Goal: Task Accomplishment & Management: Manage account settings

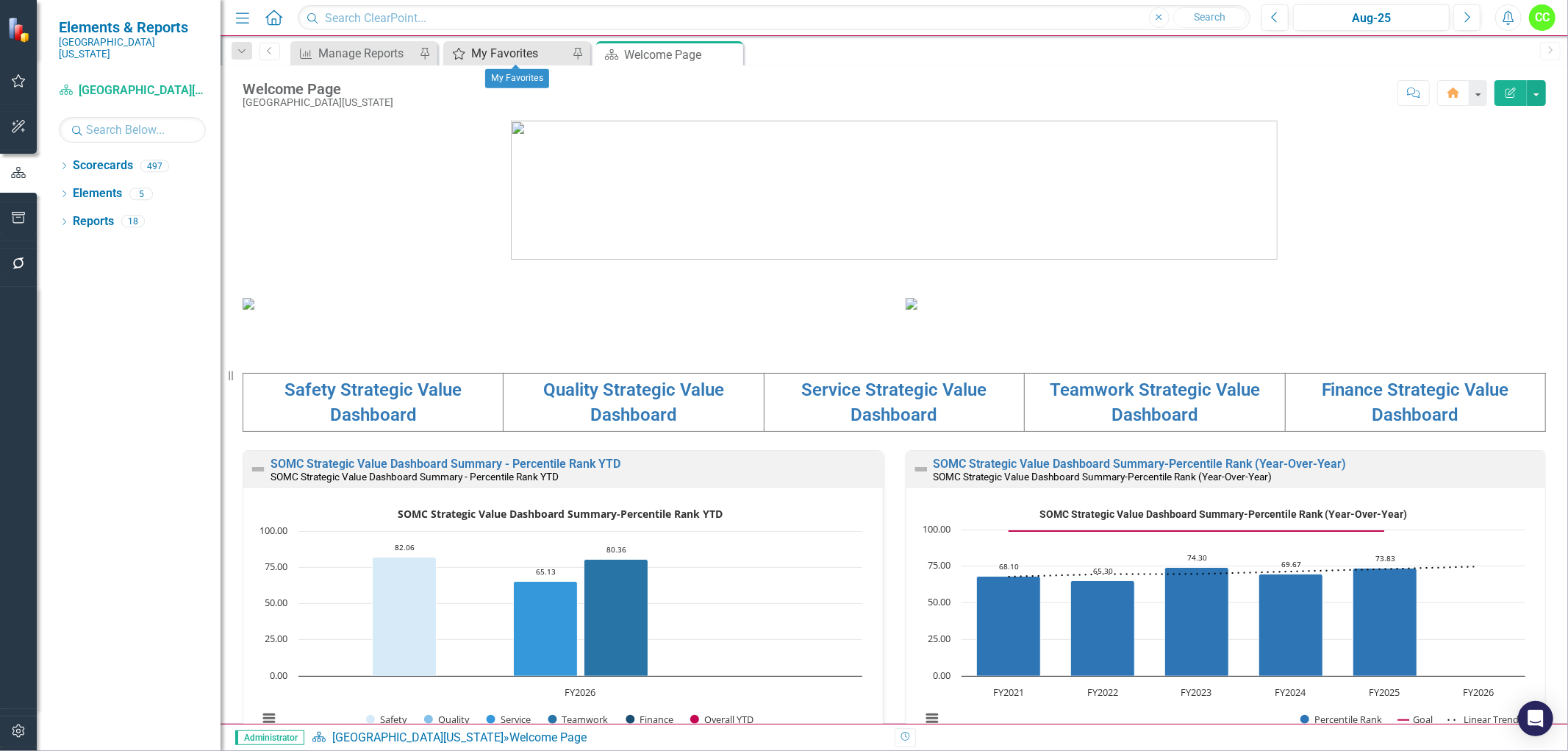
click at [514, 60] on div "My Favorites" at bounding box center [520, 54] width 97 height 18
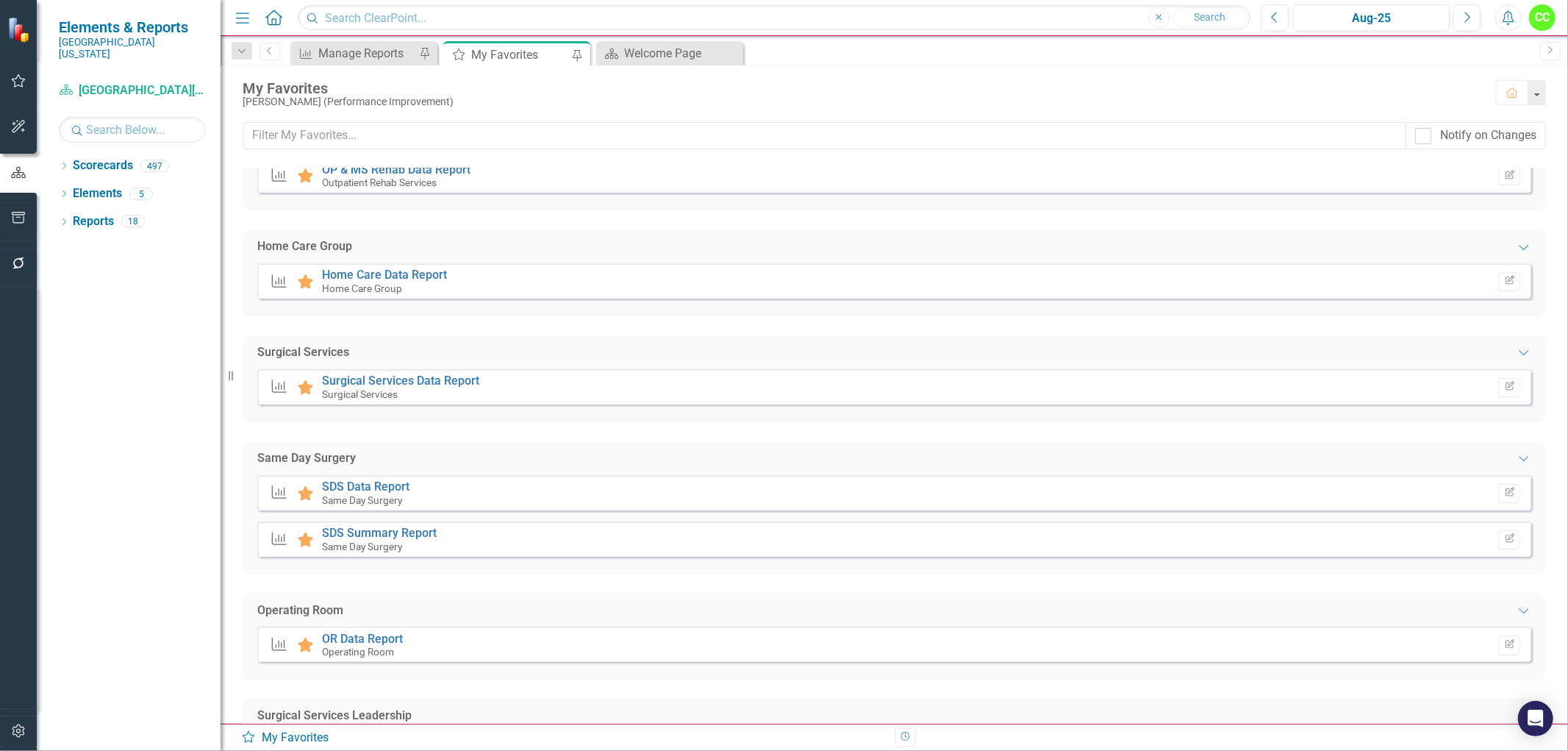
scroll to position [2645, 0]
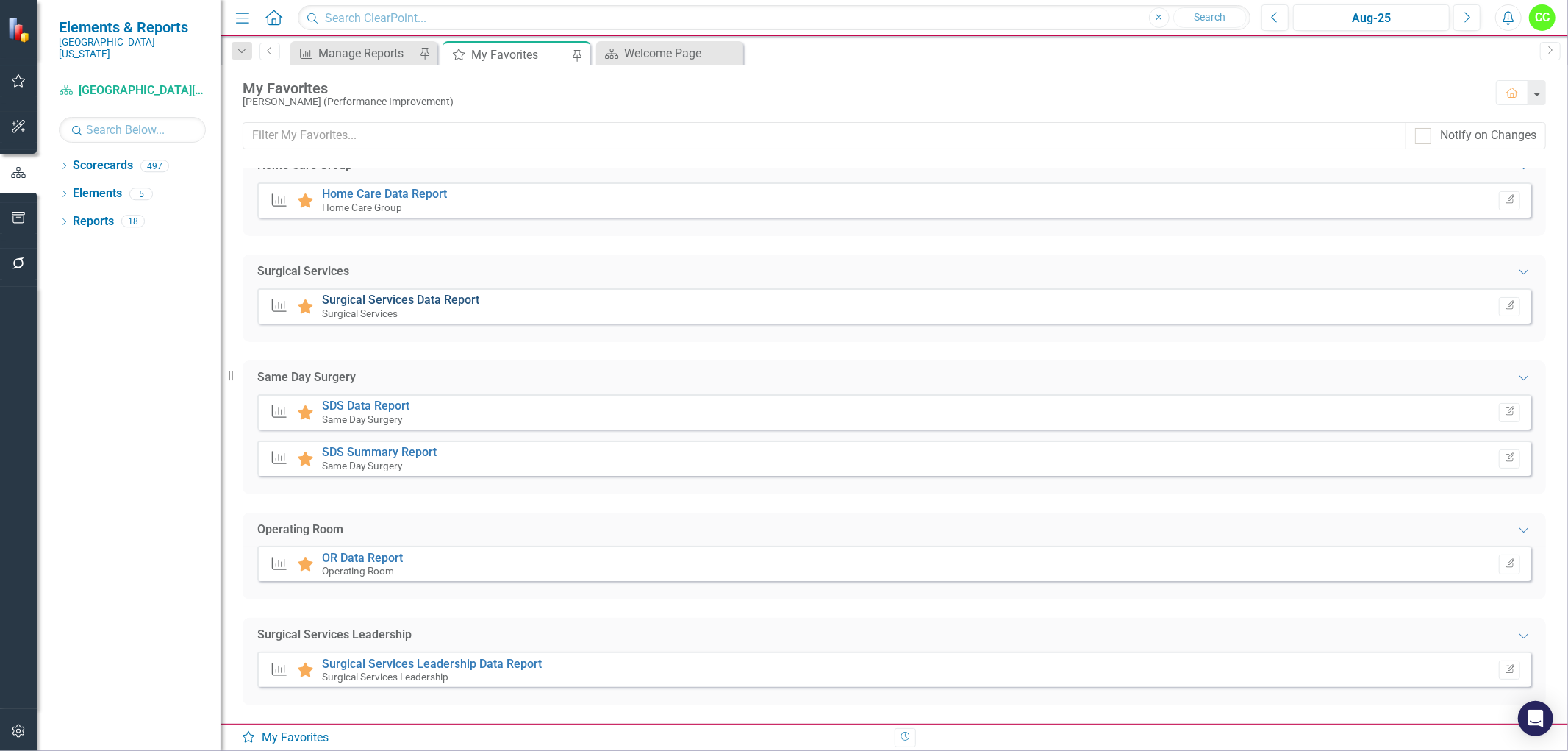
click at [452, 293] on link "Surgical Services Data Report" at bounding box center [400, 299] width 157 height 14
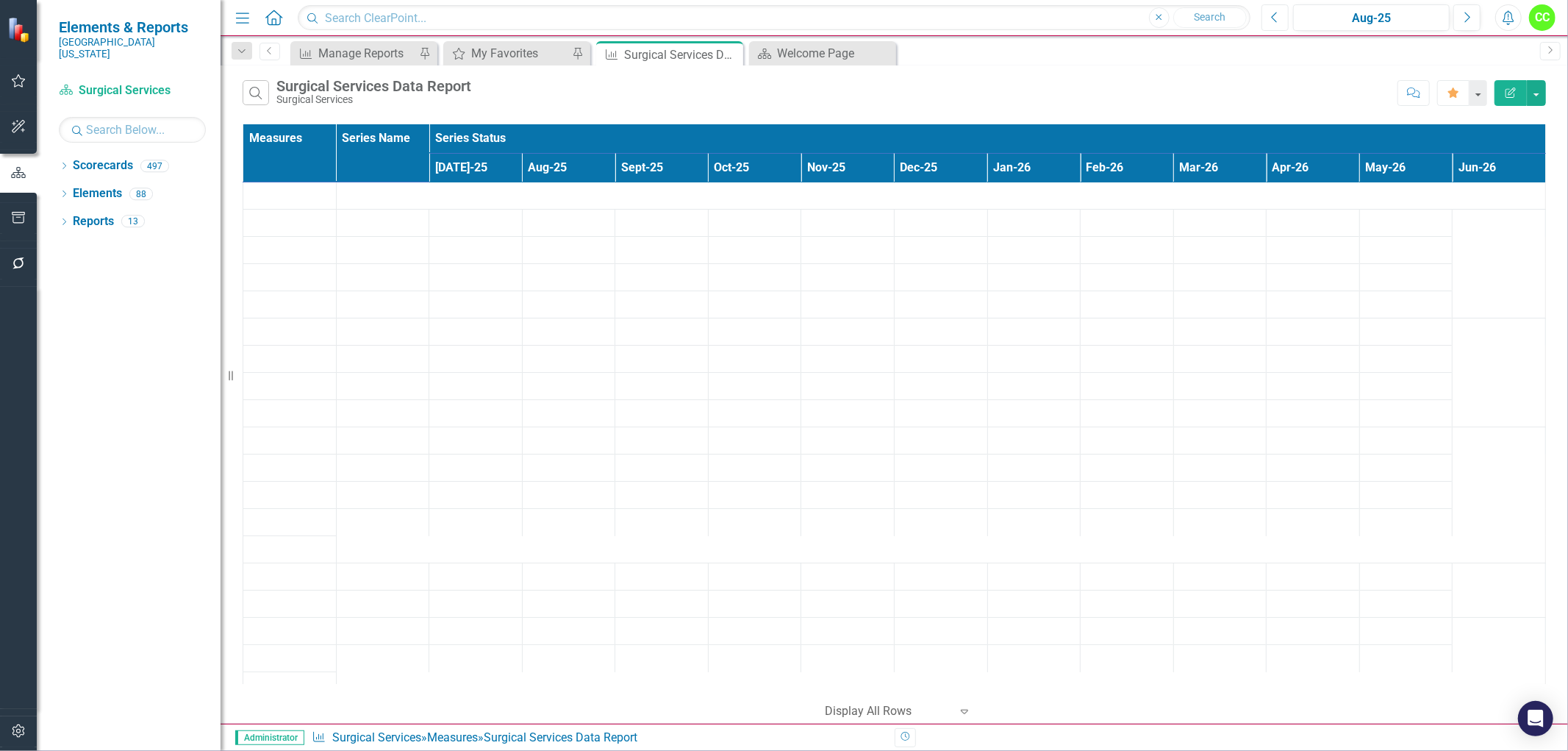
click at [1275, 19] on icon "Previous" at bounding box center [1275, 17] width 8 height 13
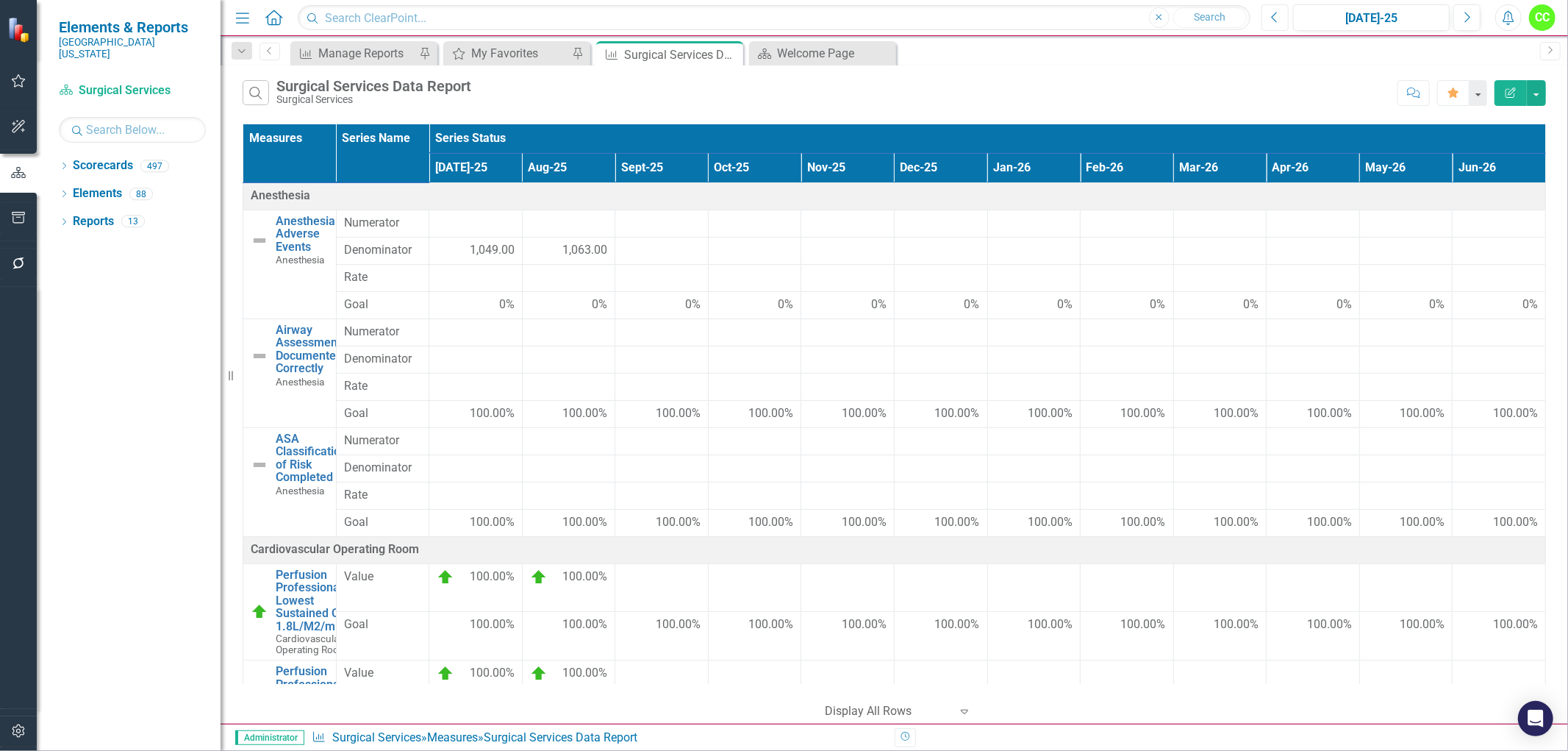
click at [1275, 19] on icon "Previous" at bounding box center [1275, 17] width 8 height 13
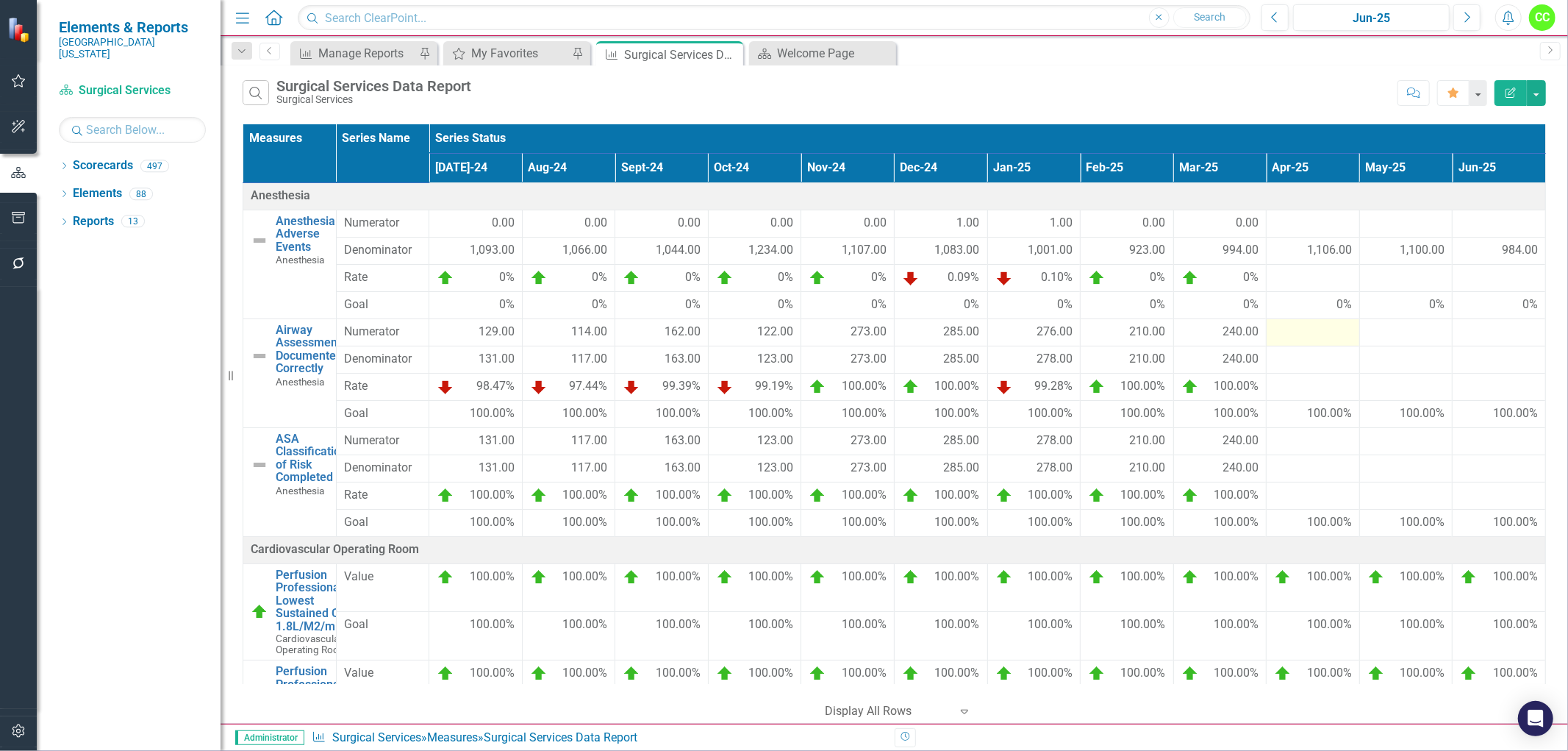
click at [1303, 326] on div at bounding box center [1313, 331] width 78 height 17
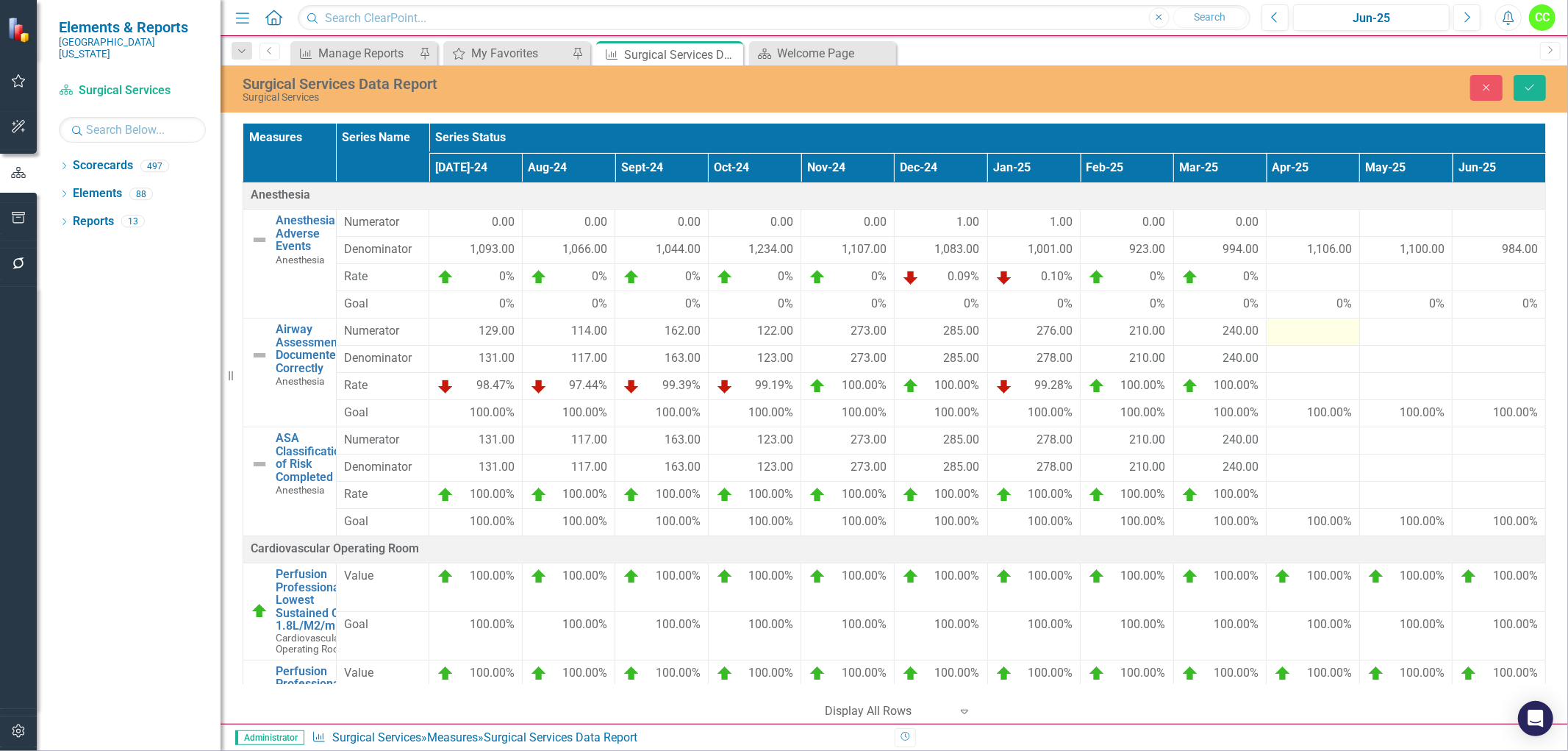
click at [1303, 326] on div at bounding box center [1313, 331] width 78 height 17
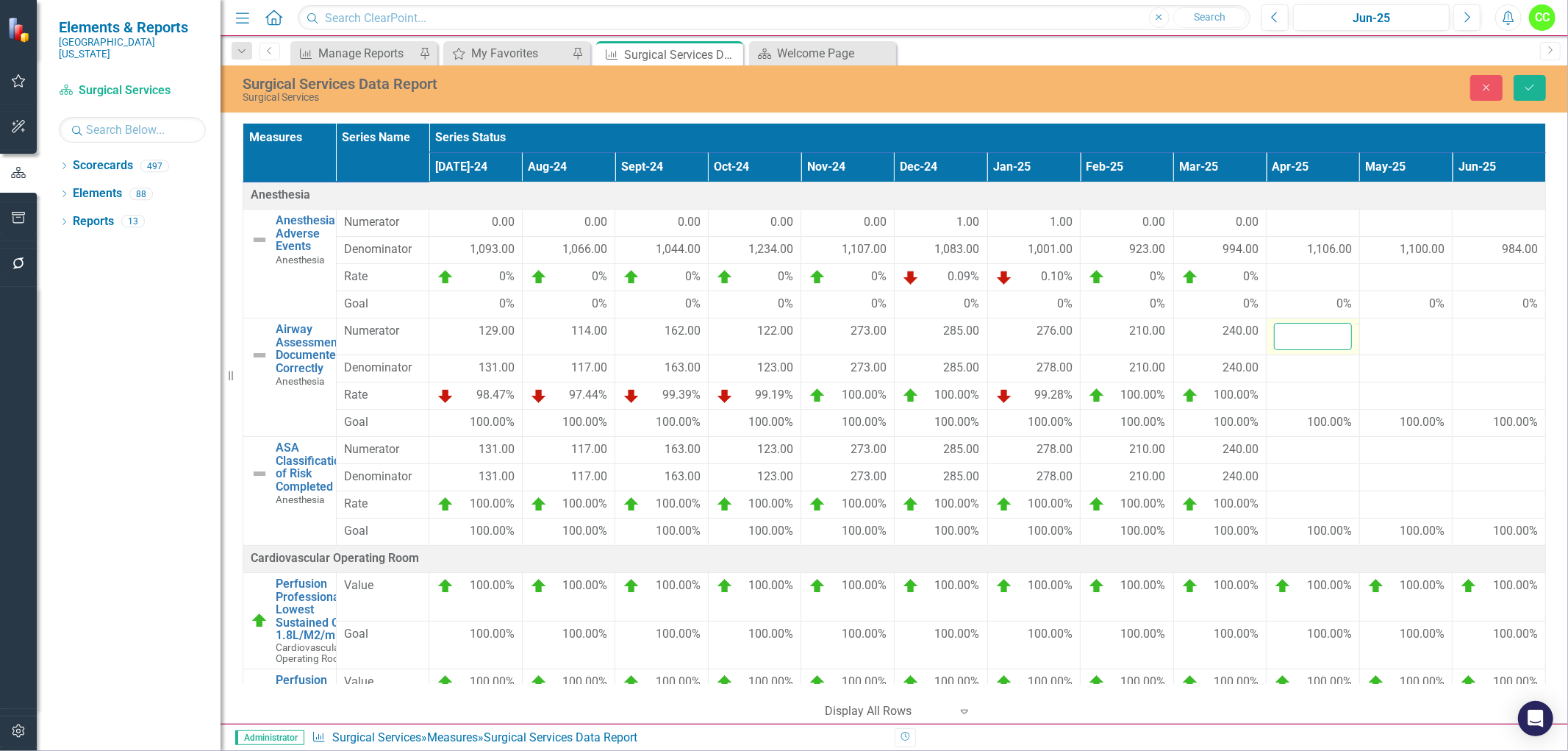
click at [1299, 329] on input "number" at bounding box center [1313, 336] width 78 height 27
type input "190"
click at [1310, 368] on div at bounding box center [1313, 368] width 78 height 17
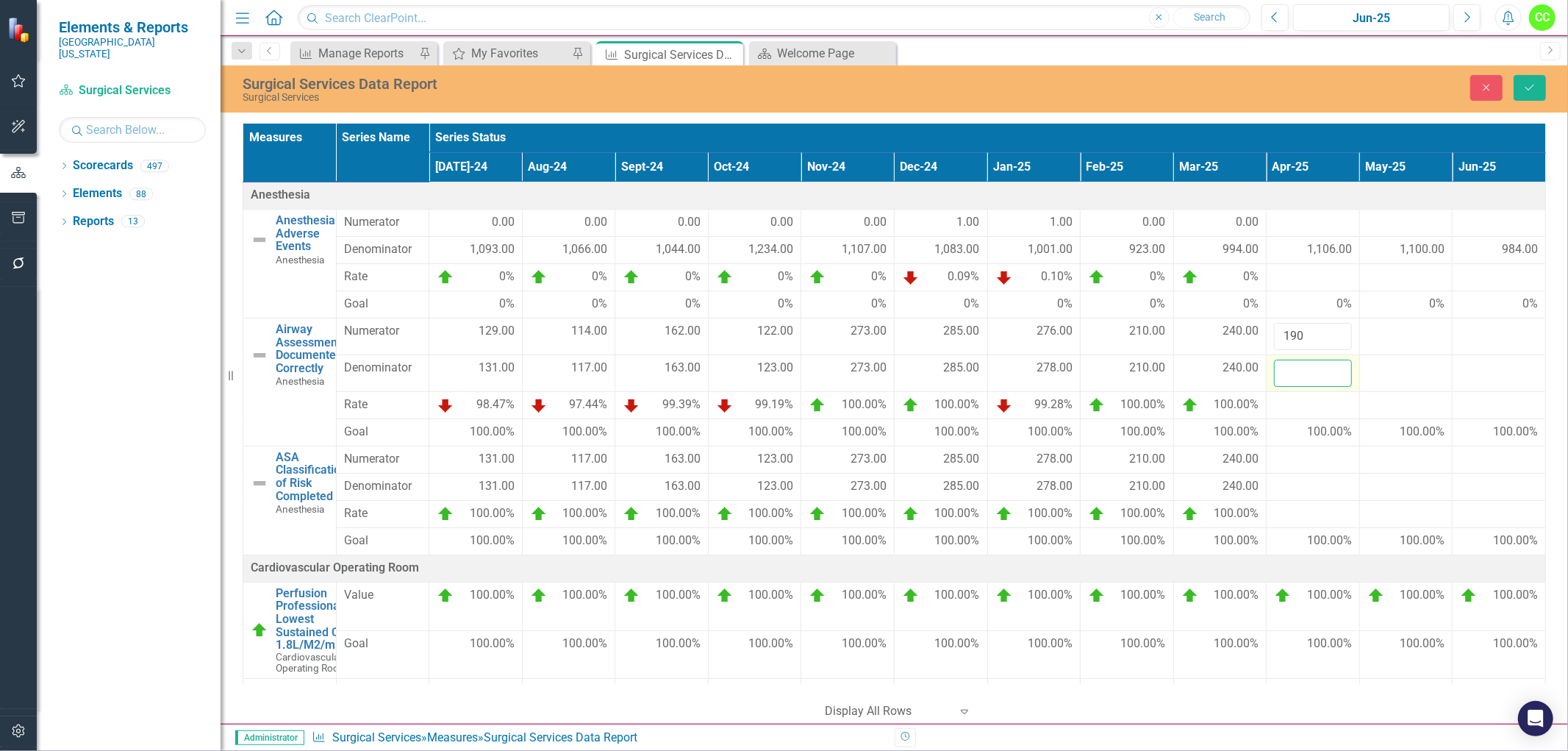
click at [1310, 368] on input "number" at bounding box center [1313, 373] width 78 height 27
type input "191"
click at [1291, 451] on div at bounding box center [1313, 459] width 78 height 17
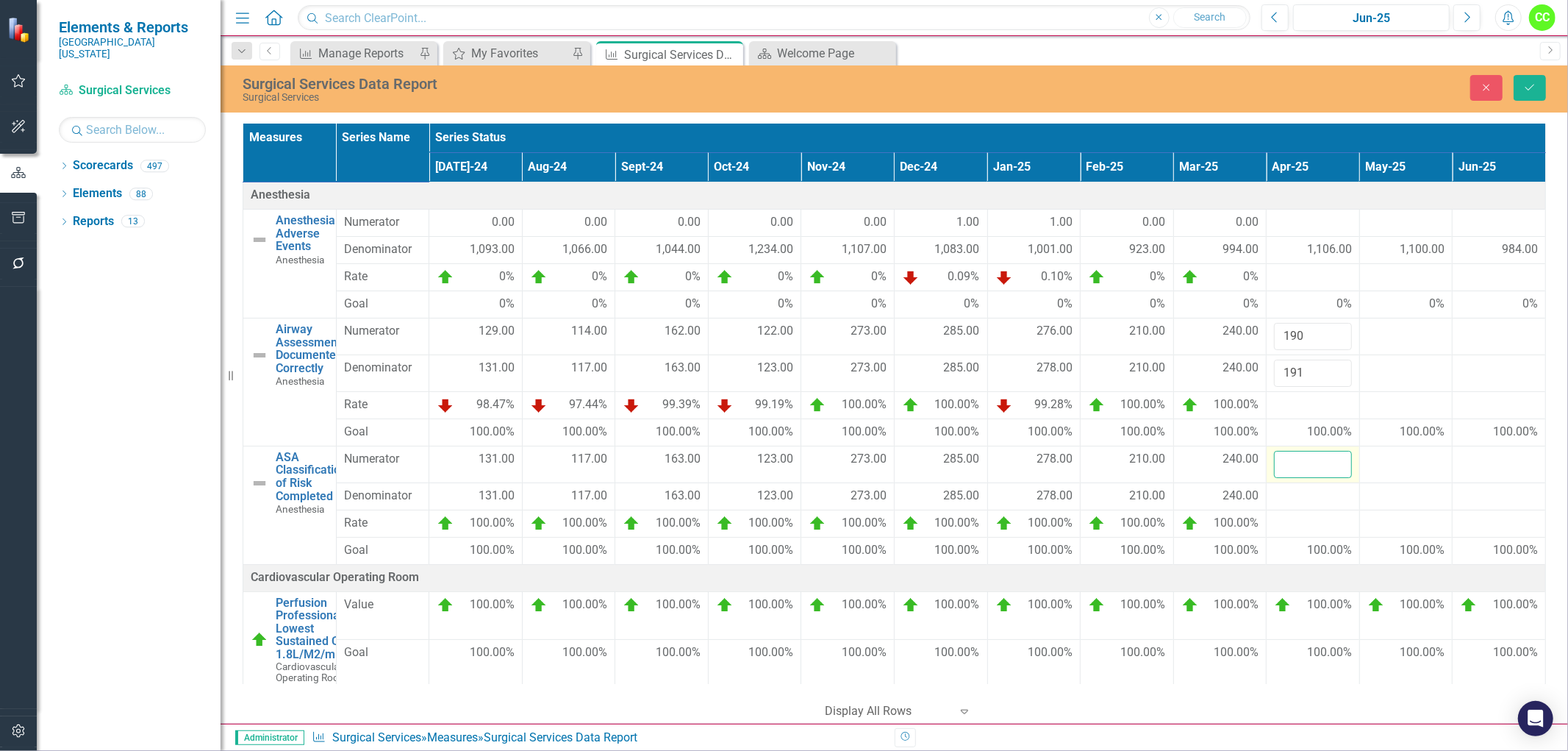
click at [1291, 451] on input "number" at bounding box center [1313, 464] width 78 height 27
type input "190"
click at [1291, 493] on div at bounding box center [1313, 495] width 78 height 17
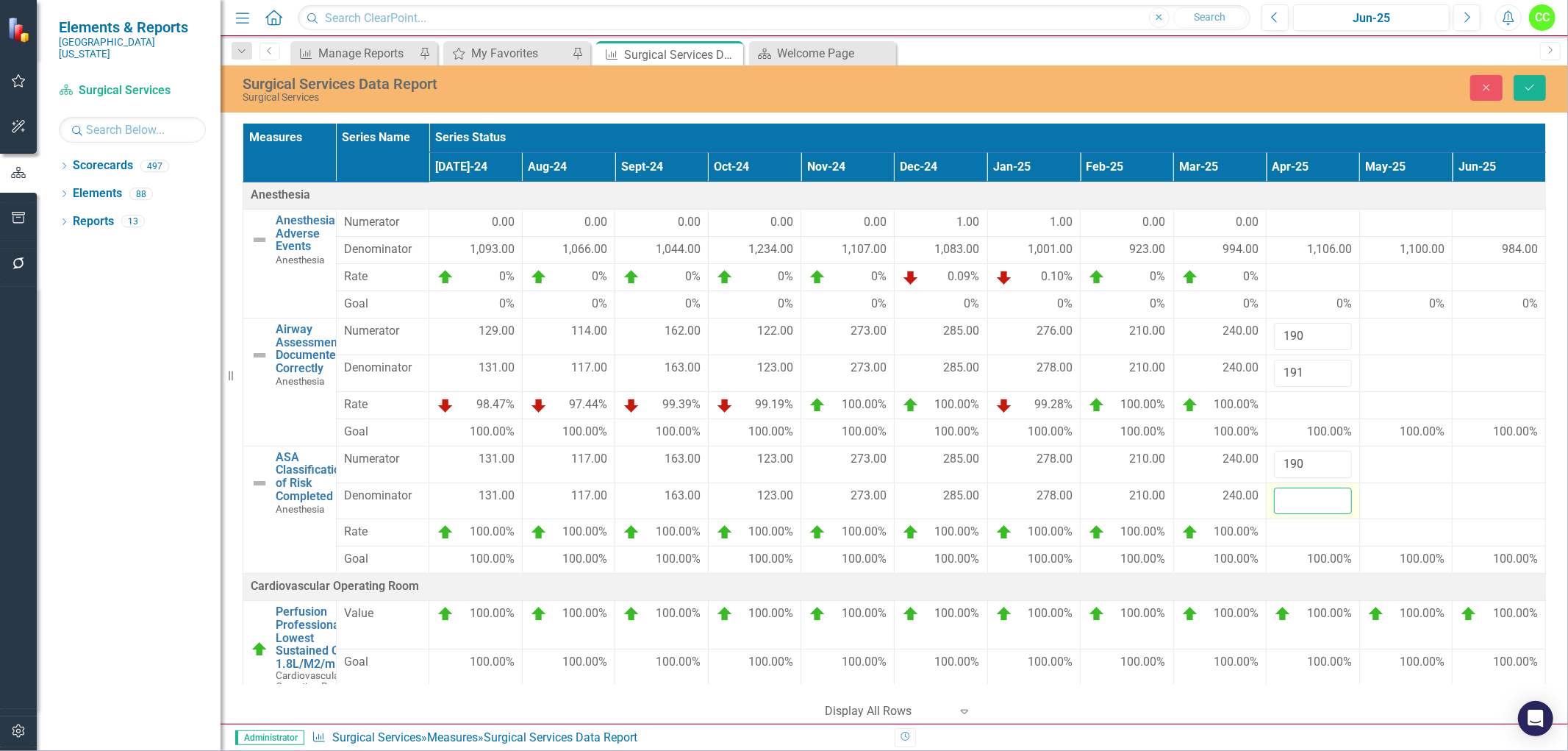
click at [1291, 493] on input "number" at bounding box center [1313, 500] width 78 height 27
type input "191"
click at [1539, 85] on button "Save" at bounding box center [1529, 87] width 32 height 26
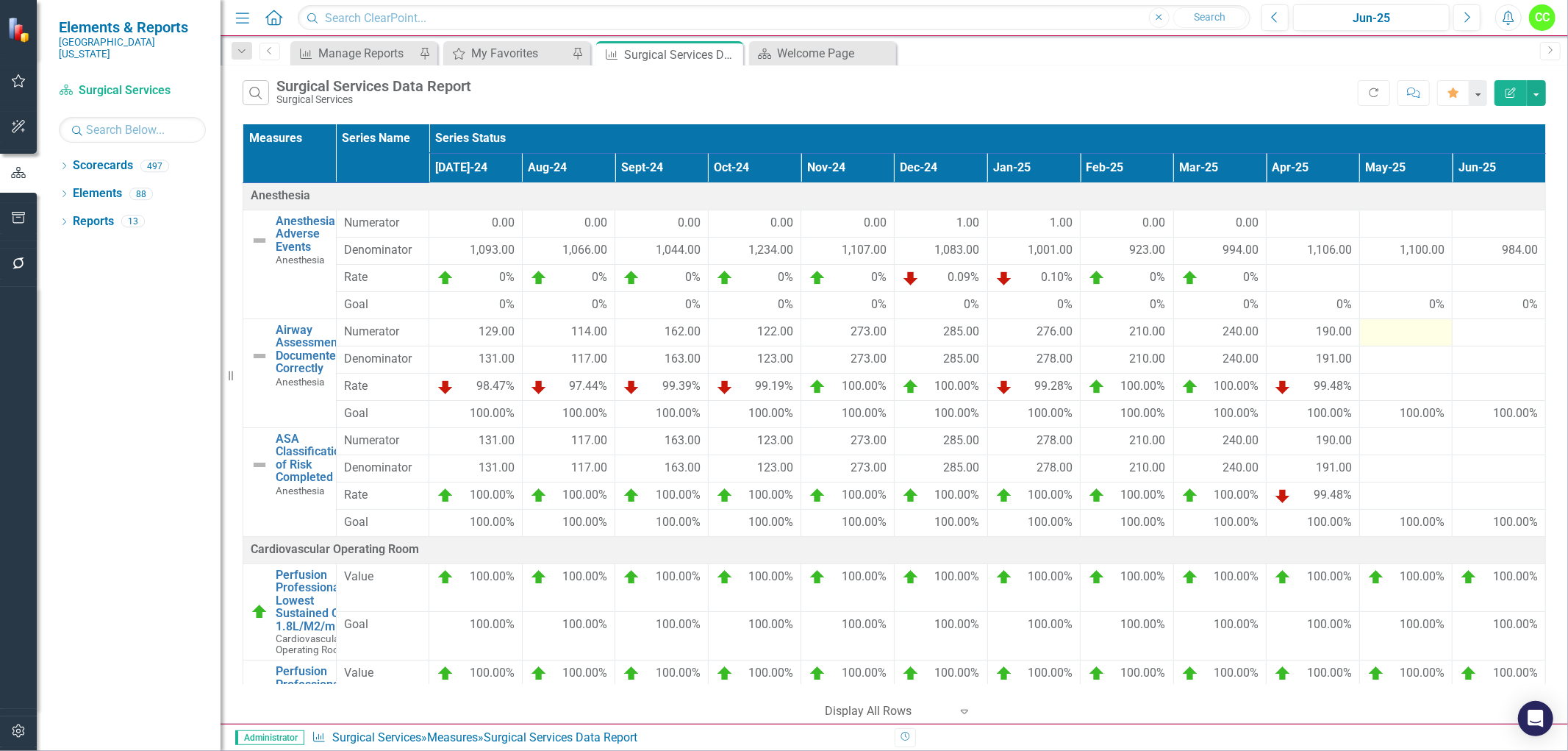
click at [1380, 334] on div at bounding box center [1406, 331] width 78 height 17
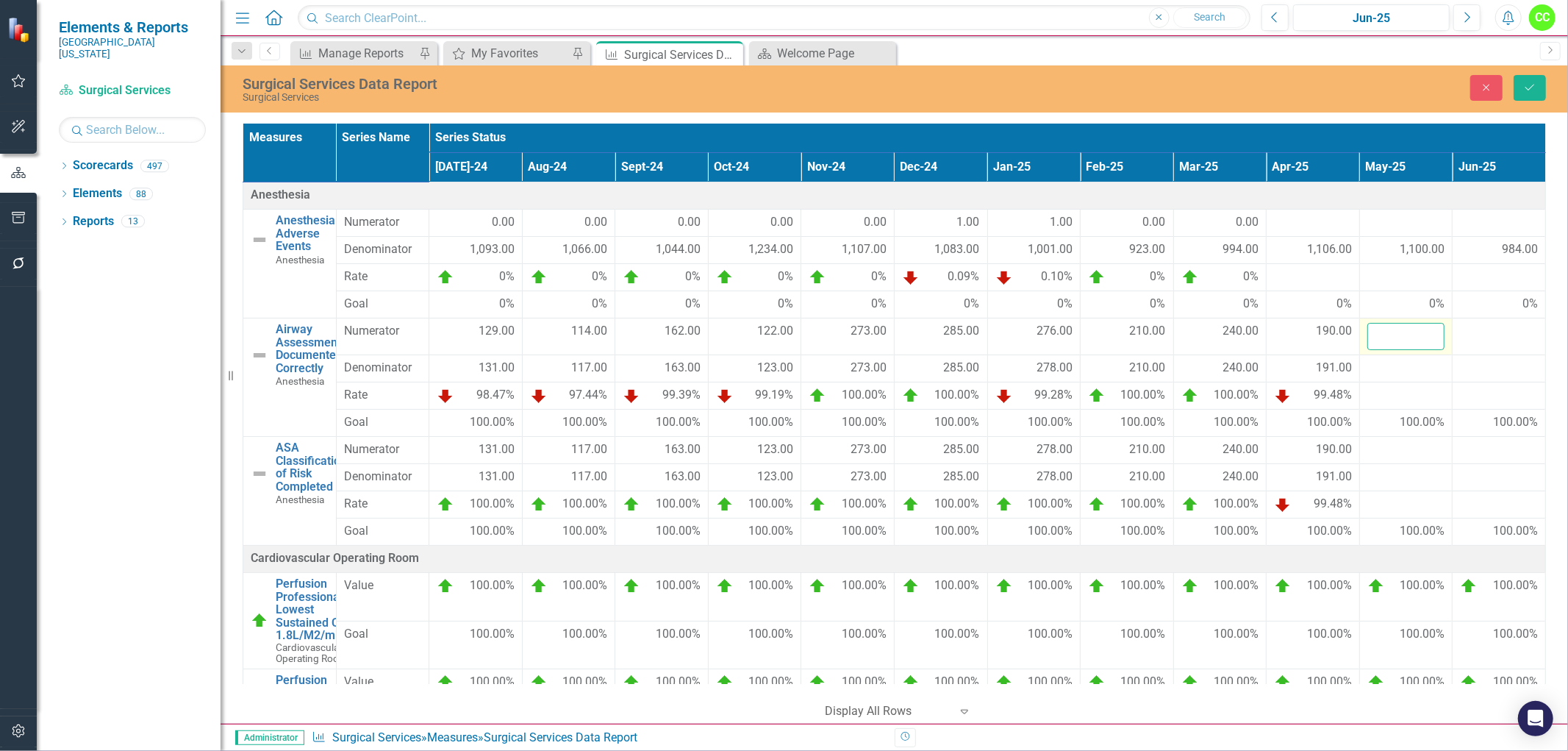
click at [1380, 334] on input "number" at bounding box center [1406, 336] width 78 height 27
type input "79"
click at [1397, 371] on div at bounding box center [1406, 368] width 78 height 17
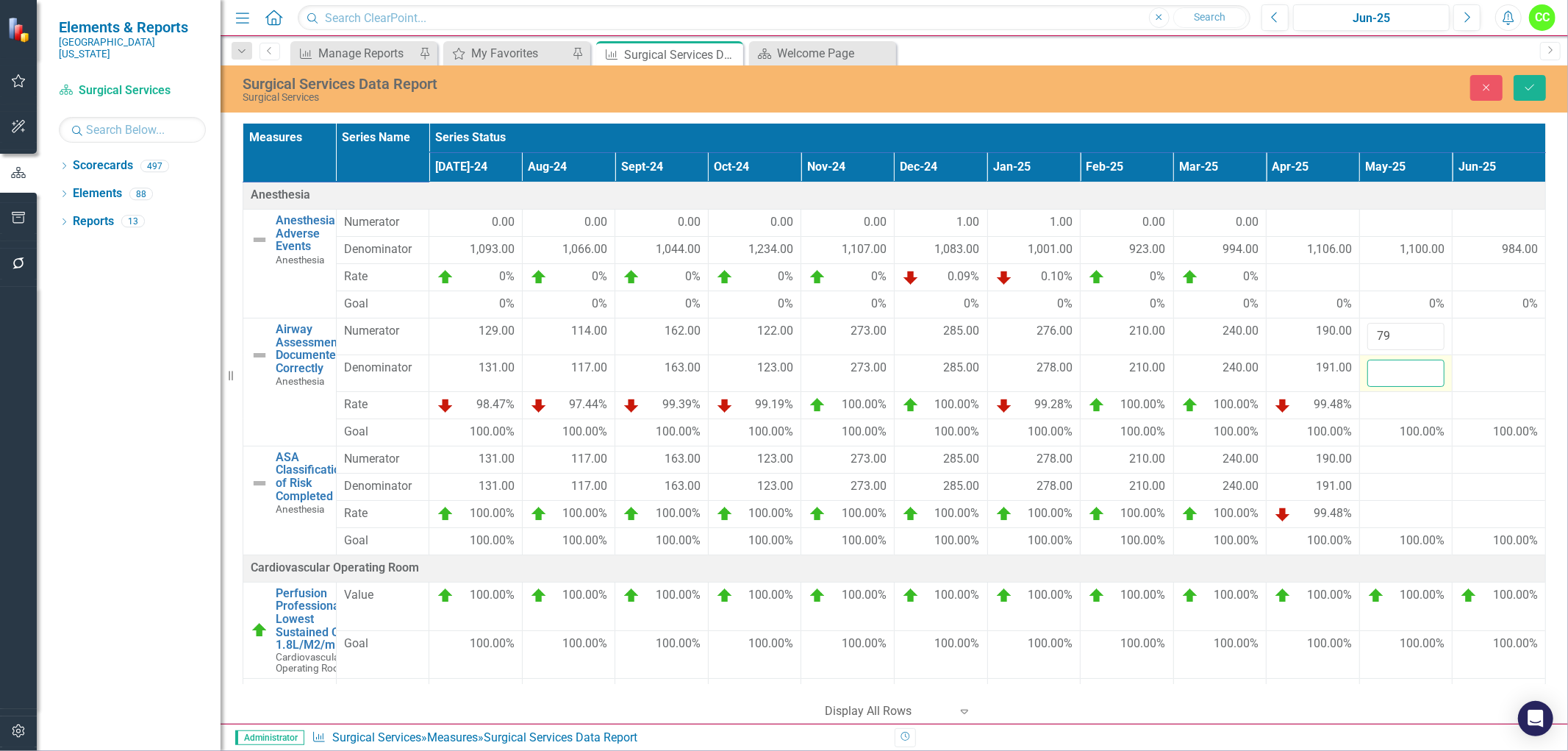
click at [1397, 371] on input "number" at bounding box center [1406, 373] width 78 height 27
type input "82"
click at [1373, 463] on div at bounding box center [1406, 459] width 78 height 17
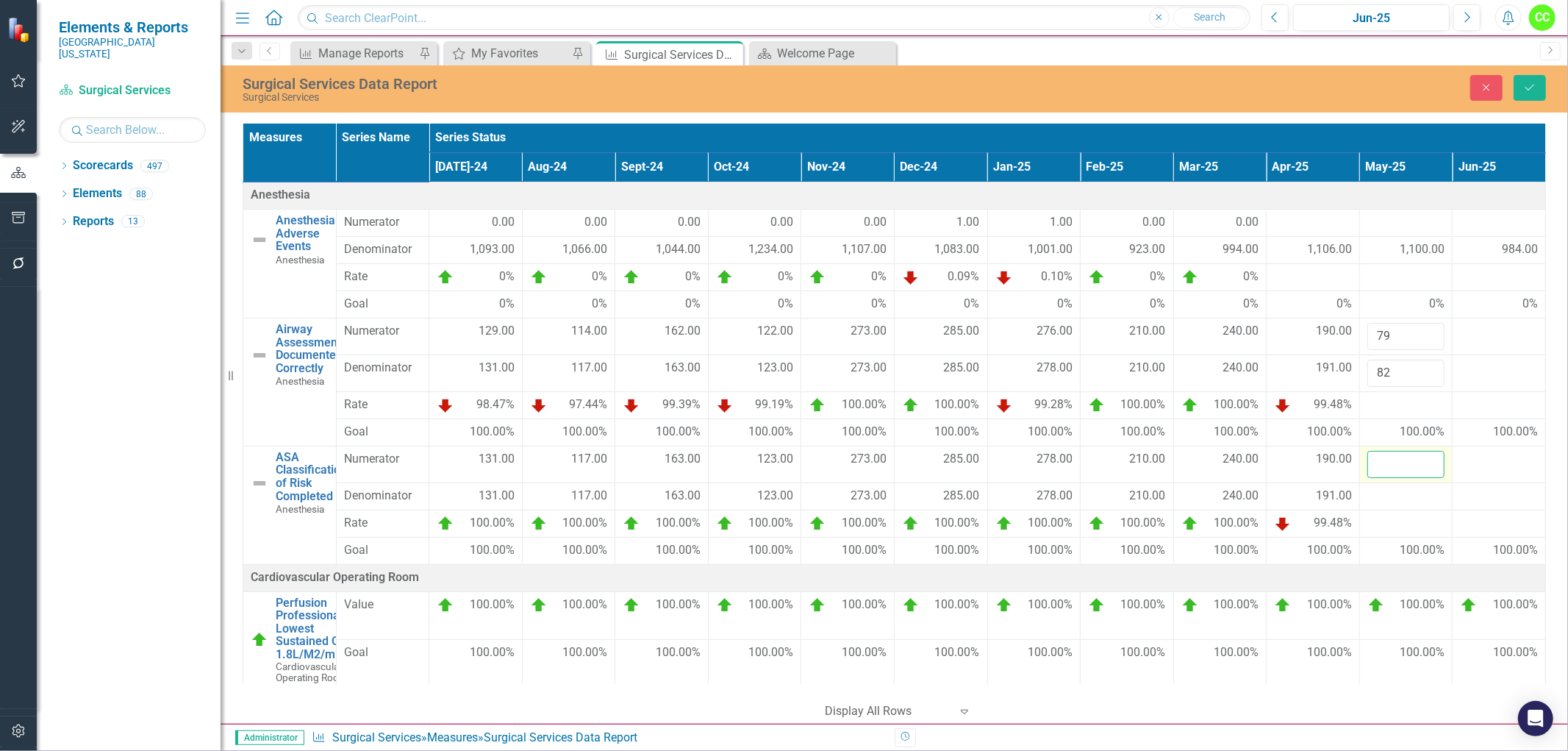
click at [1373, 463] on input "number" at bounding box center [1406, 464] width 78 height 27
type input "80"
click at [1377, 497] on div at bounding box center [1406, 495] width 78 height 17
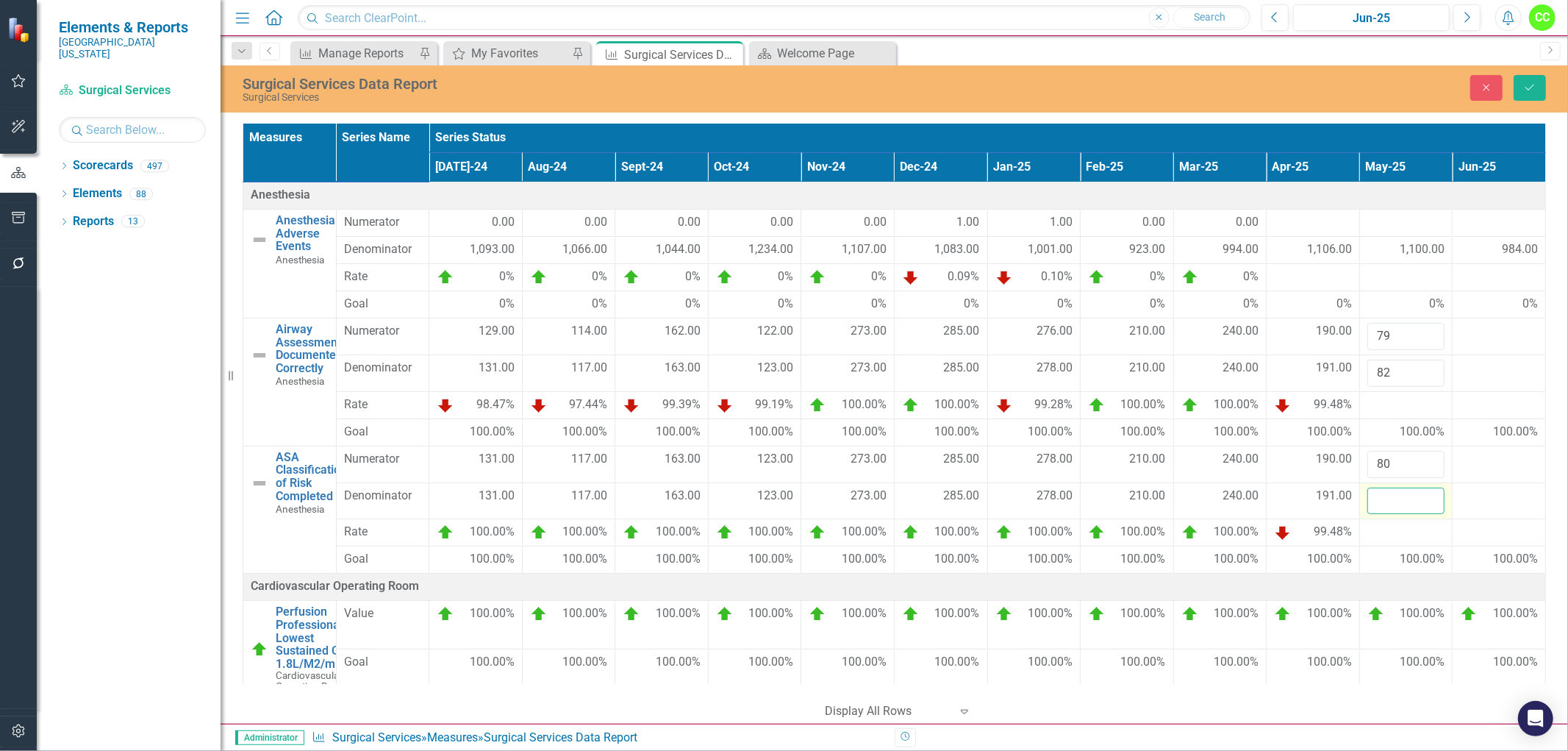
click at [1377, 497] on input "number" at bounding box center [1406, 500] width 78 height 27
type input "82"
click at [1531, 86] on icon "submit" at bounding box center [1529, 87] width 9 height 6
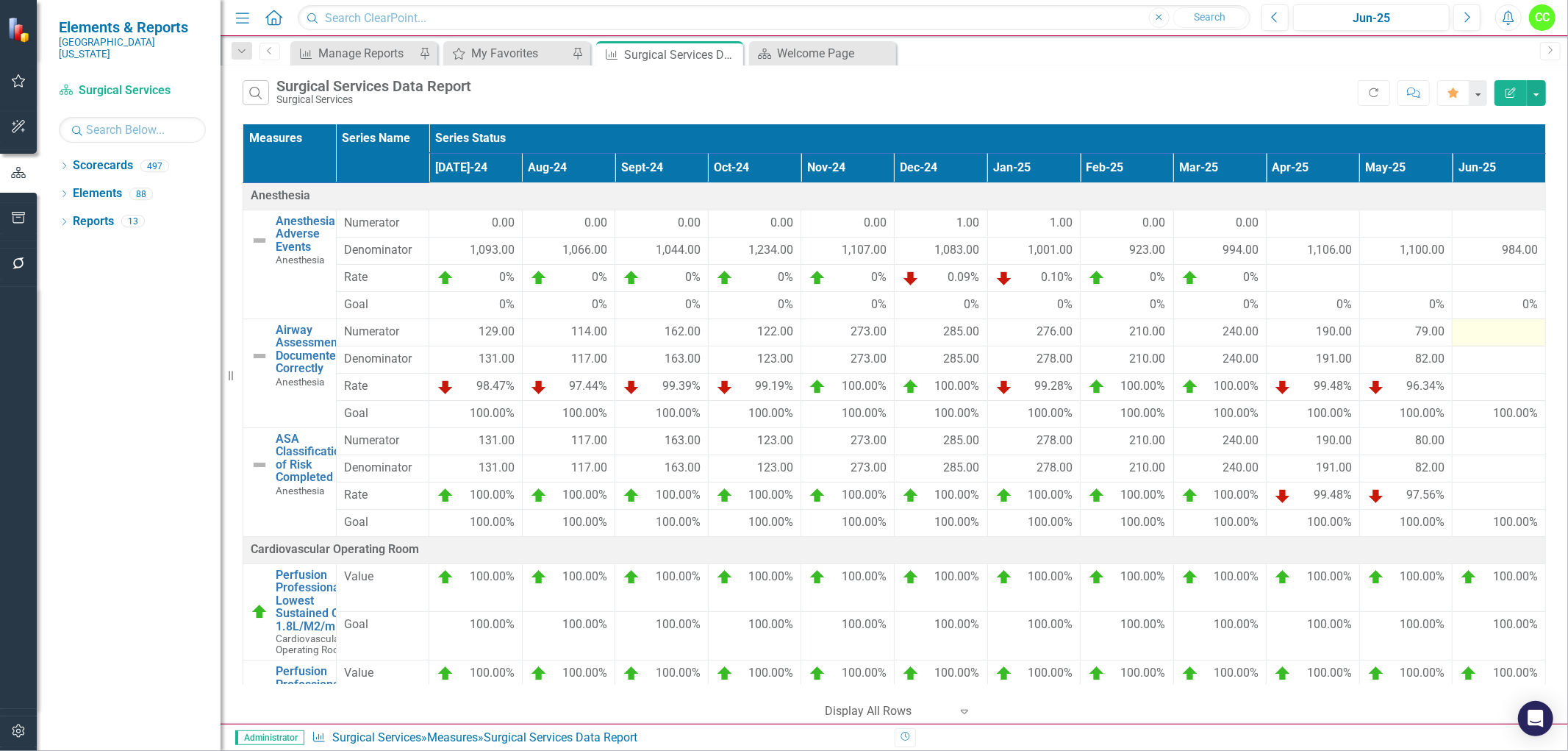
click at [1504, 332] on div at bounding box center [1499, 331] width 78 height 17
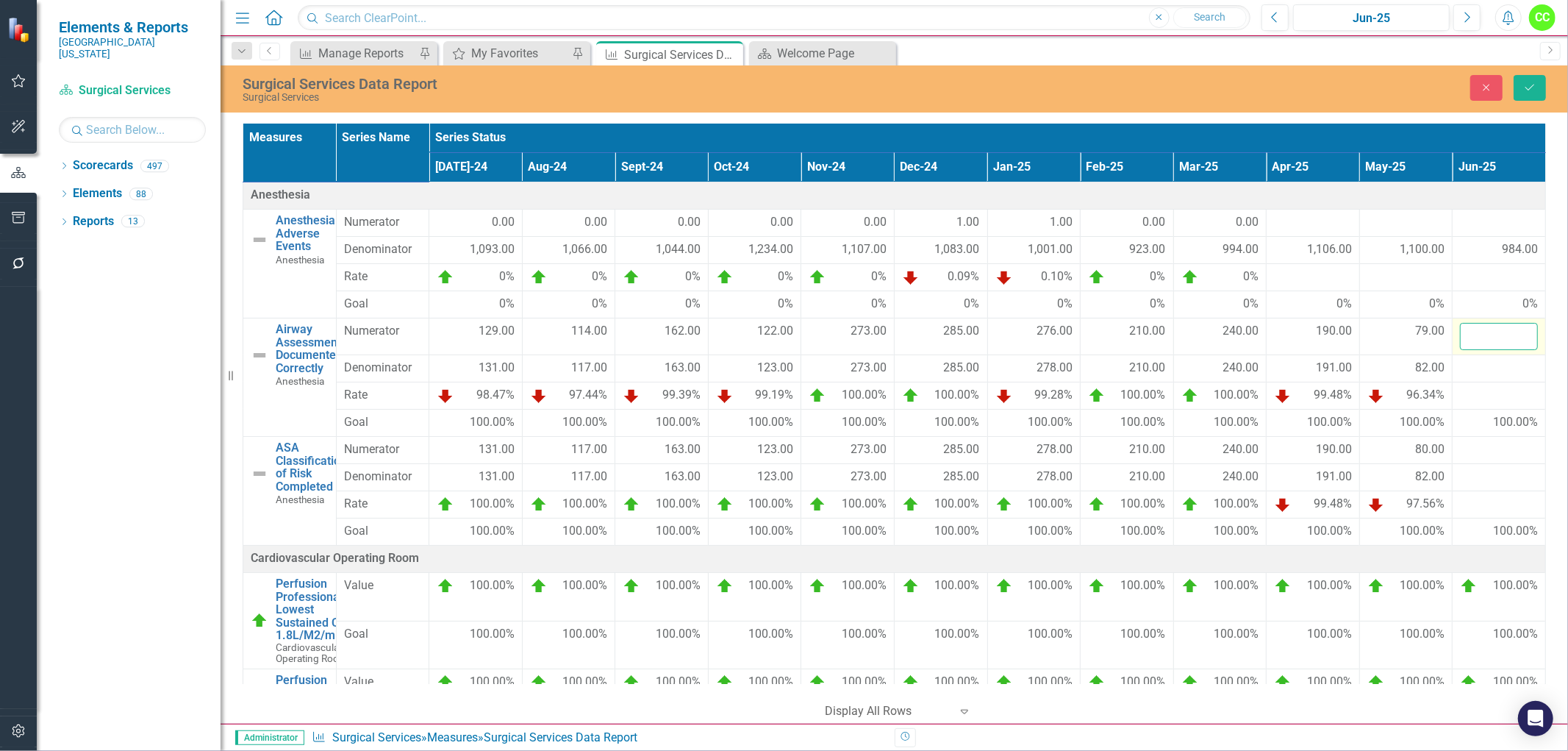
click at [1472, 335] on input "number" at bounding box center [1499, 336] width 78 height 27
type input "75"
click at [1473, 368] on div at bounding box center [1499, 368] width 78 height 17
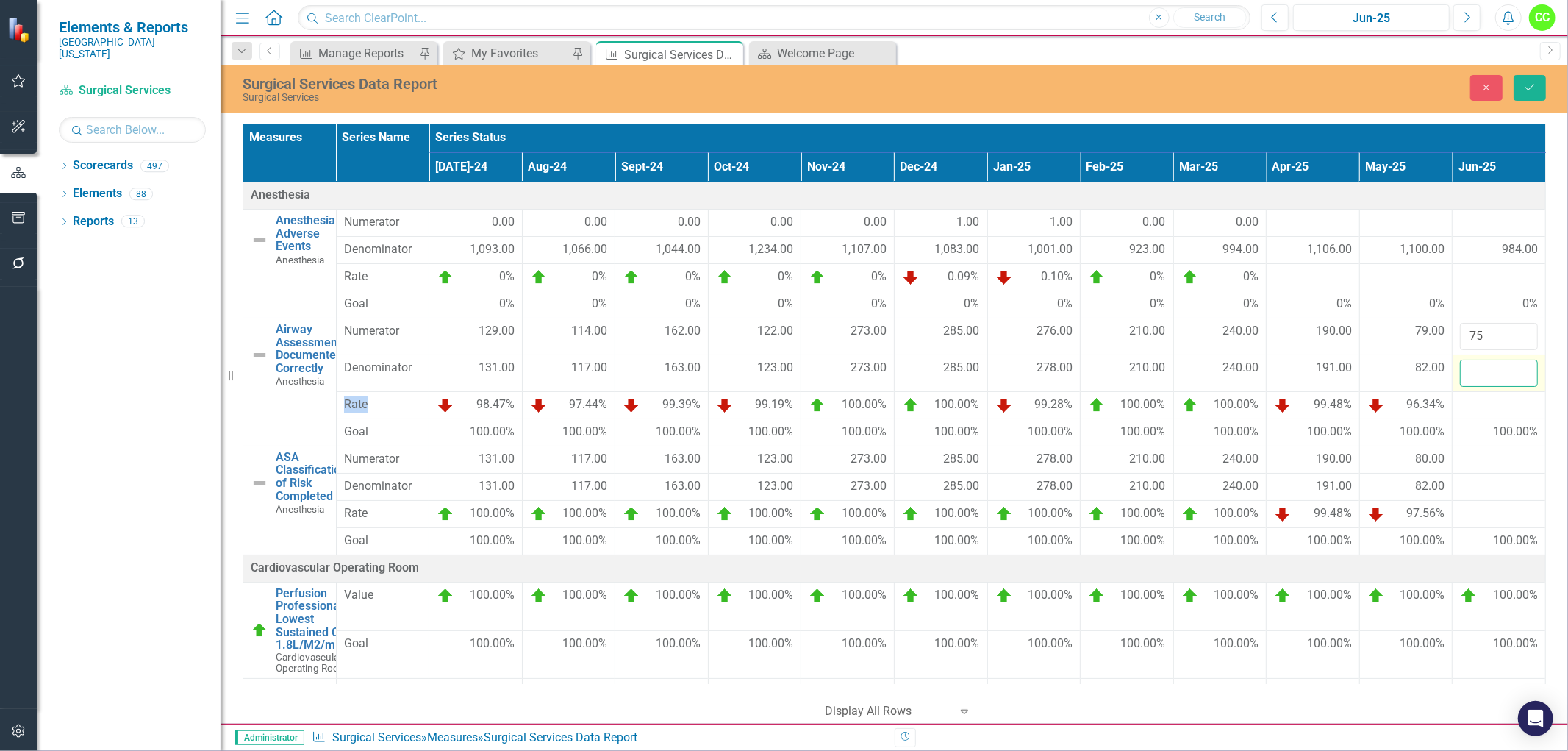
click at [1473, 368] on input "number" at bounding box center [1499, 373] width 78 height 27
type input "78"
click at [1477, 462] on div at bounding box center [1499, 459] width 78 height 17
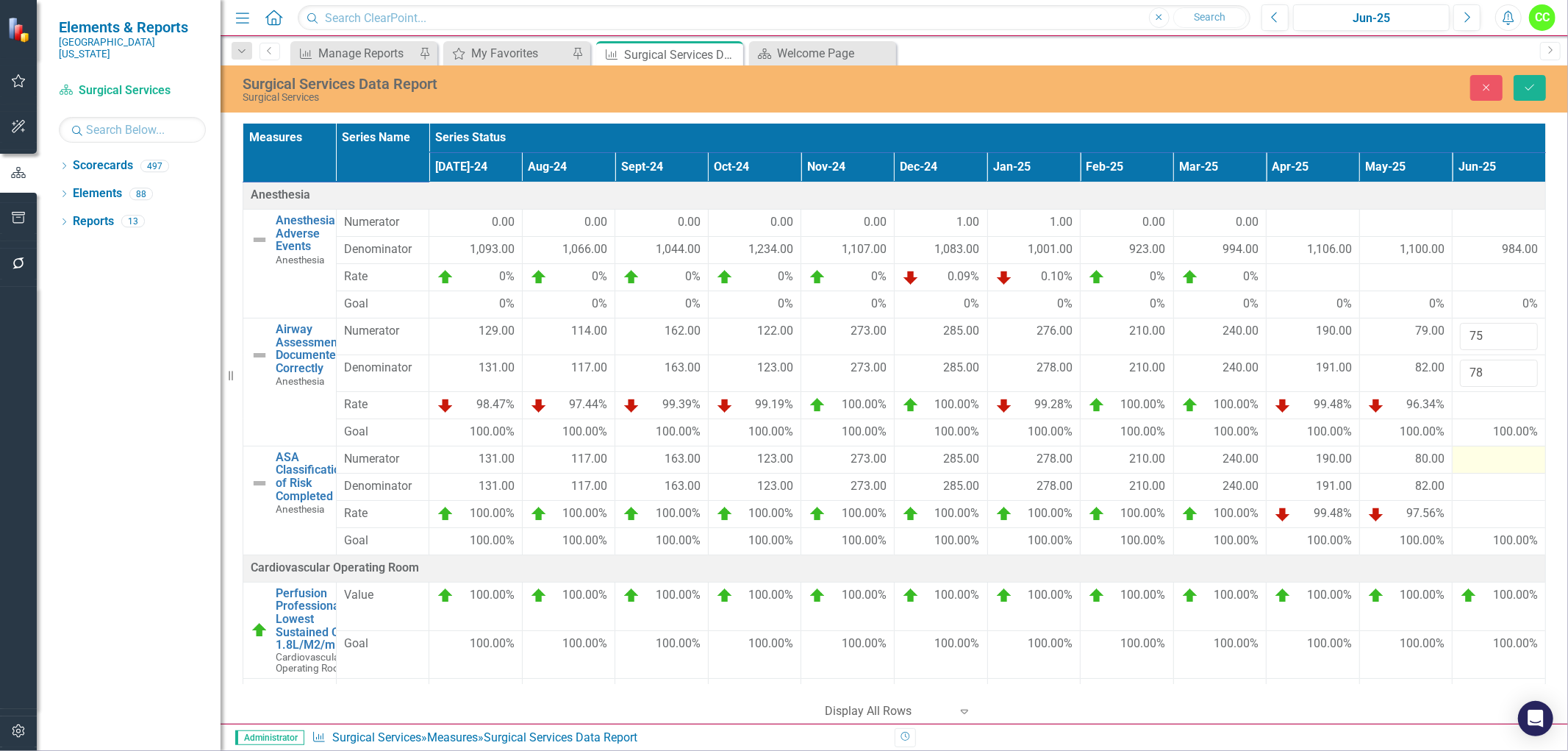
click at [1477, 462] on div at bounding box center [1499, 459] width 78 height 17
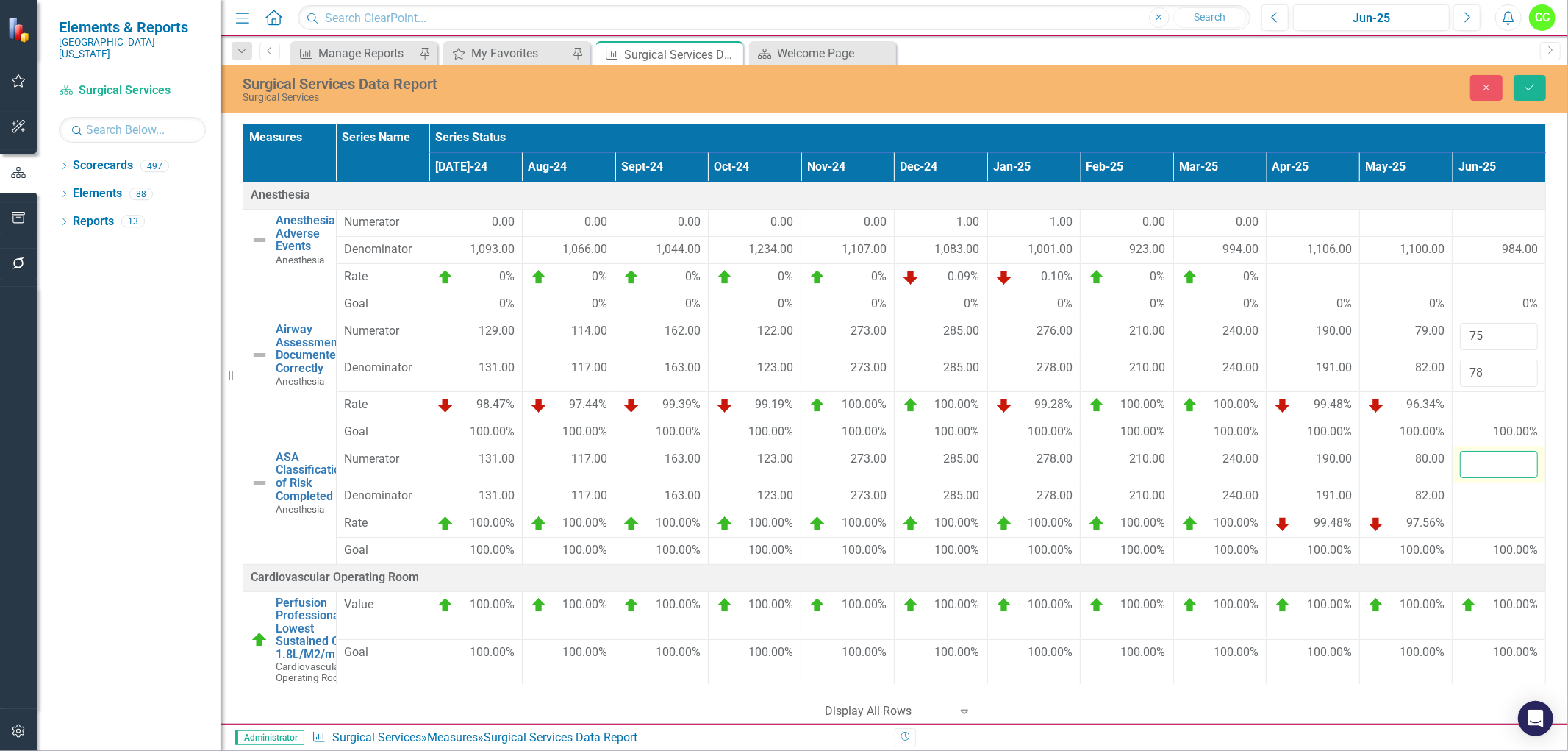
click at [1477, 462] on input "number" at bounding box center [1499, 464] width 78 height 27
type input "76"
click at [1466, 495] on div at bounding box center [1499, 495] width 78 height 17
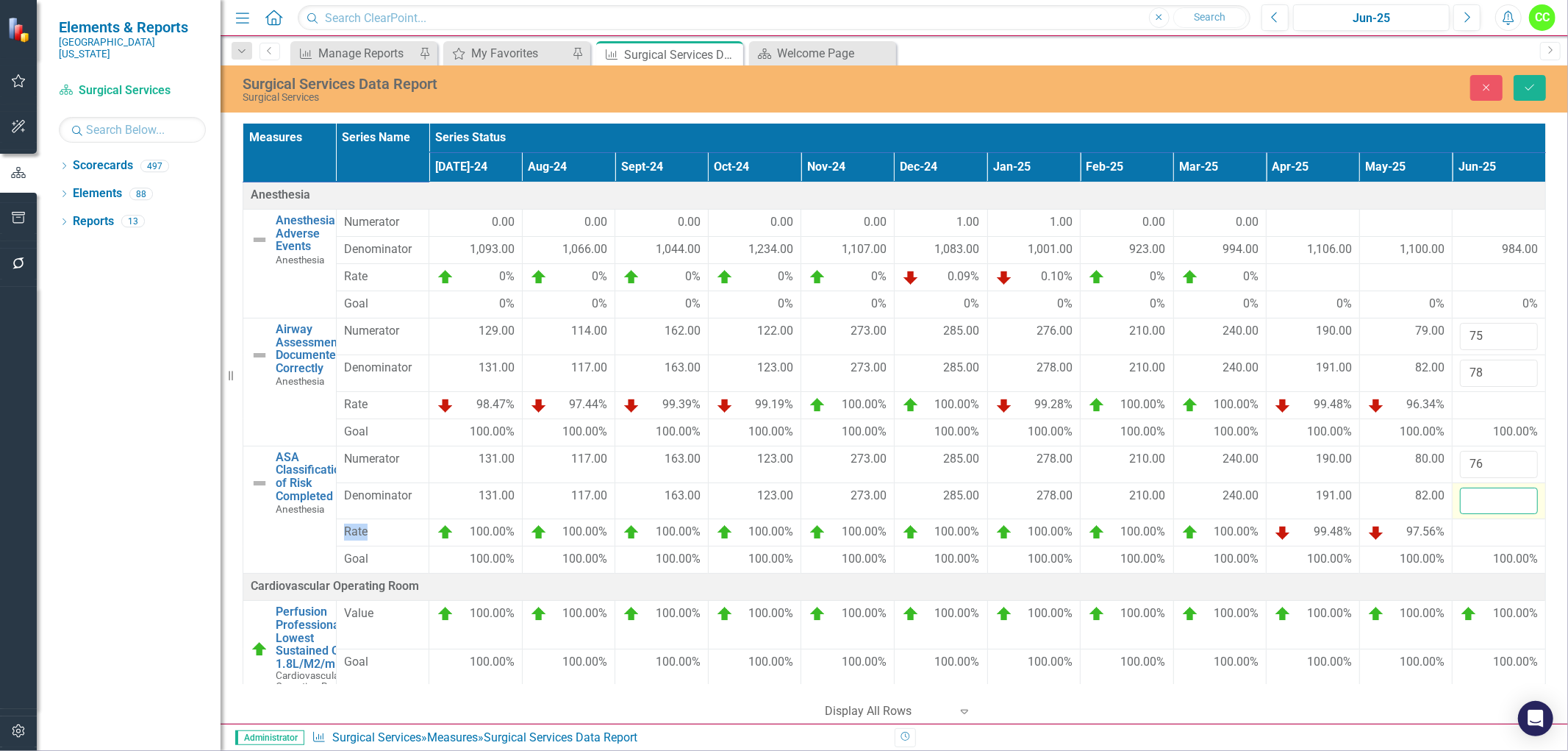
click at [1466, 495] on input "number" at bounding box center [1499, 500] width 78 height 27
type input "78"
click at [1538, 94] on button "Save" at bounding box center [1529, 87] width 32 height 26
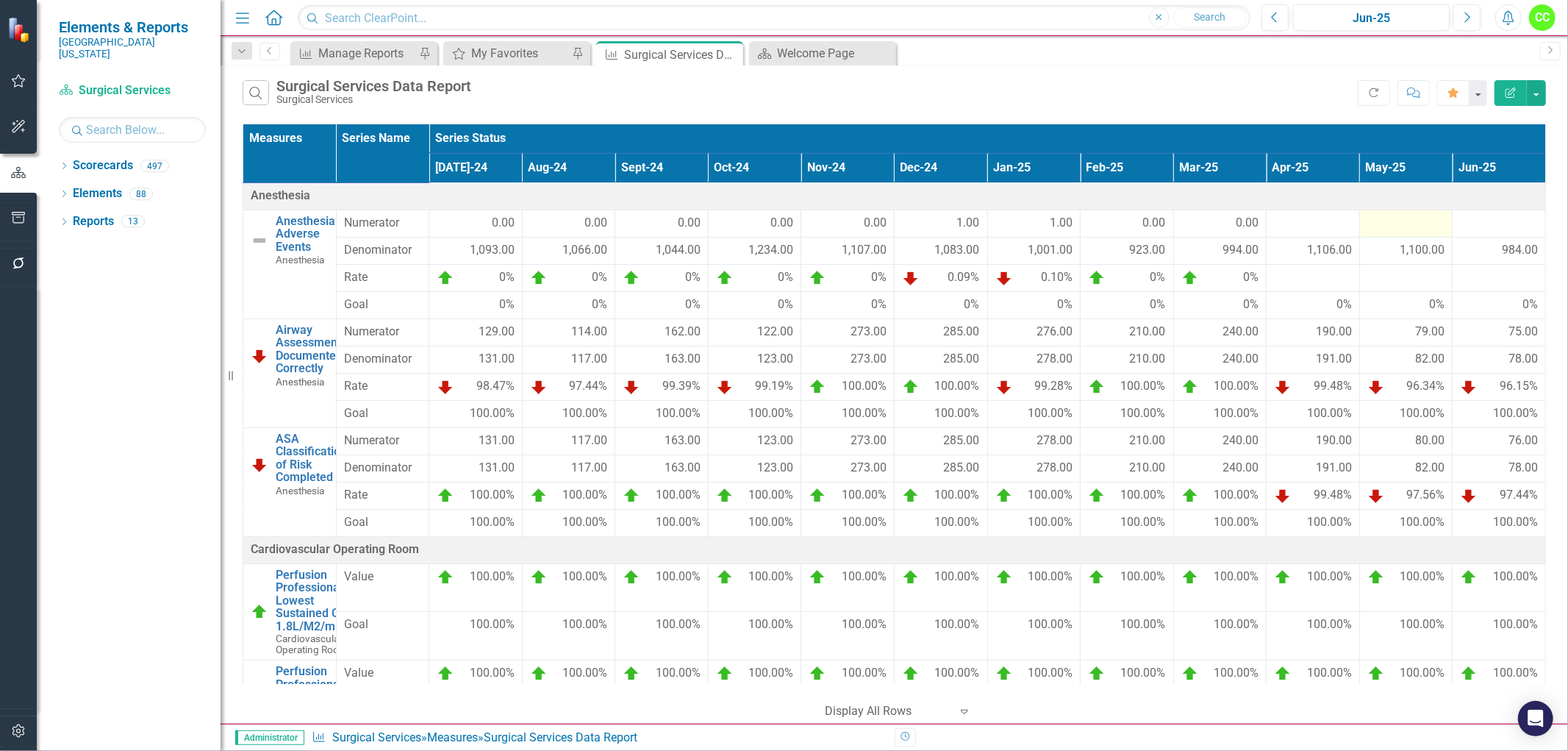
click at [1413, 225] on div at bounding box center [1406, 223] width 78 height 17
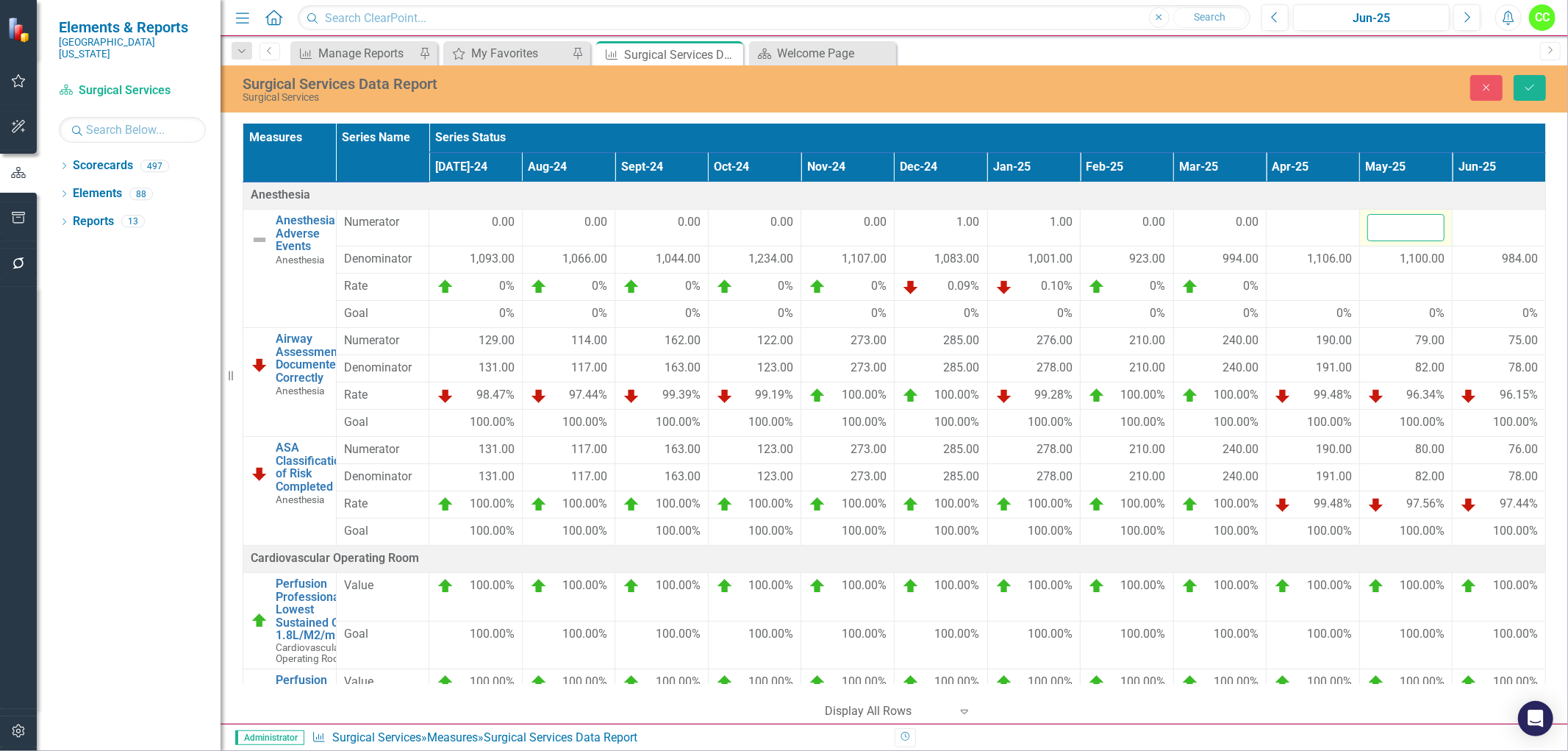
click at [1406, 225] on input "number" at bounding box center [1406, 228] width 78 height 27
type input "1"
click at [1536, 81] on button "Save" at bounding box center [1529, 87] width 32 height 26
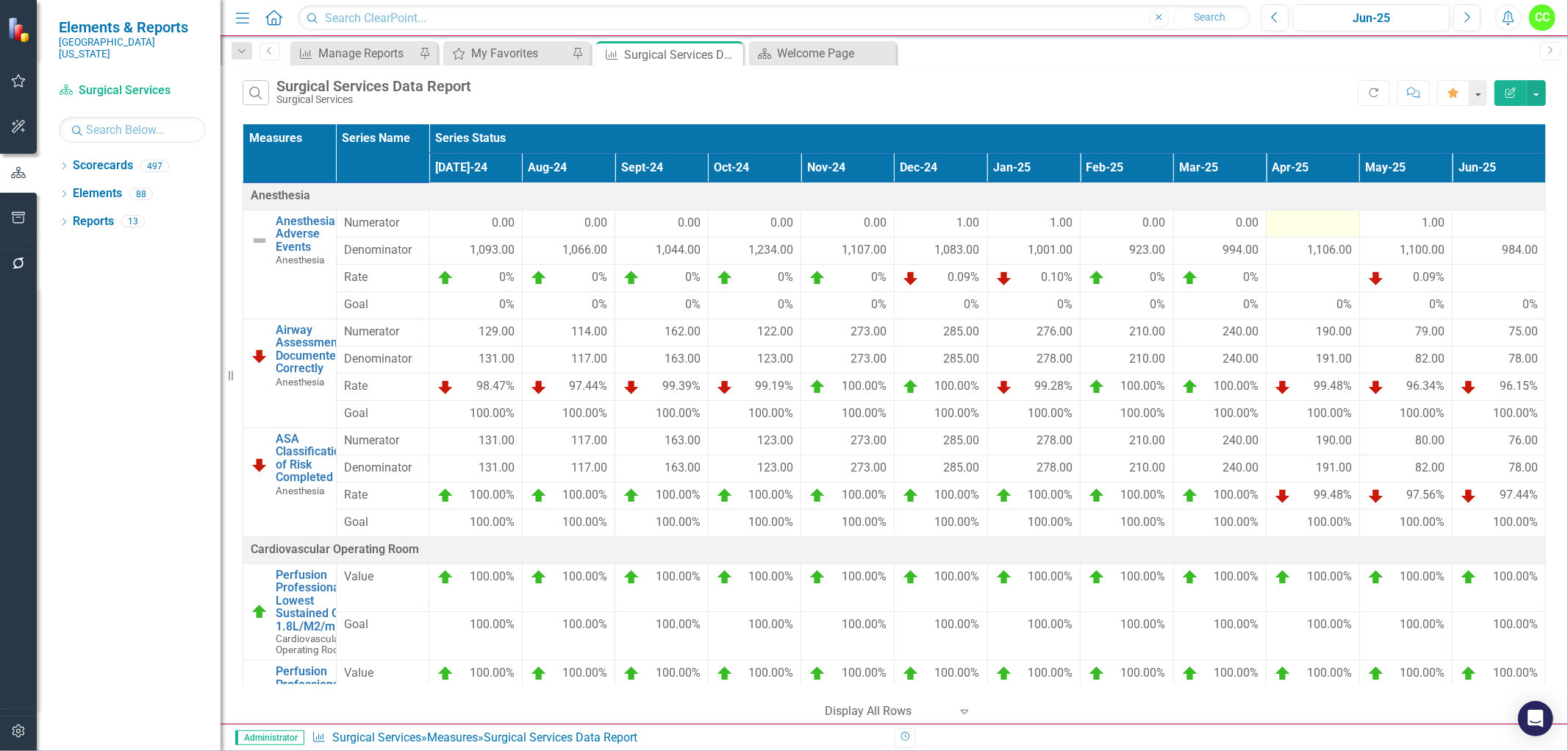
click at [1299, 218] on div at bounding box center [1313, 223] width 78 height 17
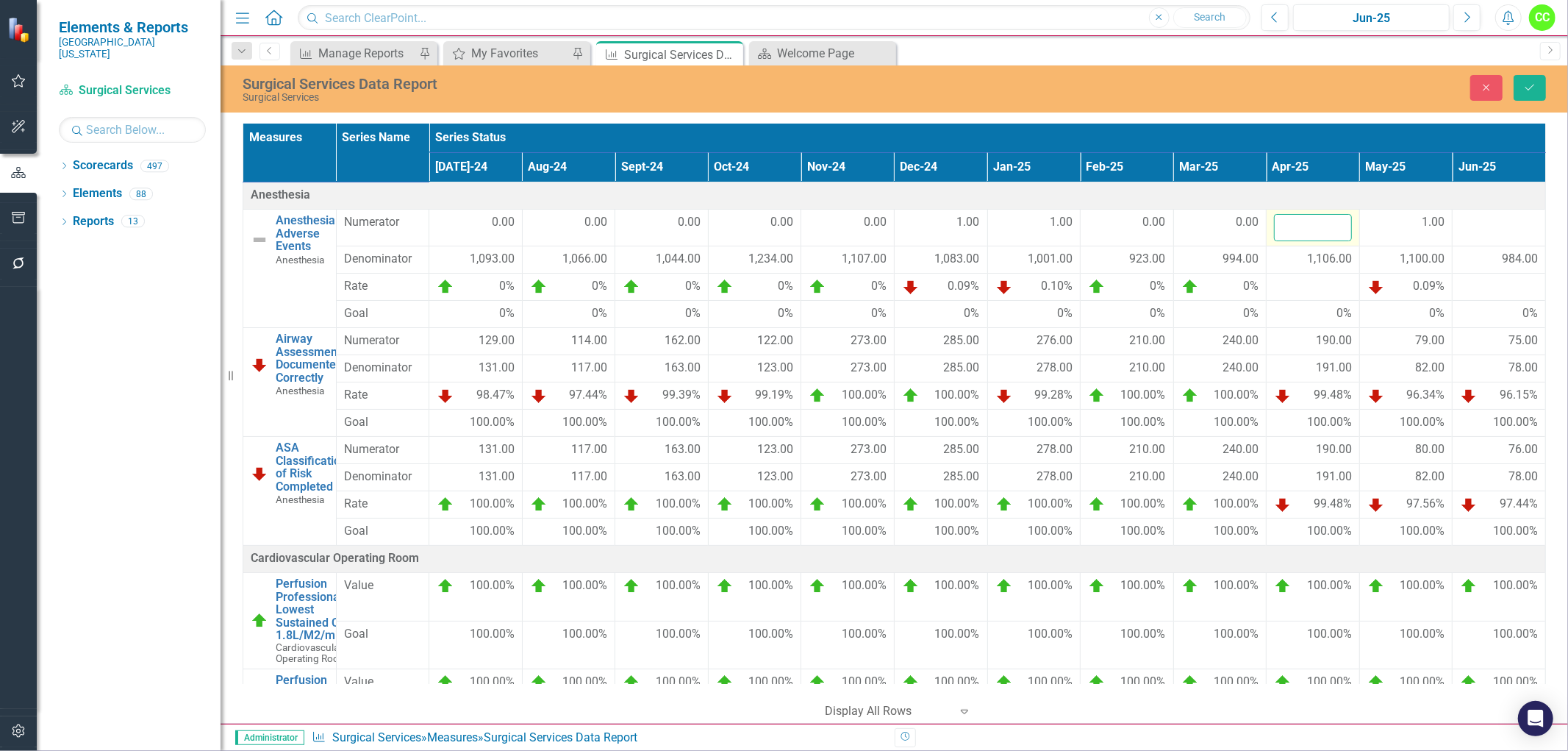
click at [1299, 218] on input "number" at bounding box center [1313, 228] width 78 height 27
type input "0"
click at [1493, 228] on div at bounding box center [1499, 223] width 78 height 17
click at [1489, 228] on input "number" at bounding box center [1499, 228] width 78 height 27
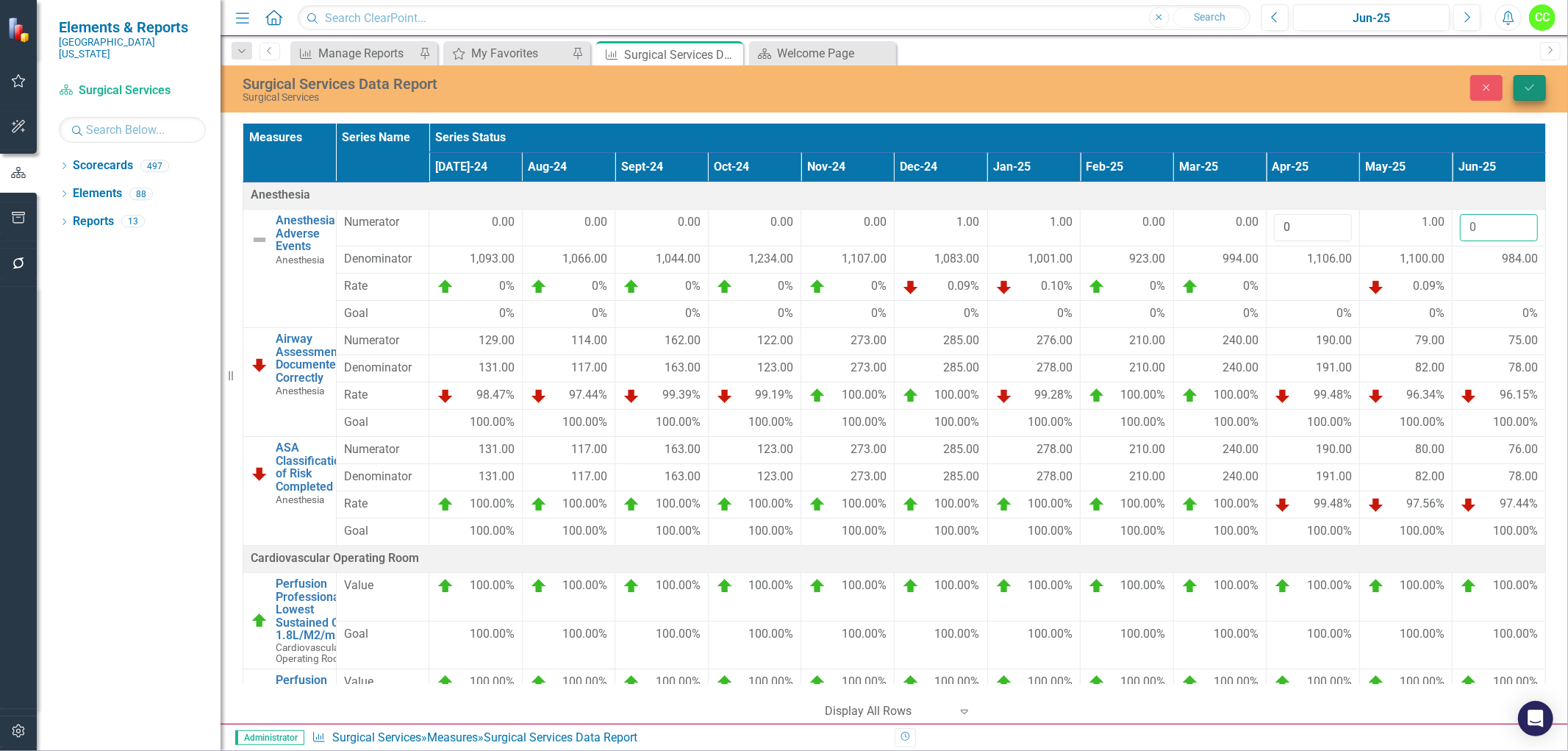
type input "0"
click at [1533, 89] on icon "Save" at bounding box center [1529, 87] width 13 height 10
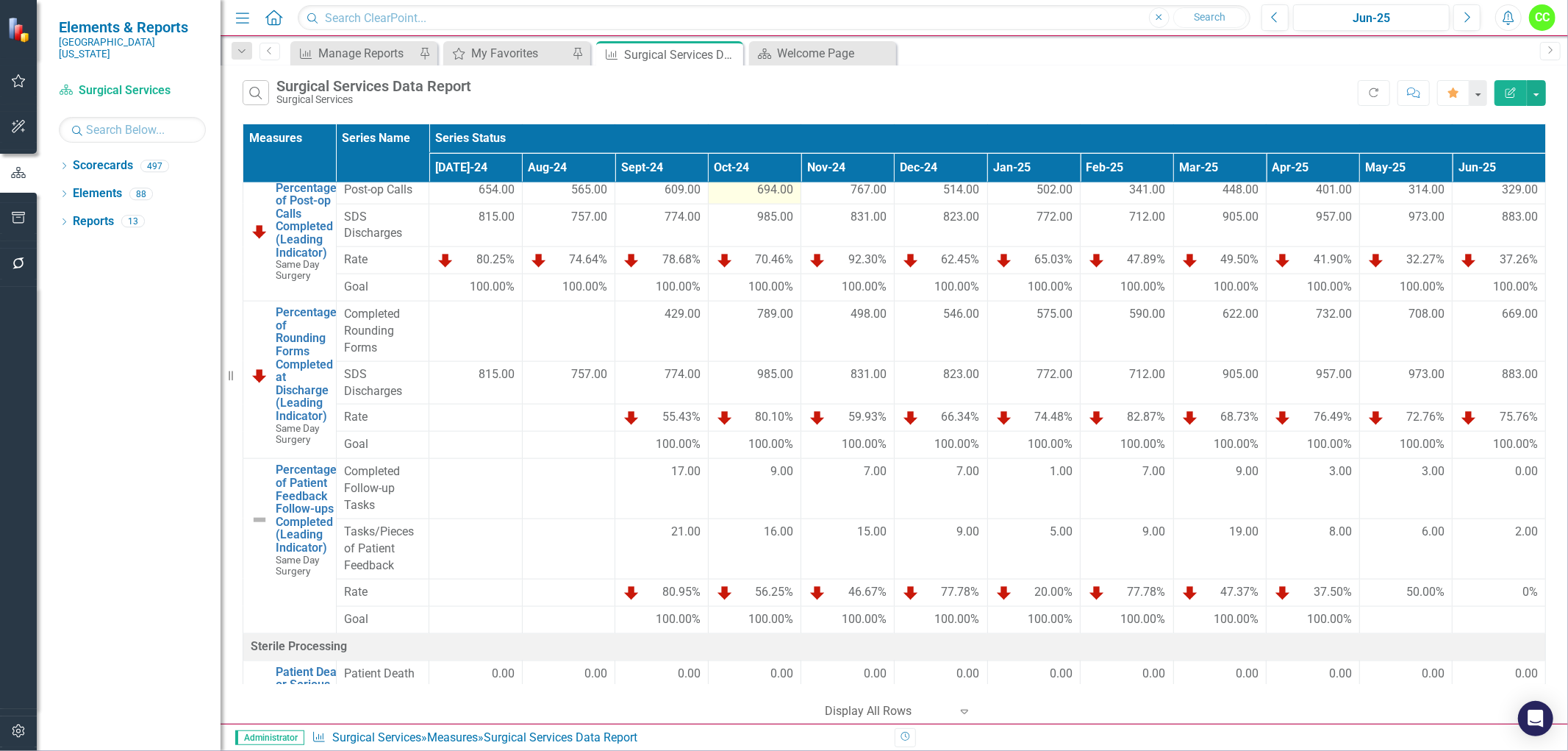
scroll to position [1716, 0]
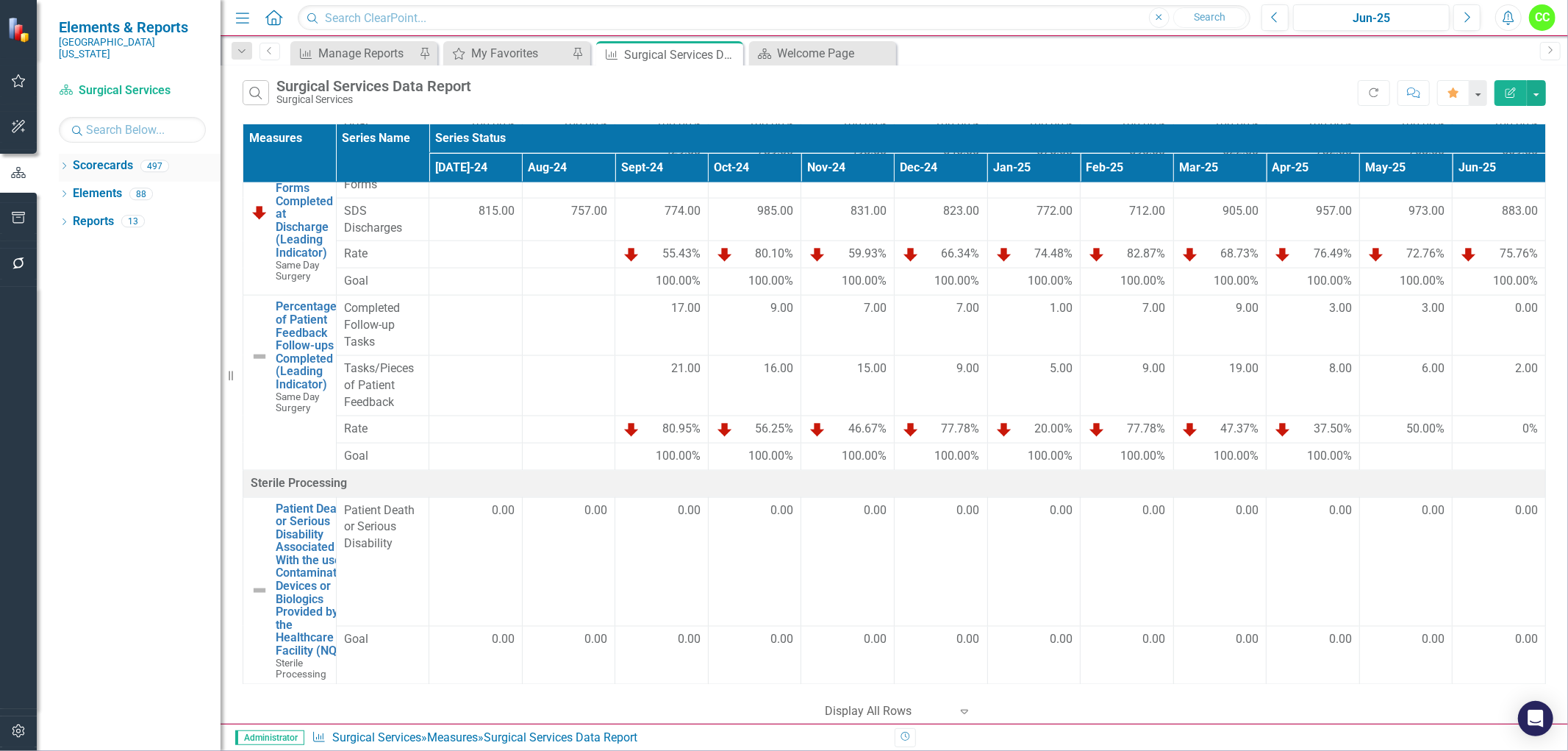
drag, startPoint x: 729, startPoint y: 51, endPoint x: 59, endPoint y: 159, distance: 678.6
click at [0, 0] on icon "Close" at bounding box center [0, 0] width 0 height 0
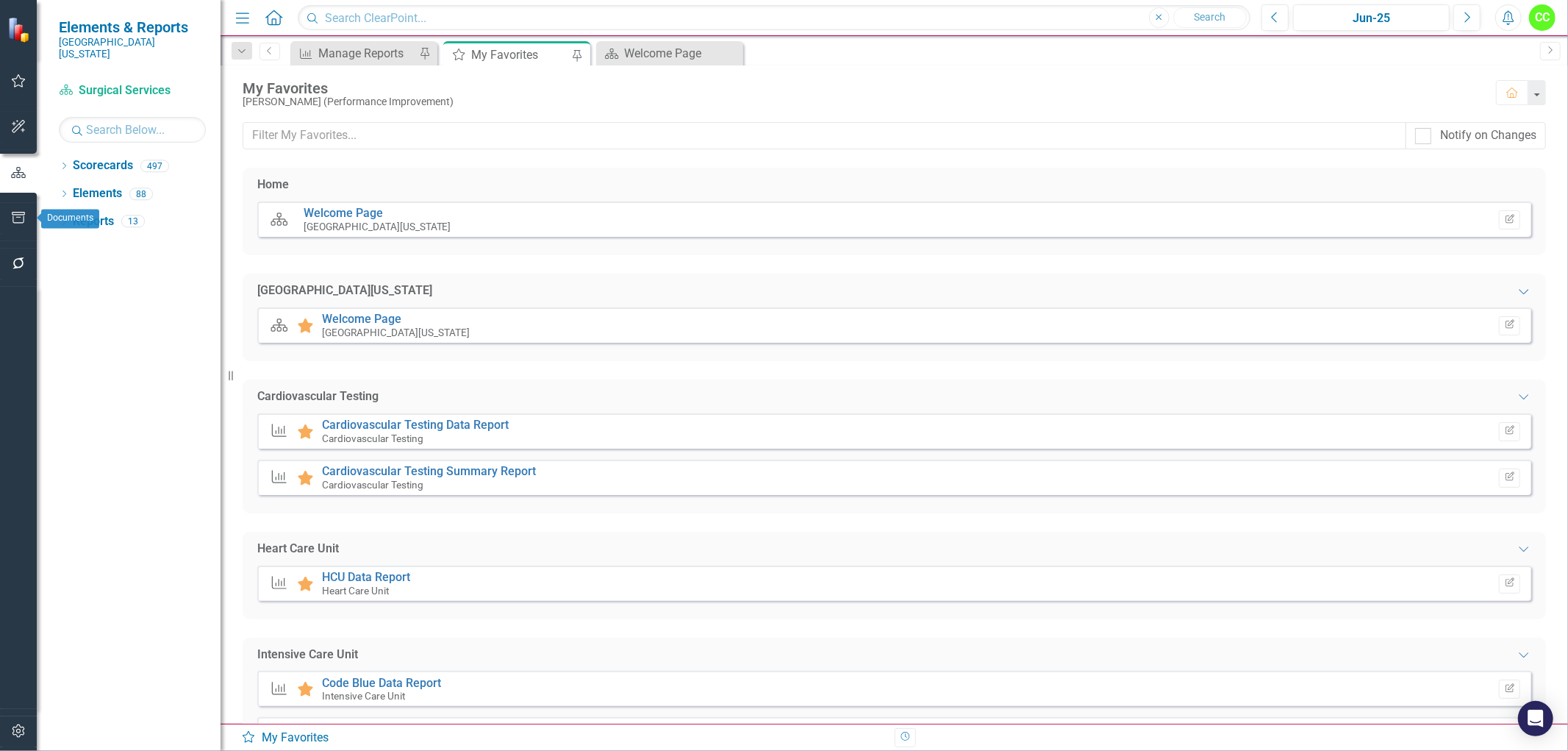
click at [22, 212] on icon "button" at bounding box center [18, 218] width 16 height 12
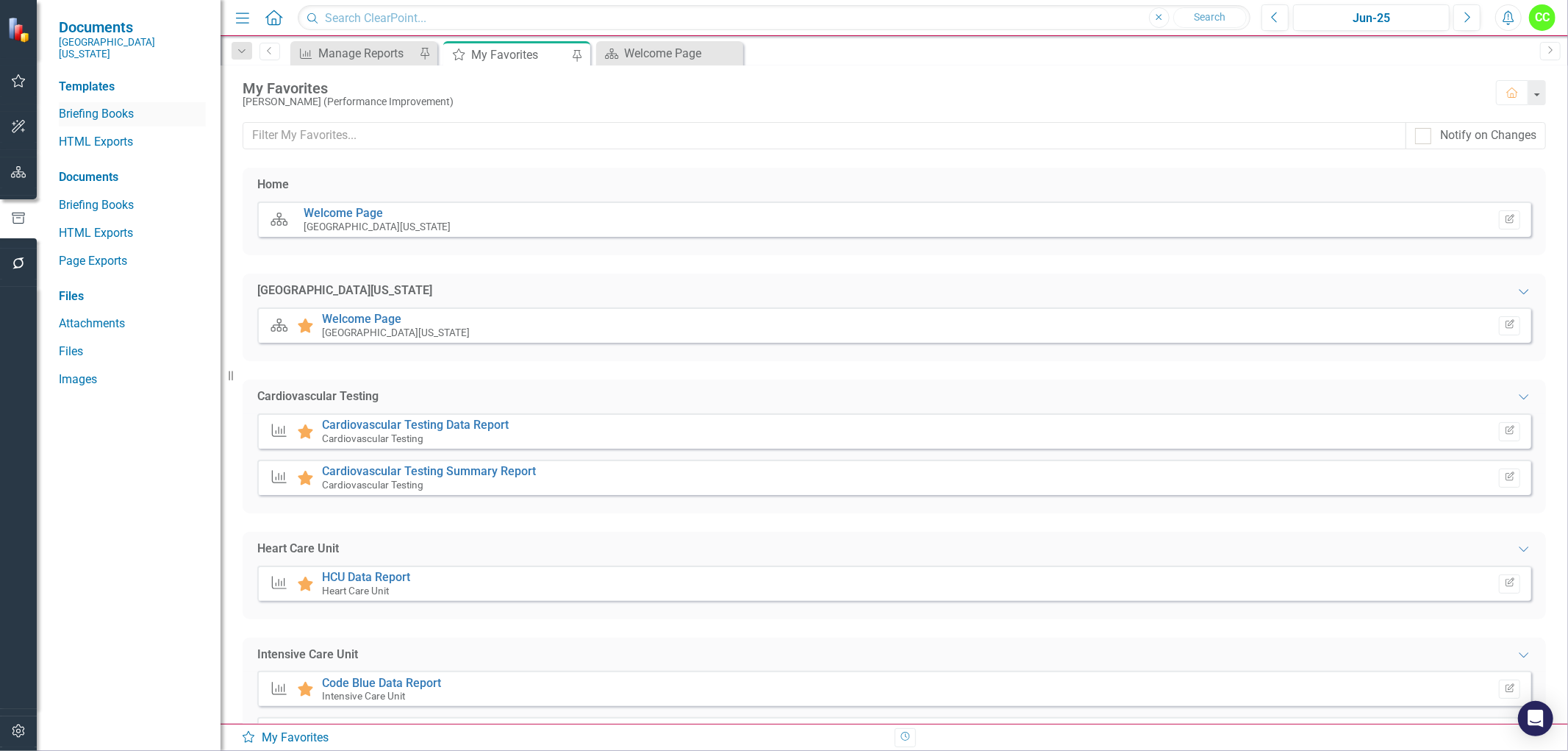
click at [119, 106] on link "Briefing Books" at bounding box center [132, 114] width 147 height 17
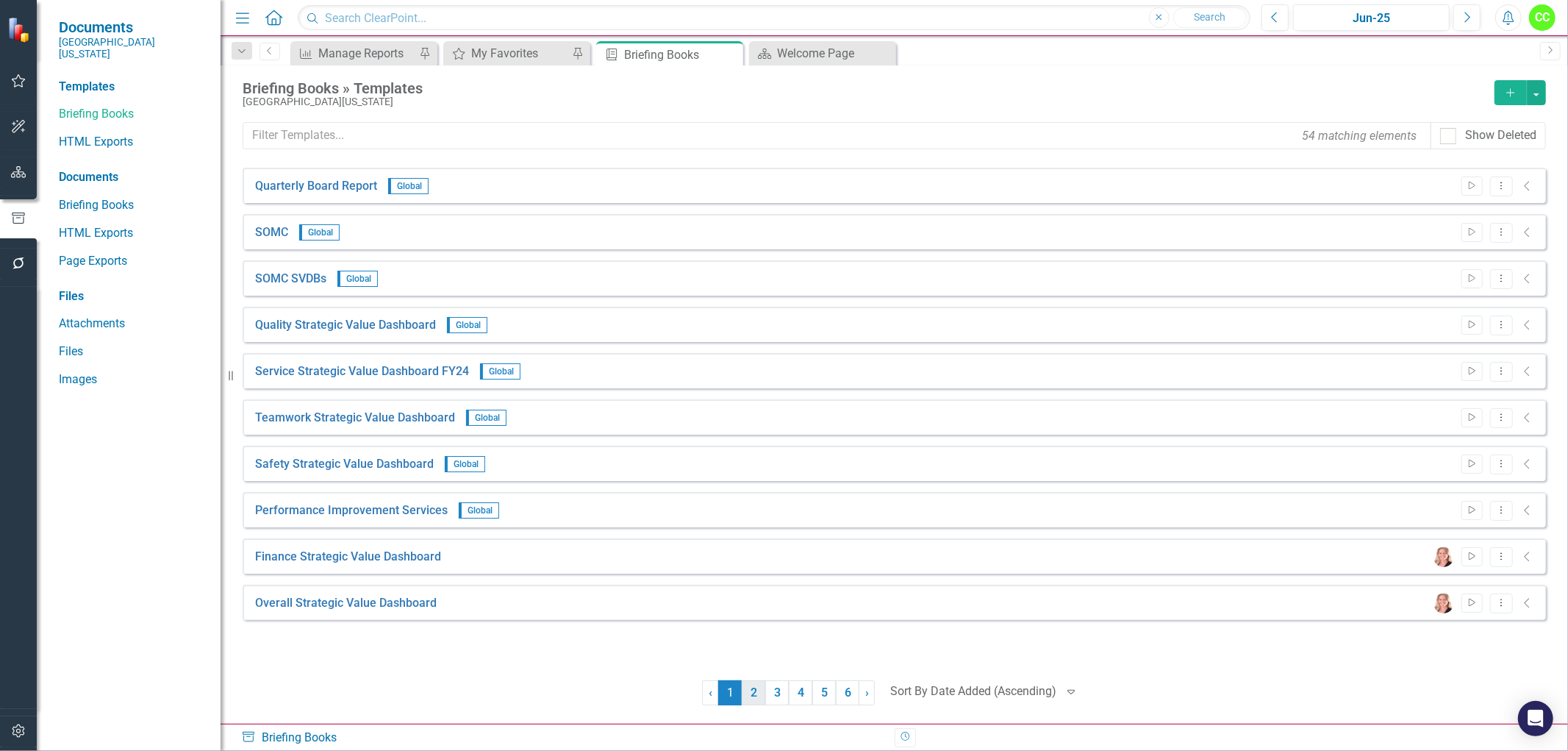
click at [752, 702] on link "2" at bounding box center [753, 692] width 24 height 25
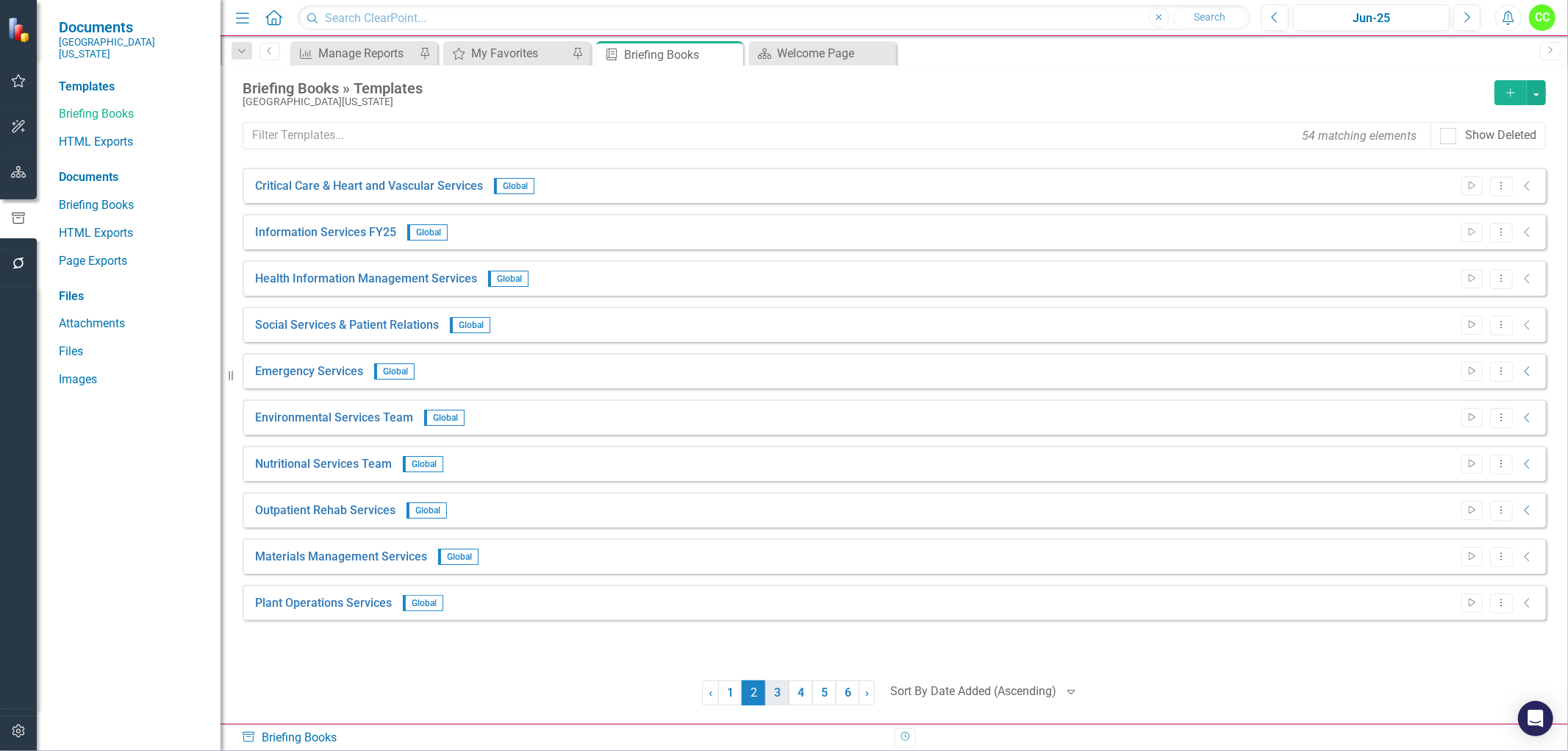
click at [784, 690] on link "3" at bounding box center [777, 692] width 24 height 25
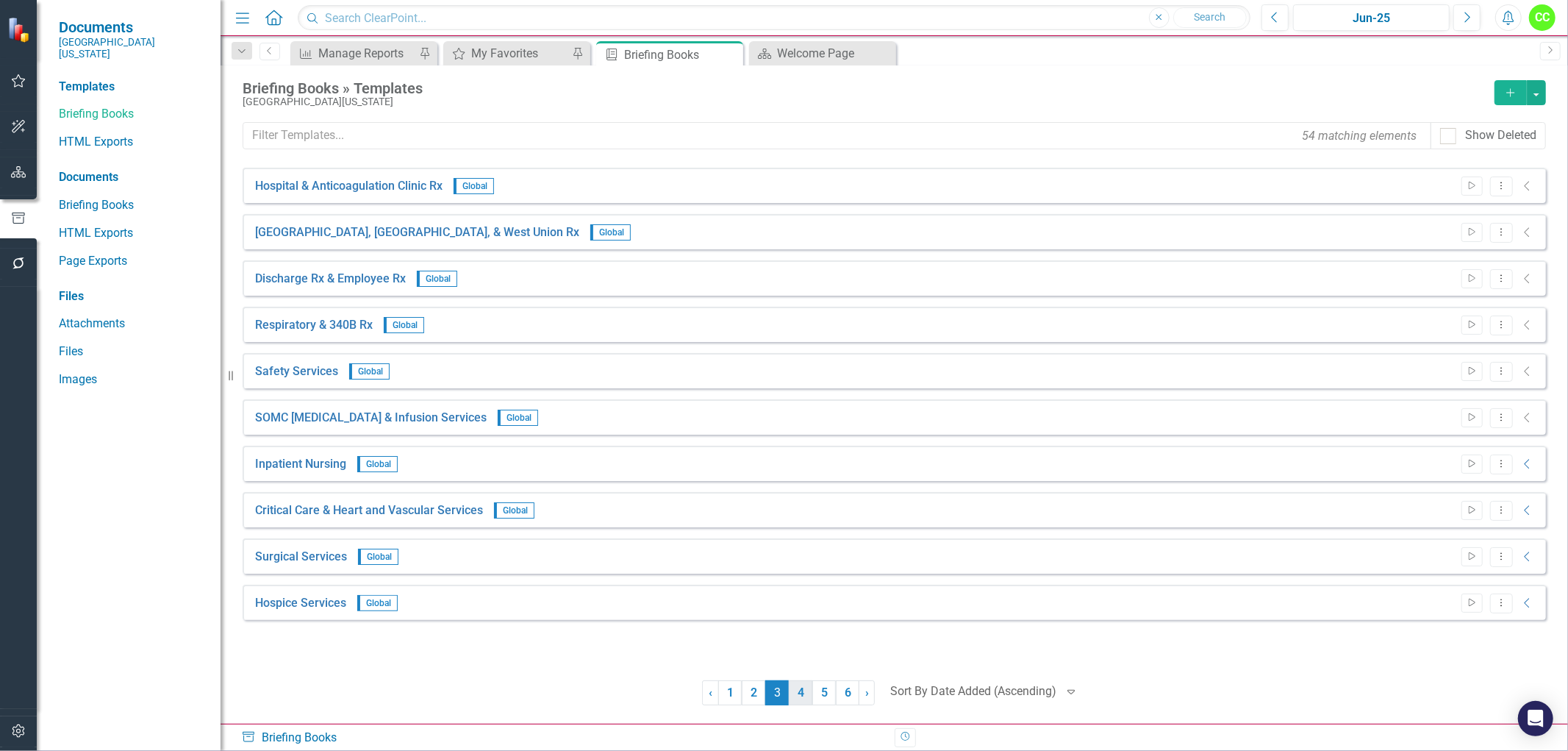
click at [802, 690] on link "4" at bounding box center [800, 692] width 24 height 25
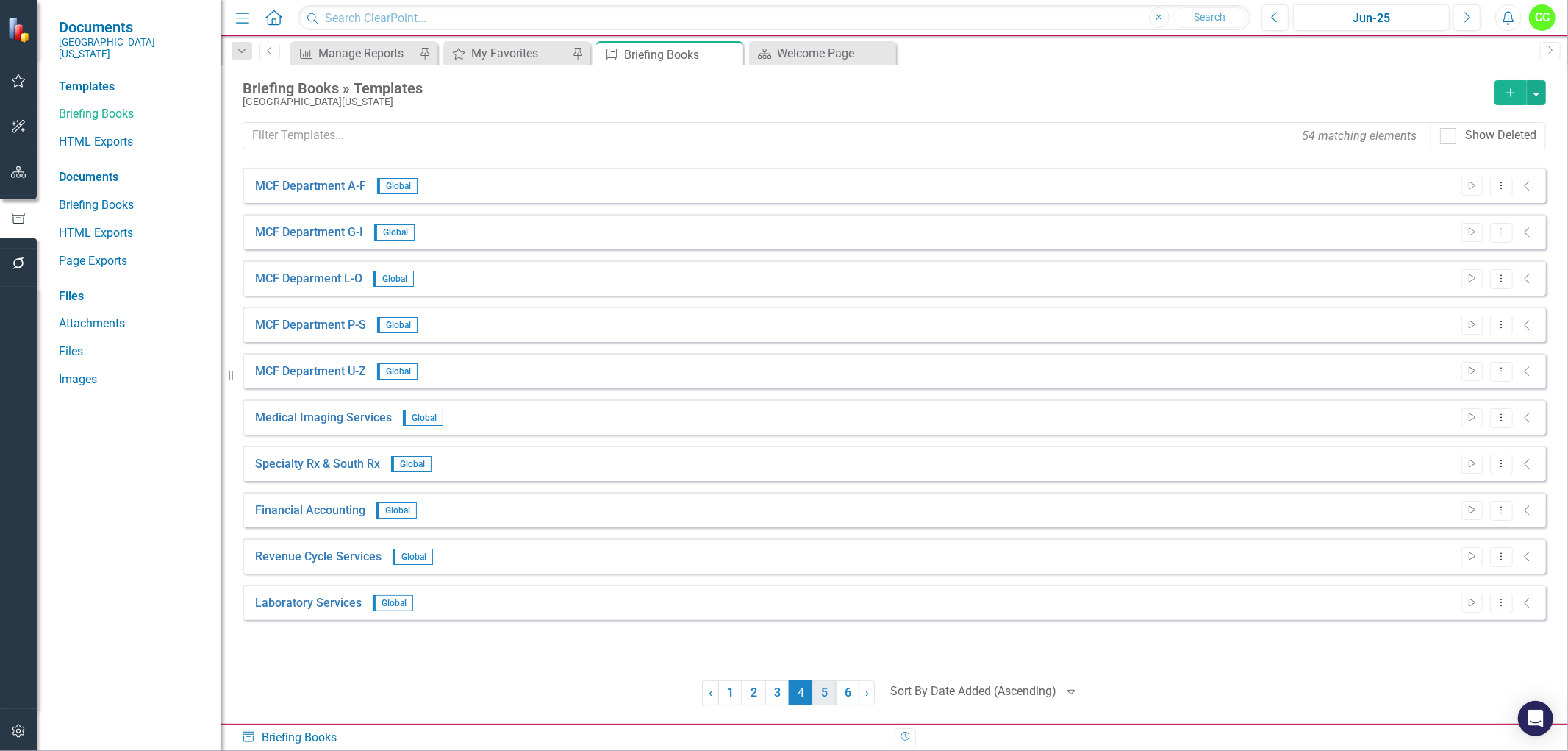
click at [828, 691] on link "5" at bounding box center [824, 692] width 24 height 25
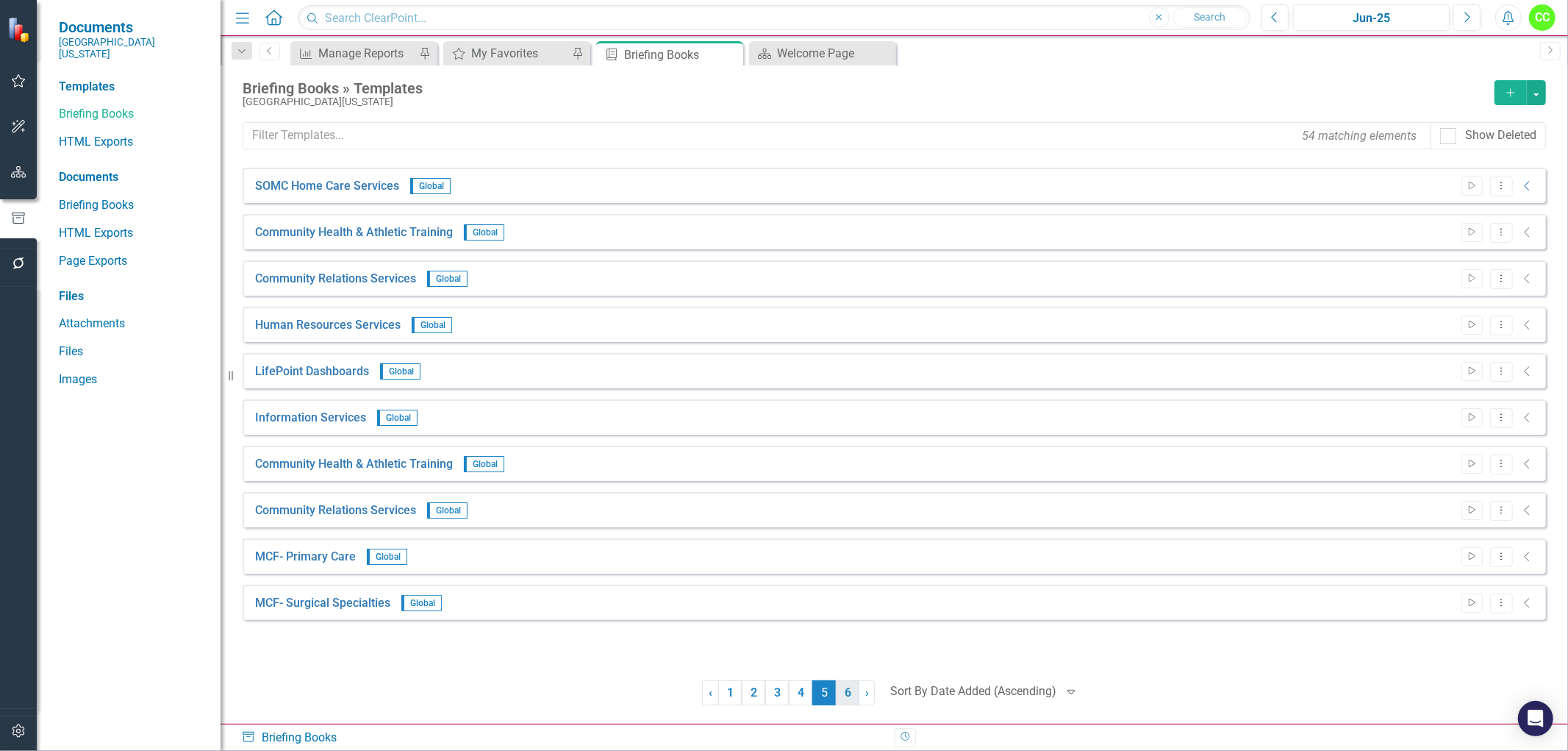
click at [851, 695] on link "6" at bounding box center [847, 692] width 24 height 25
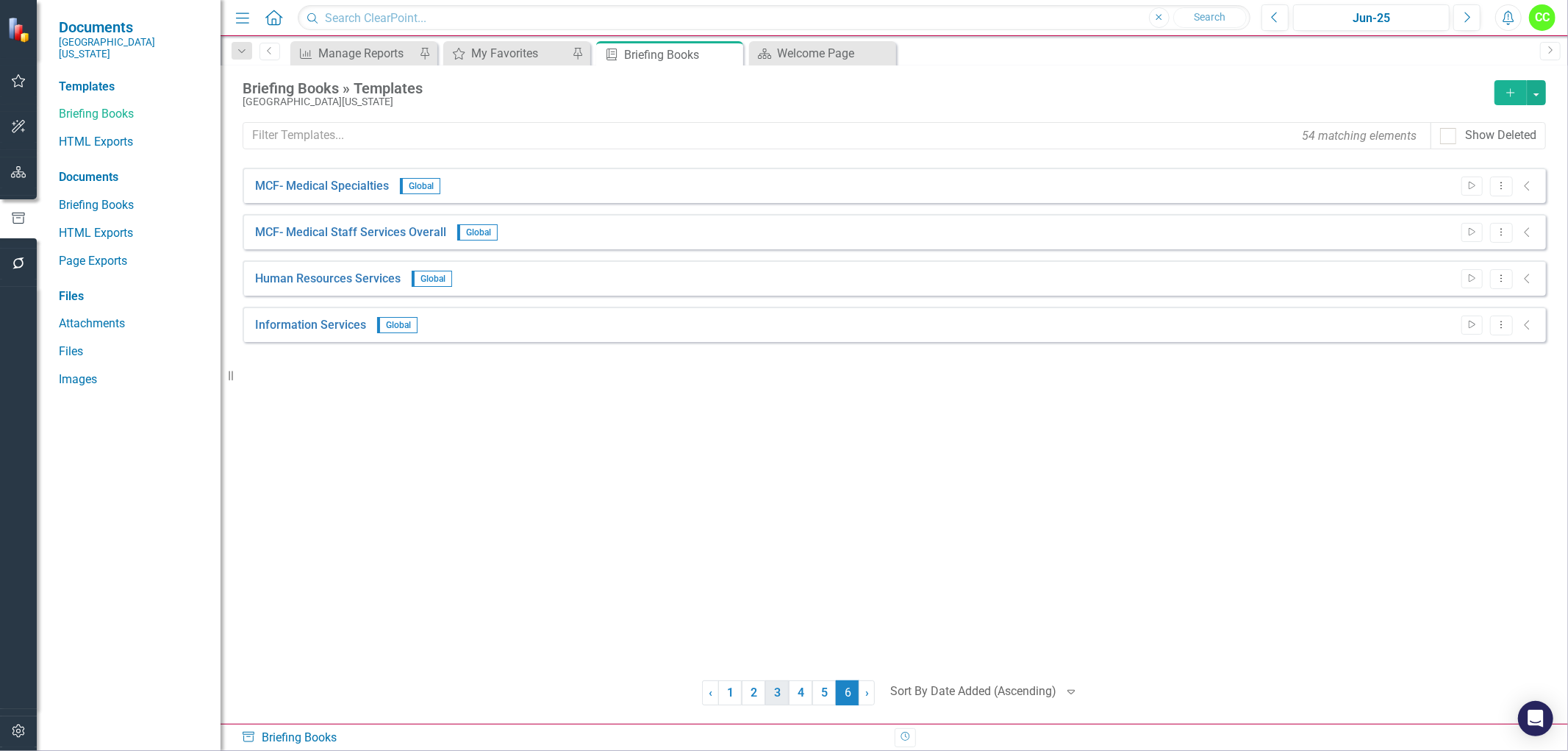
click at [773, 697] on link "3" at bounding box center [777, 692] width 24 height 25
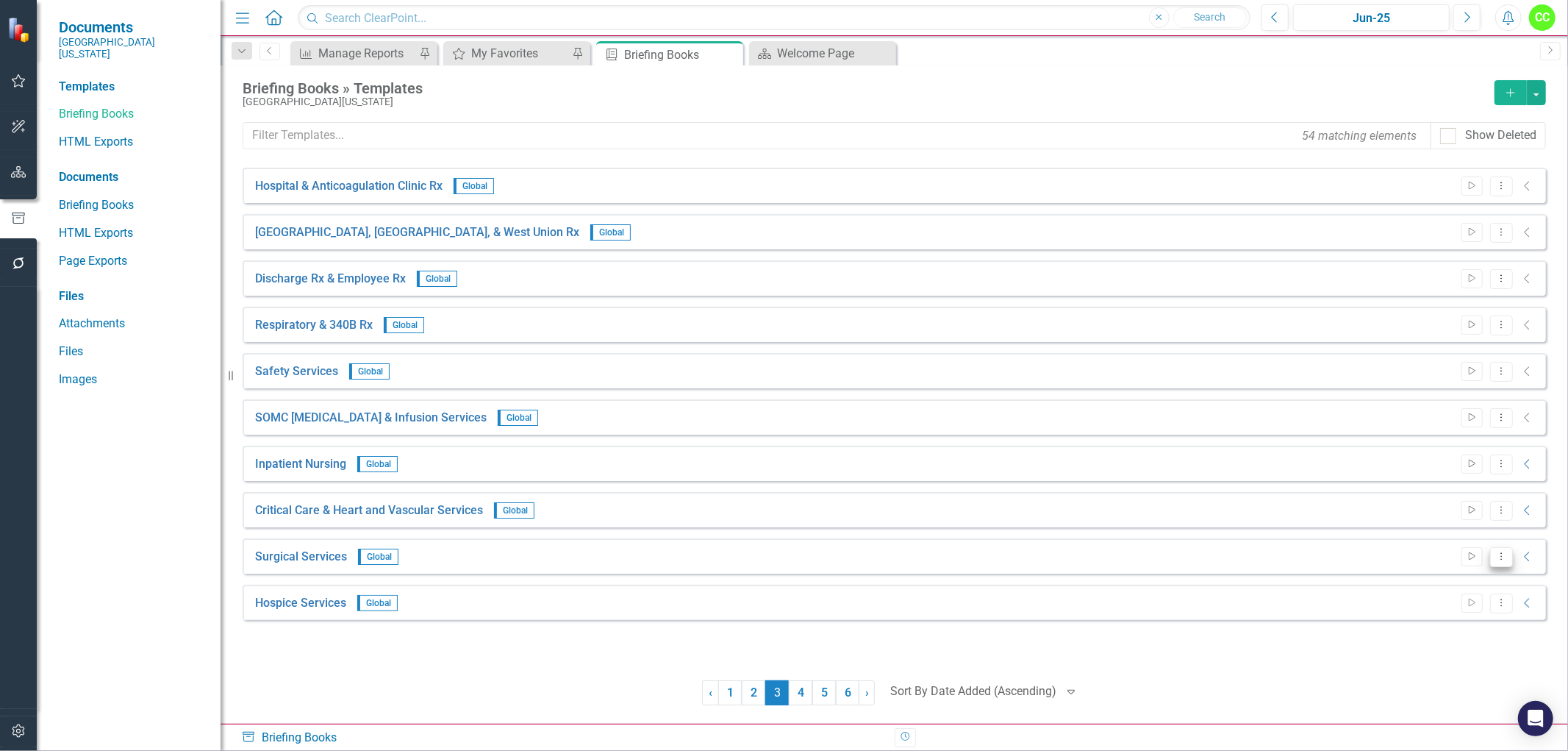
click at [1497, 556] on icon "Dropdown Menu" at bounding box center [1500, 556] width 12 height 10
click at [1406, 637] on link "Edit Edit Template" at bounding box center [1443, 635] width 136 height 27
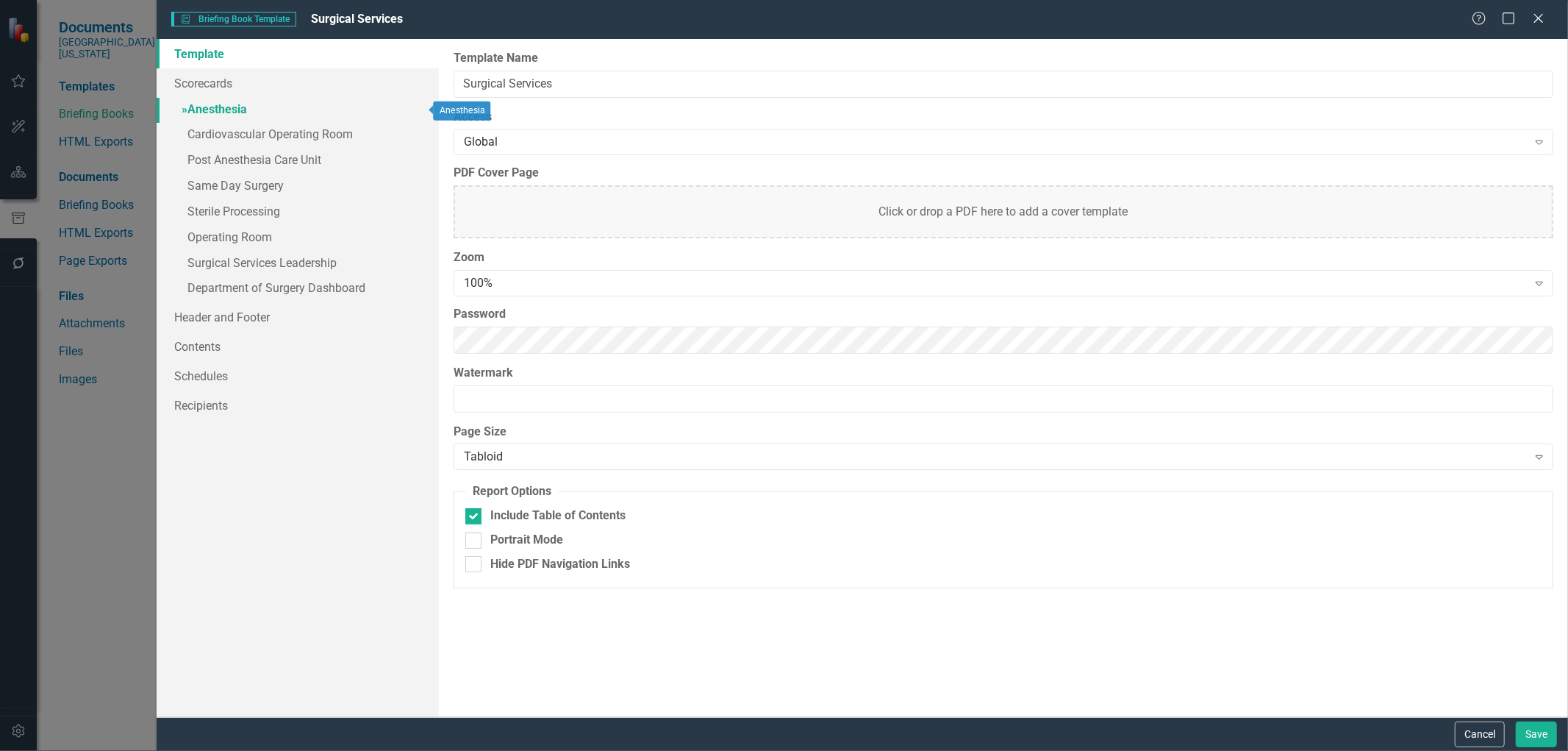
click at [218, 104] on link "» Anesthesia" at bounding box center [297, 110] width 283 height 26
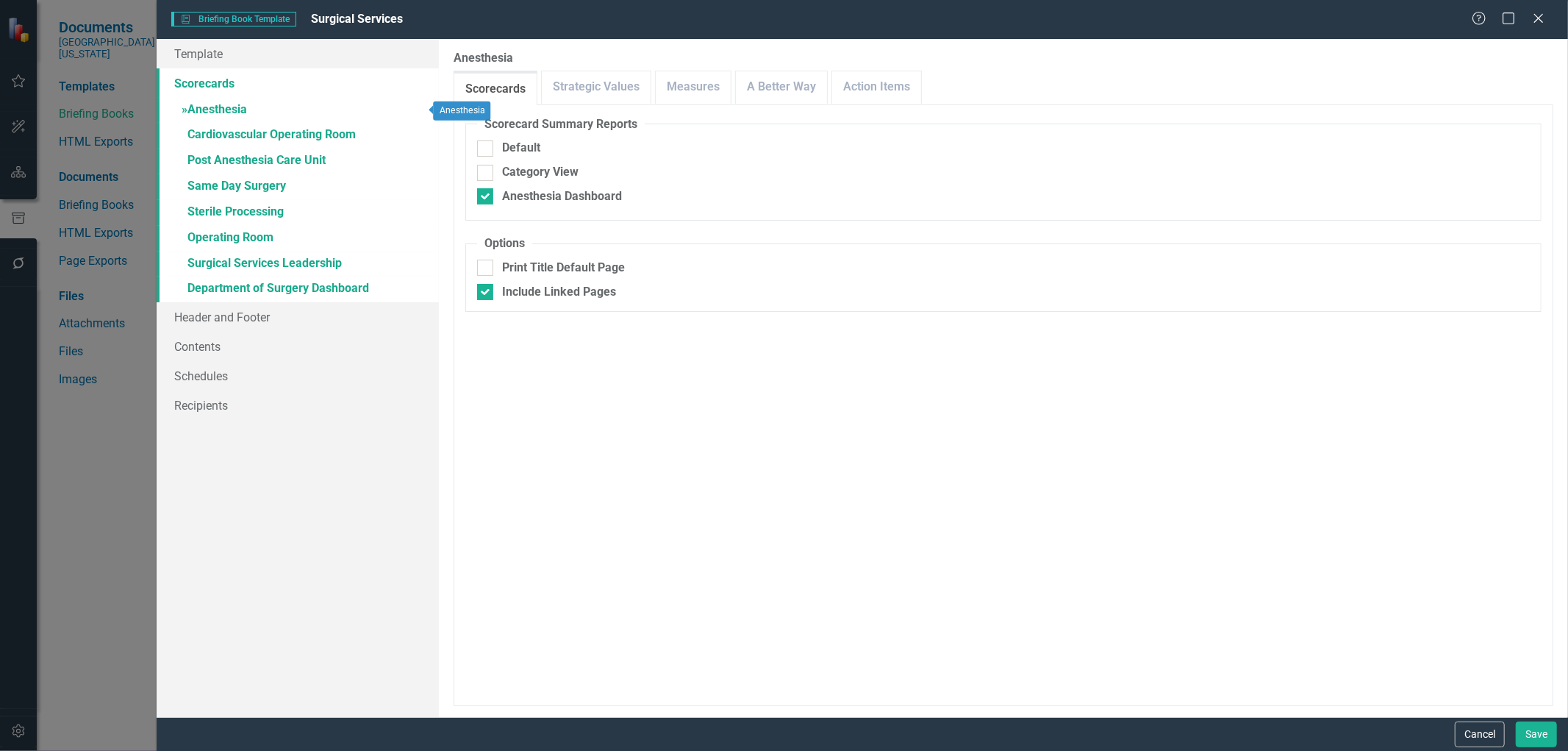
checkbox input "false"
click at [674, 91] on link "Measures" at bounding box center [693, 87] width 75 height 31
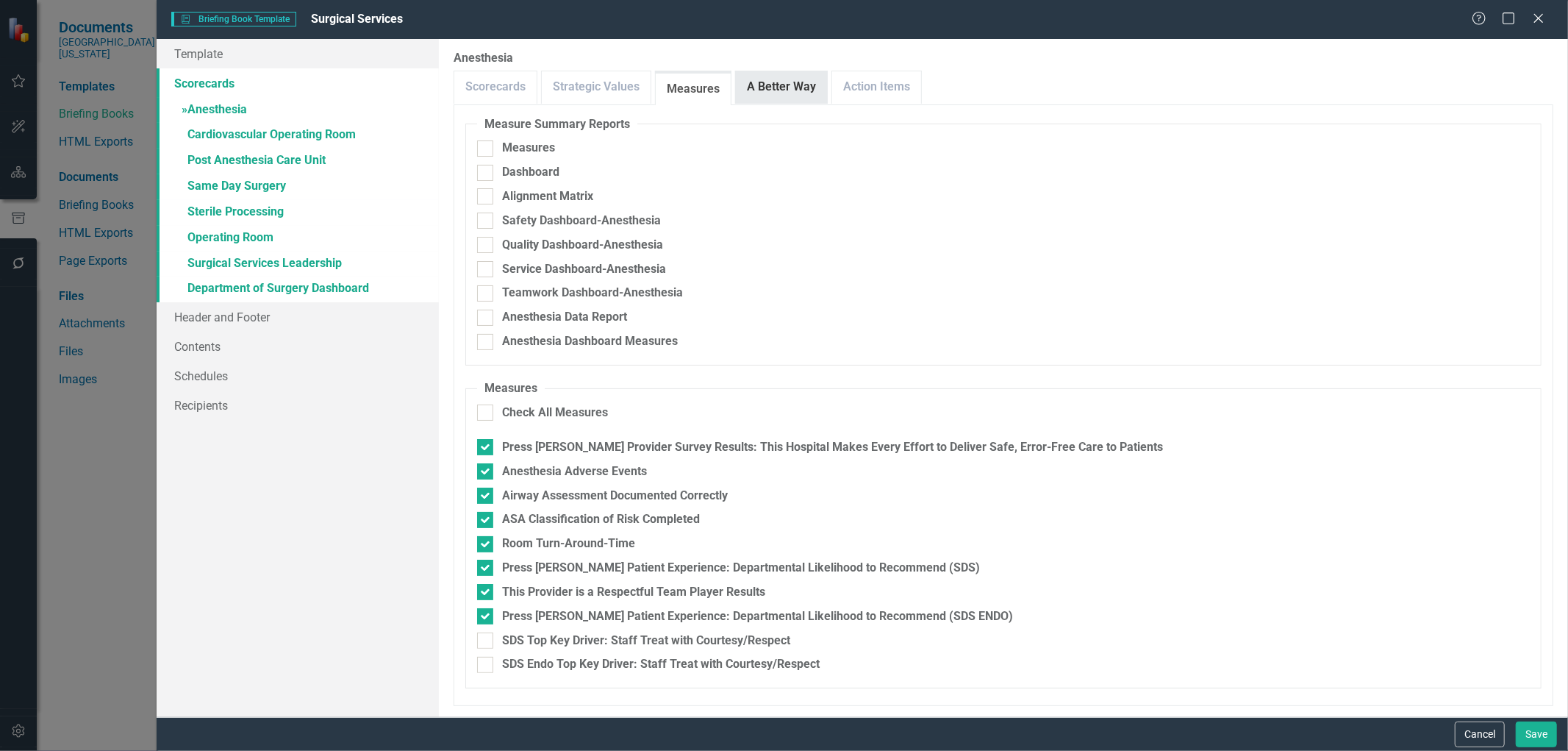
click at [793, 89] on link "A Better Way" at bounding box center [781, 87] width 91 height 31
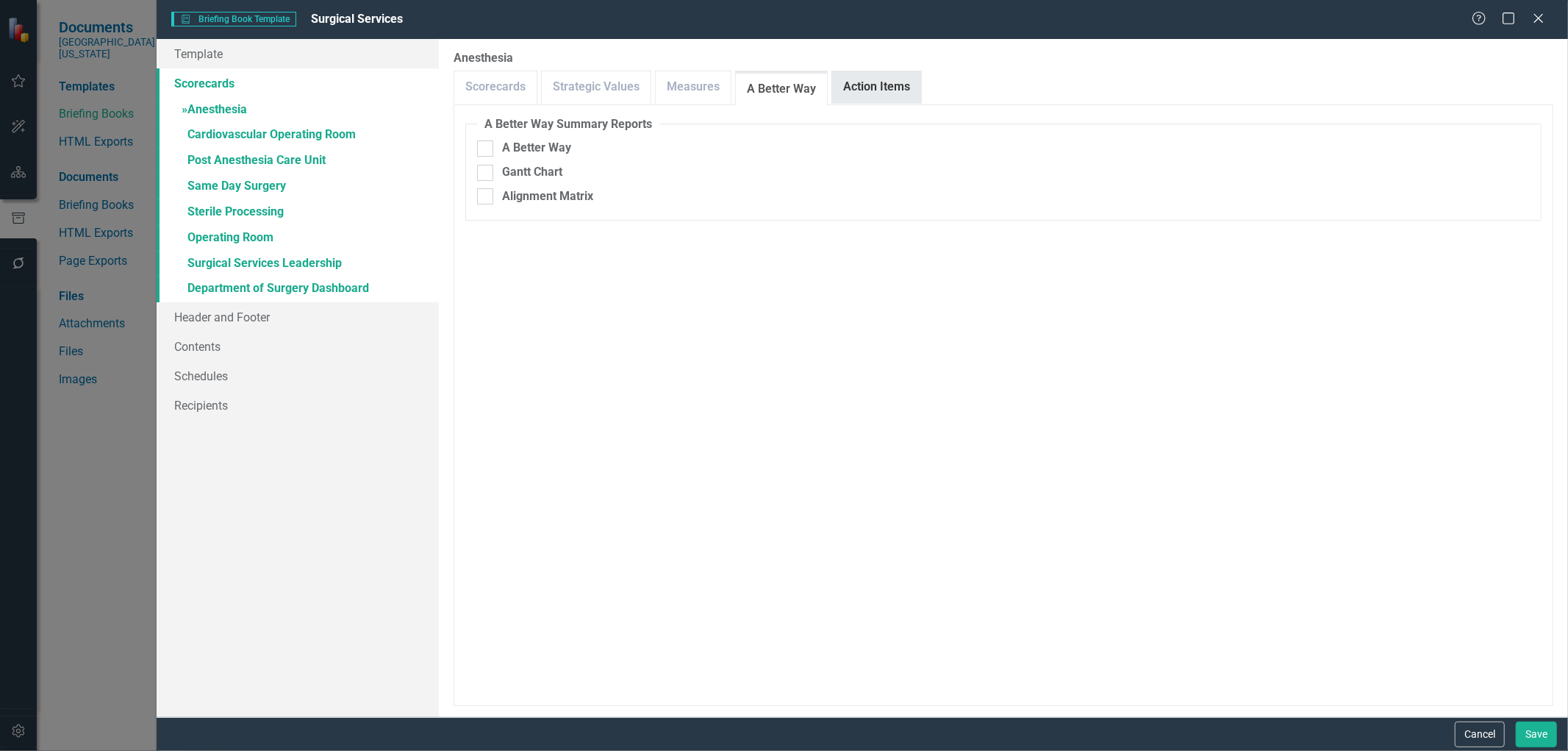
click at [892, 92] on link "Action Items" at bounding box center [877, 87] width 89 height 31
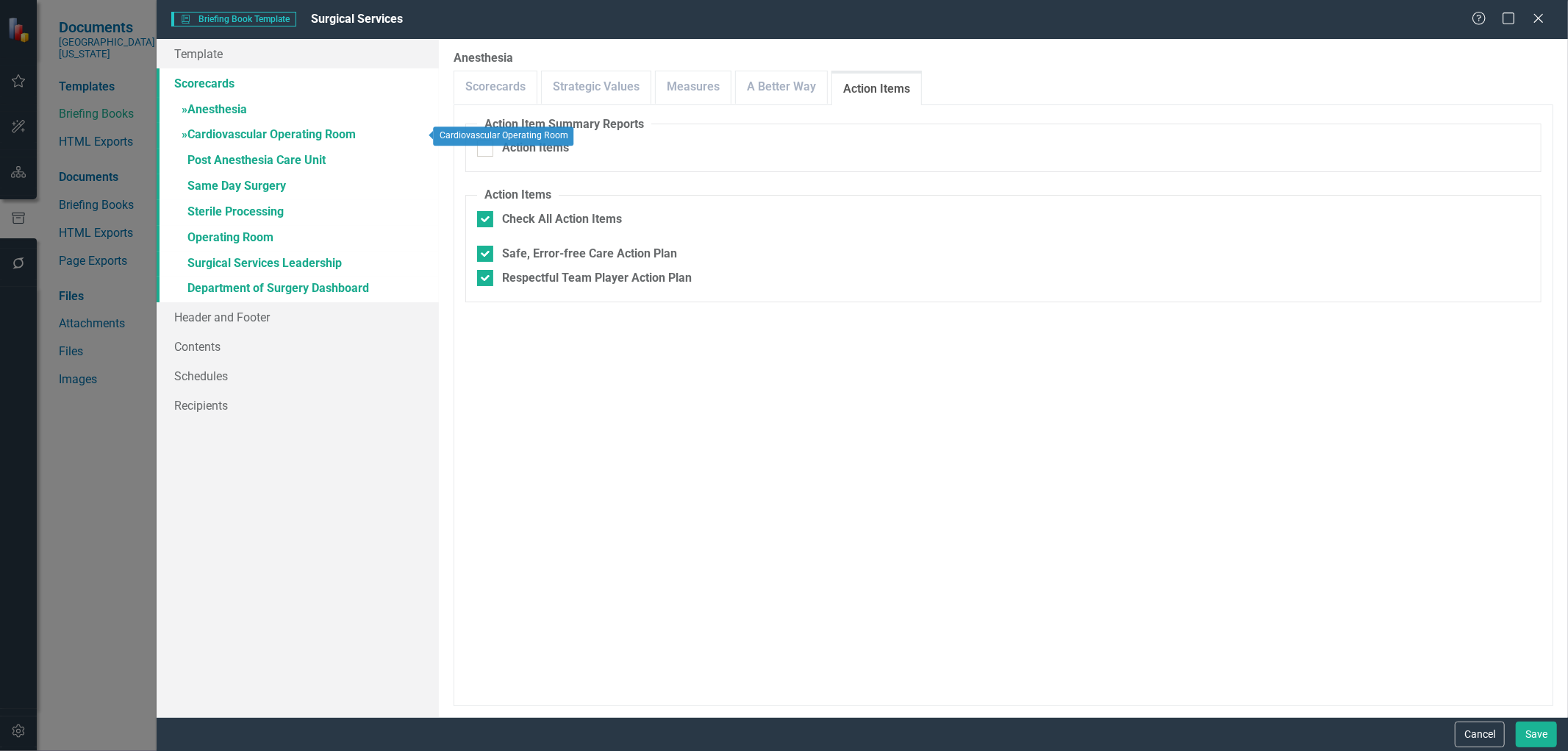
click at [283, 127] on link "» Cardiovascular Operating Room" at bounding box center [297, 135] width 283 height 26
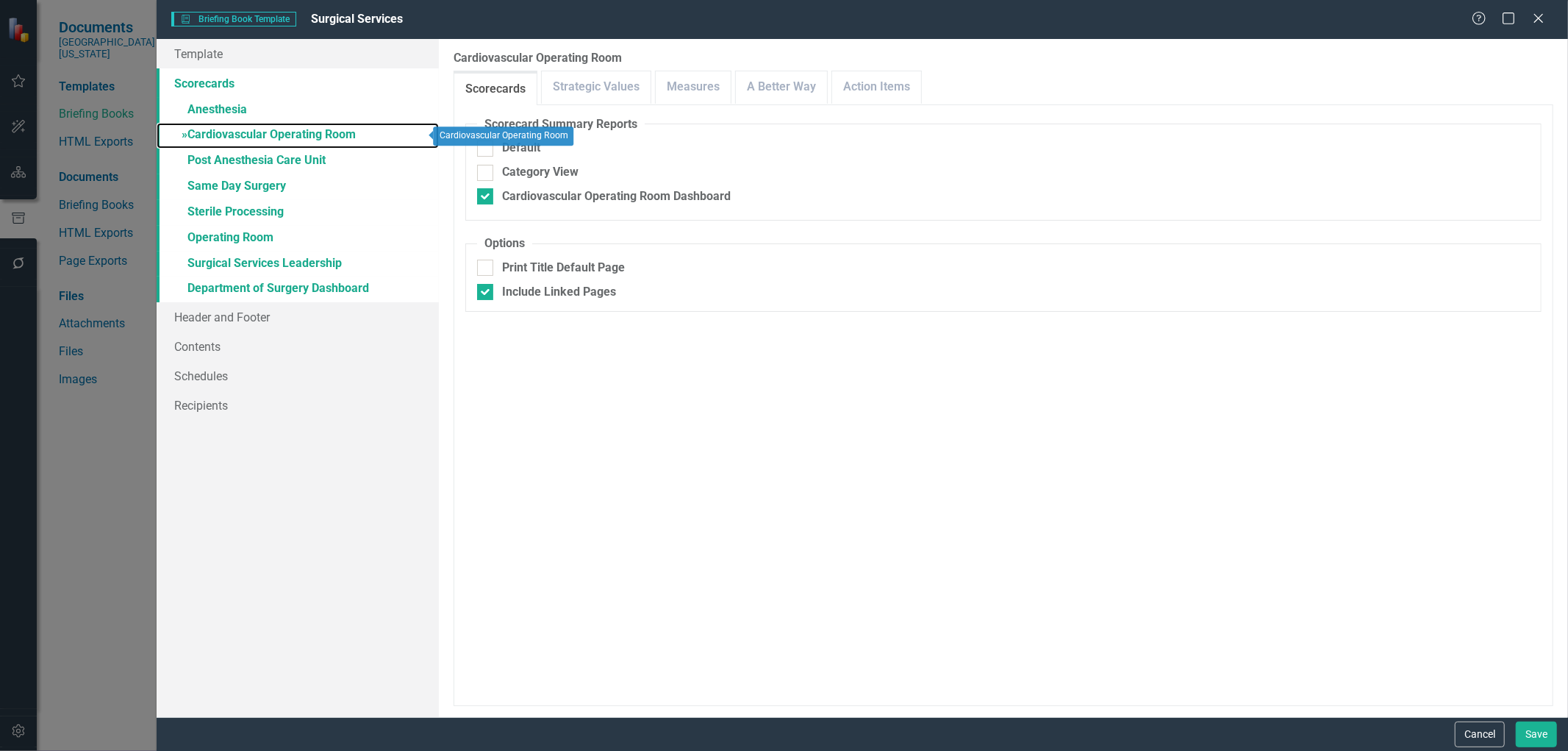
checkbox input "false"
click at [696, 79] on link "Measures" at bounding box center [693, 87] width 75 height 31
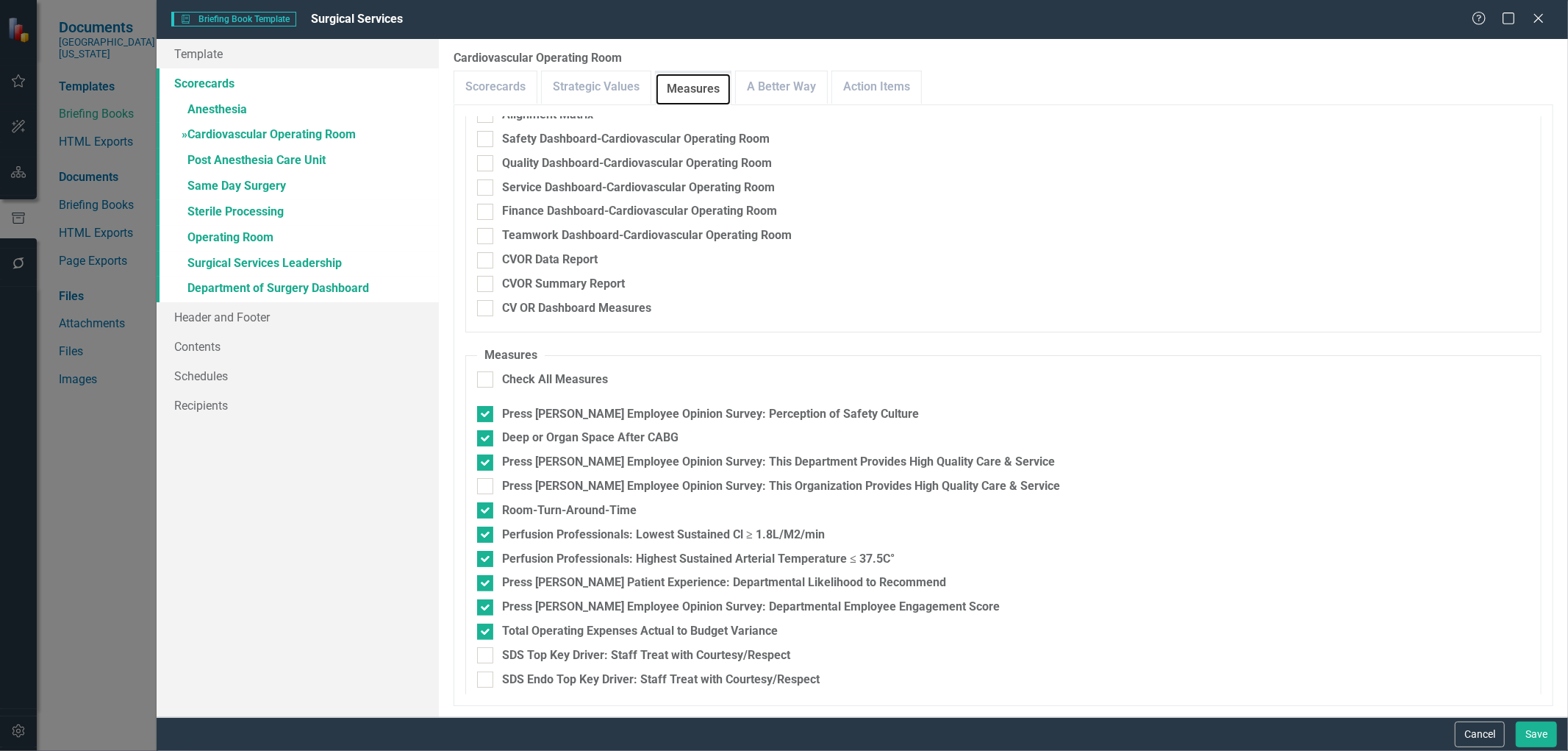
scroll to position [92, 0]
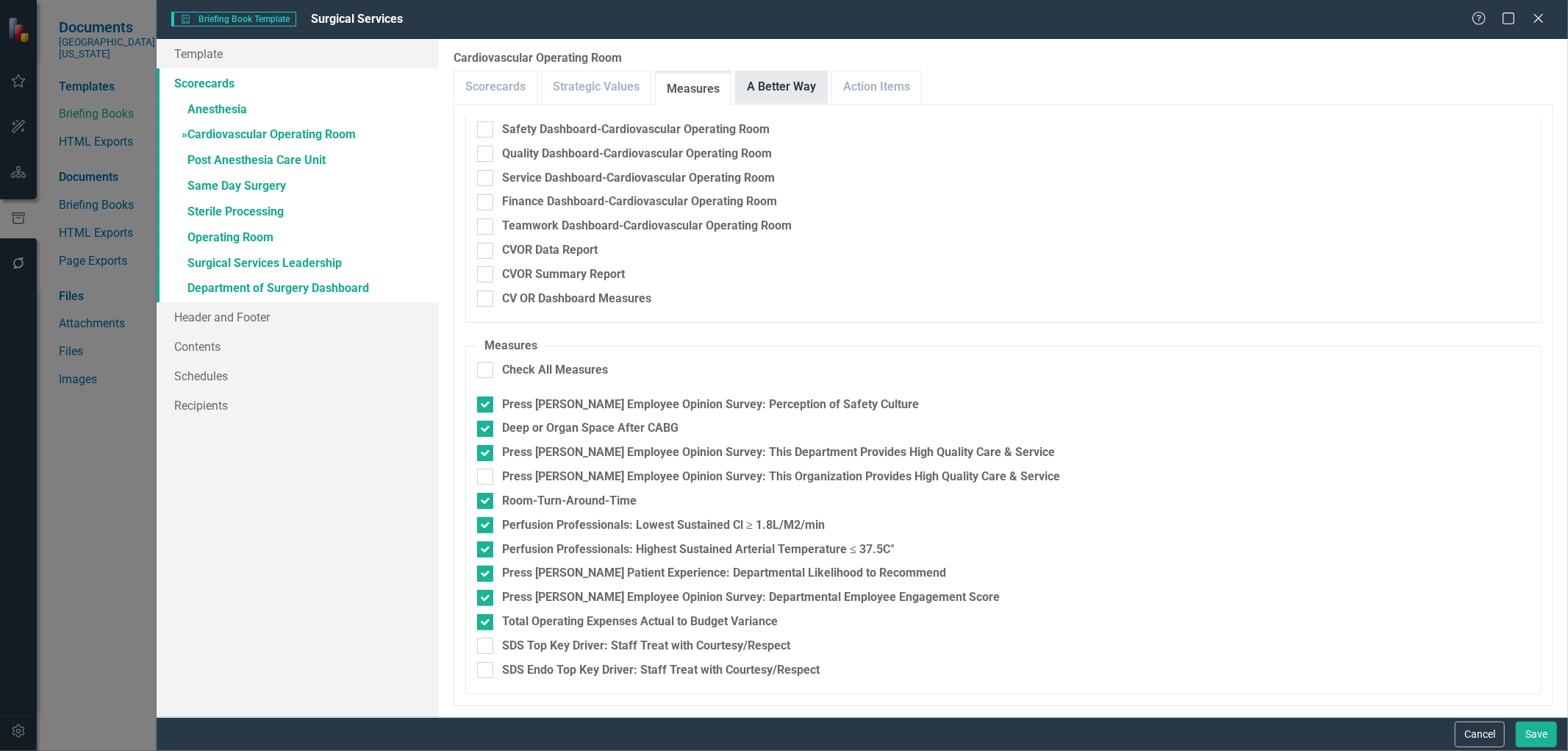
click at [793, 93] on link "A Better Way" at bounding box center [781, 87] width 91 height 31
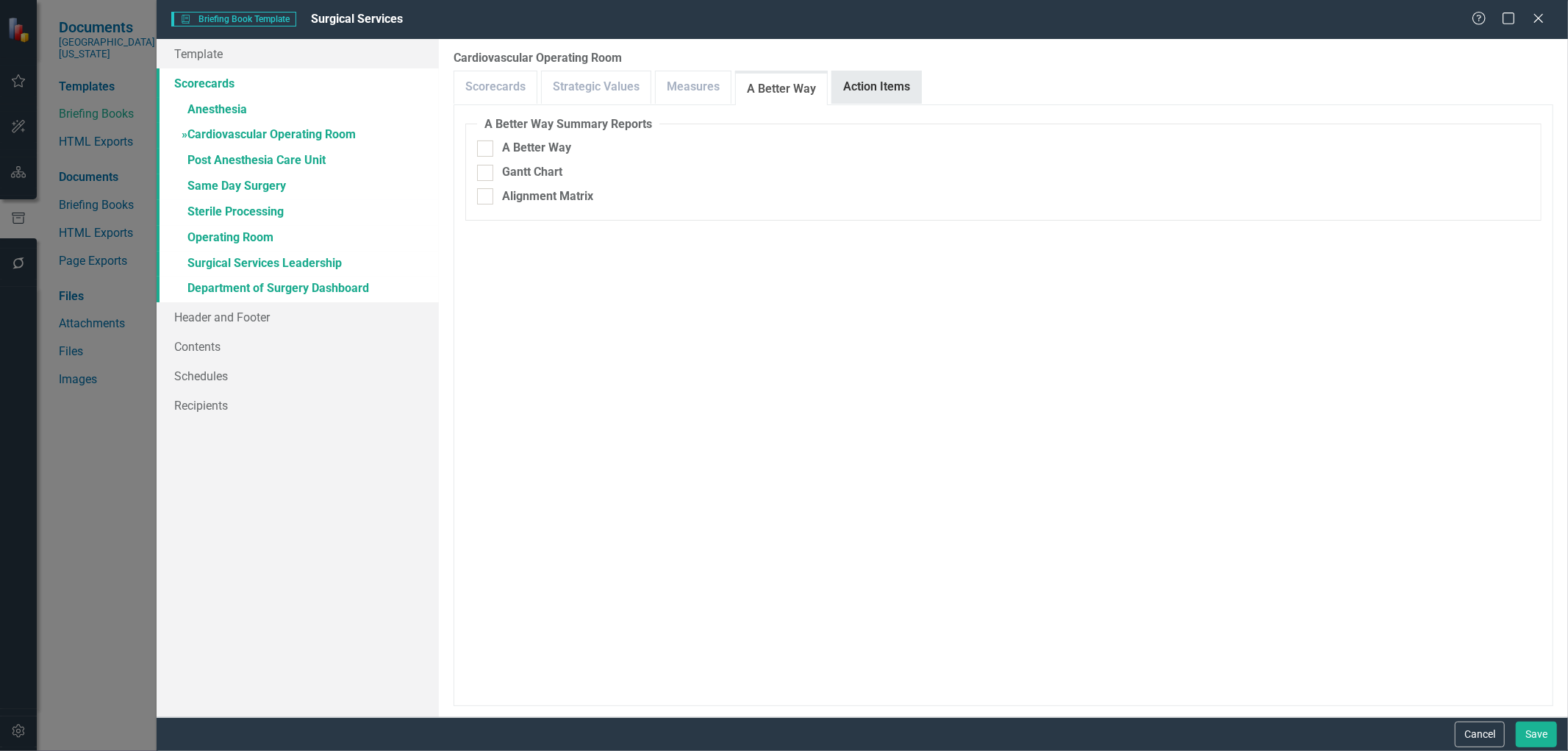
click at [878, 92] on link "Action Items" at bounding box center [877, 87] width 89 height 31
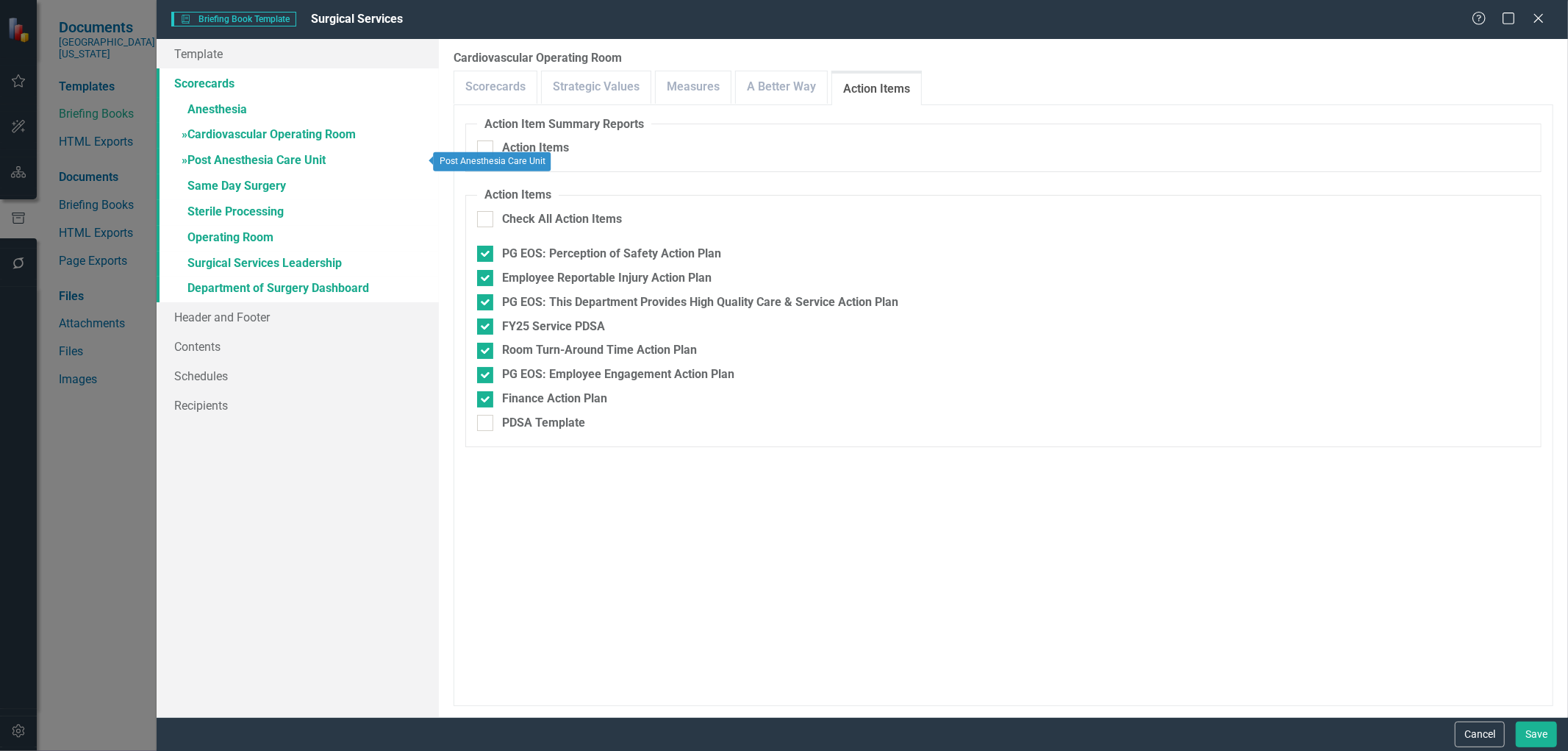
click at [255, 159] on link "» Post Anesthesia Care Unit" at bounding box center [297, 161] width 283 height 26
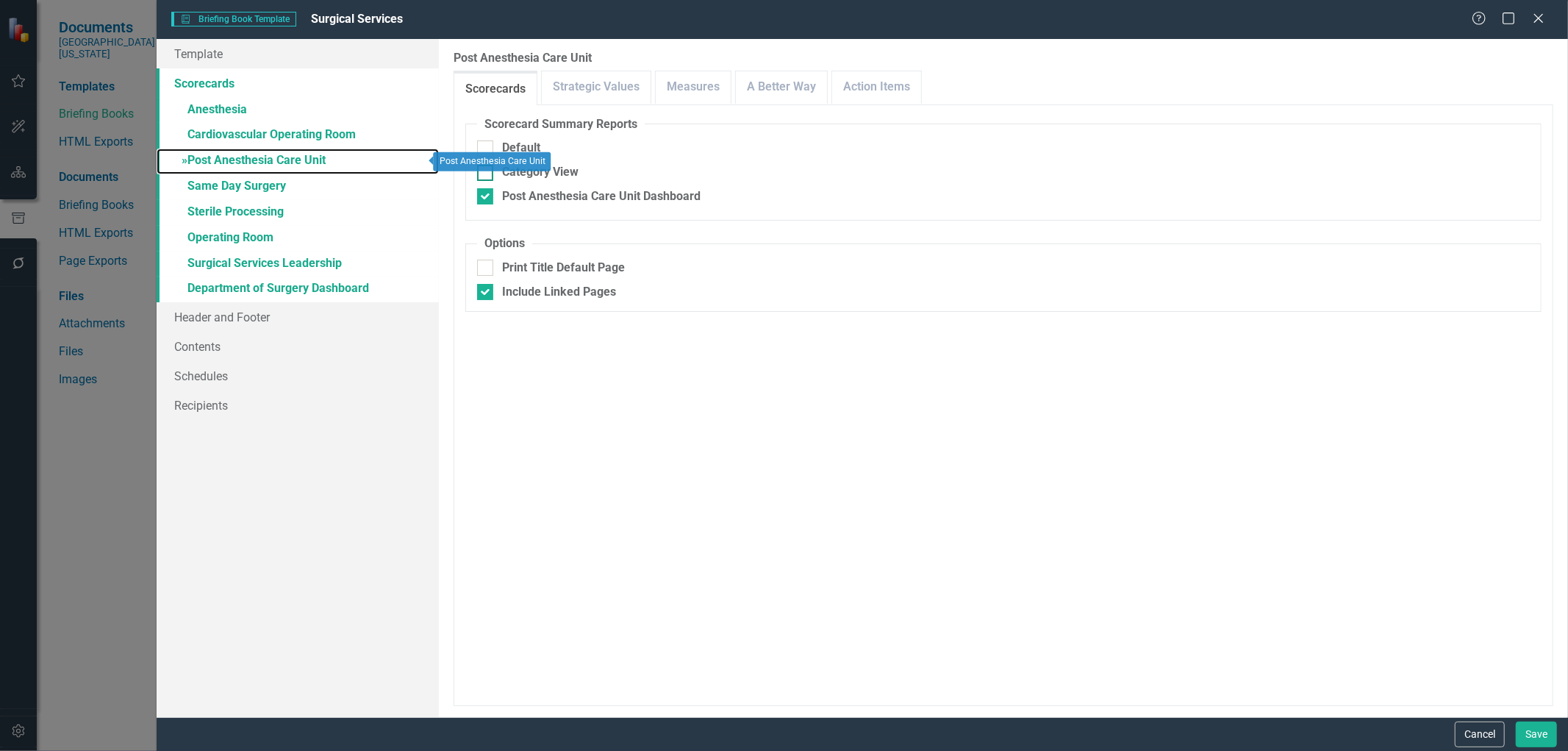
checkbox input "false"
click at [694, 92] on link "Measures" at bounding box center [693, 87] width 75 height 31
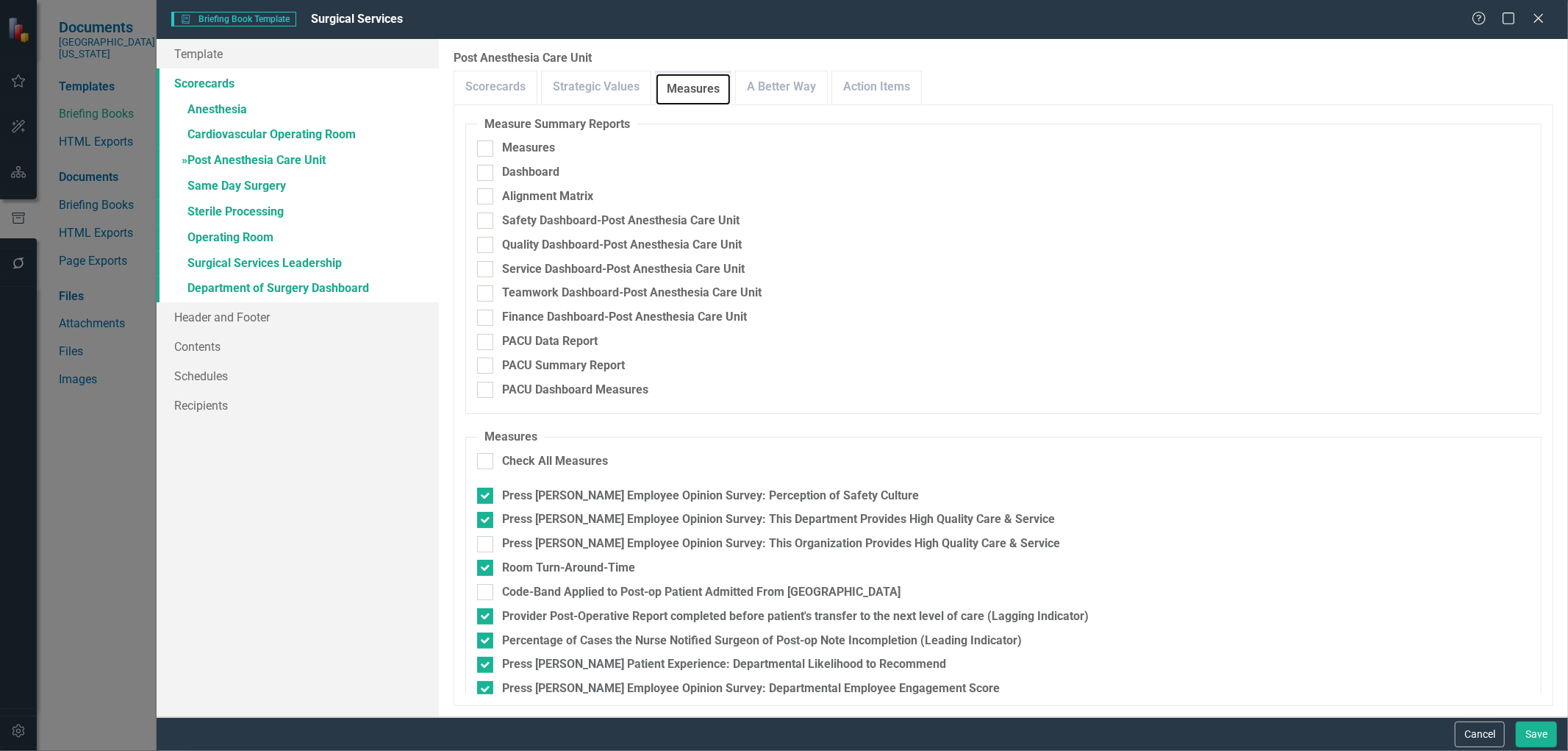
scroll to position [67, 0]
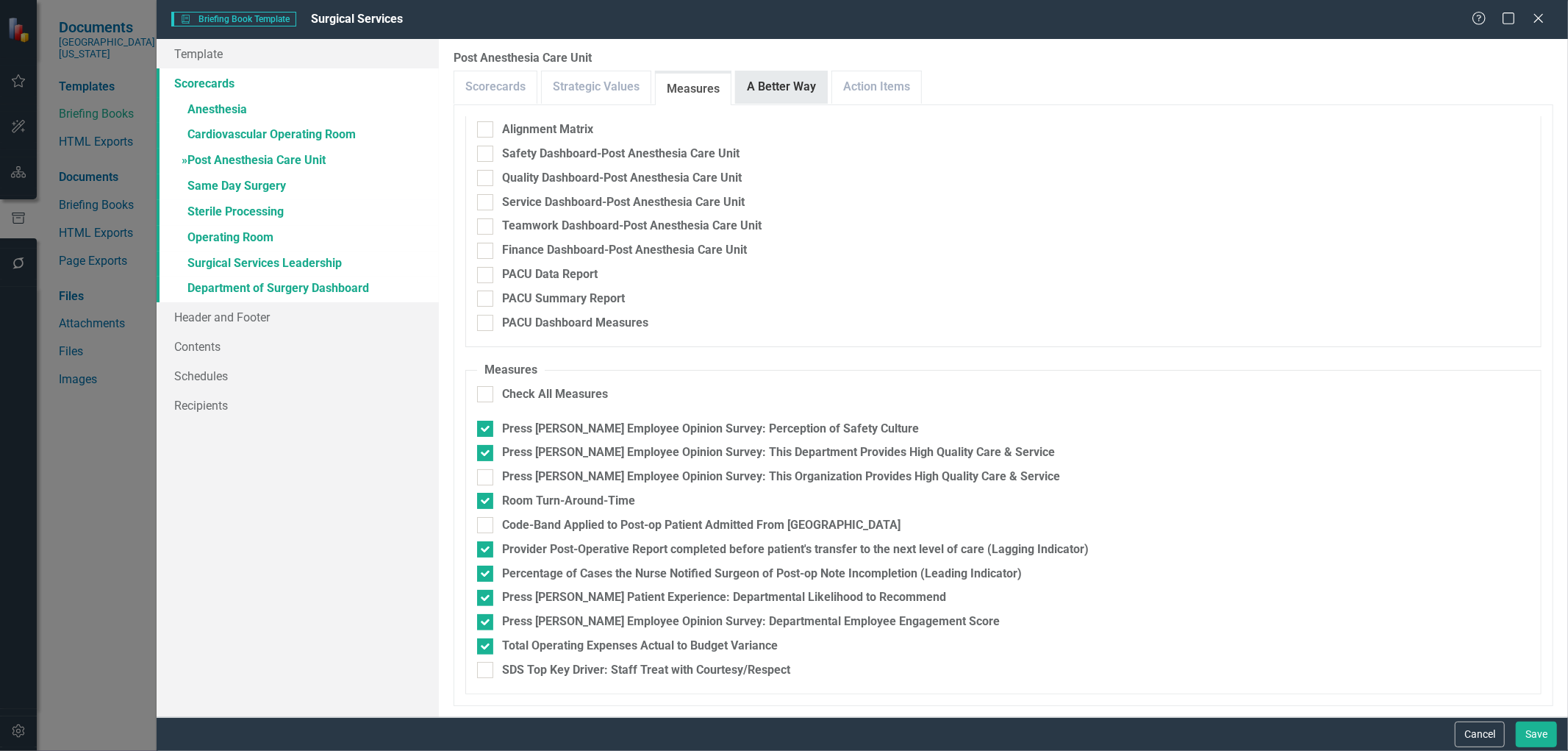
click at [800, 91] on link "A Better Way" at bounding box center [781, 87] width 91 height 31
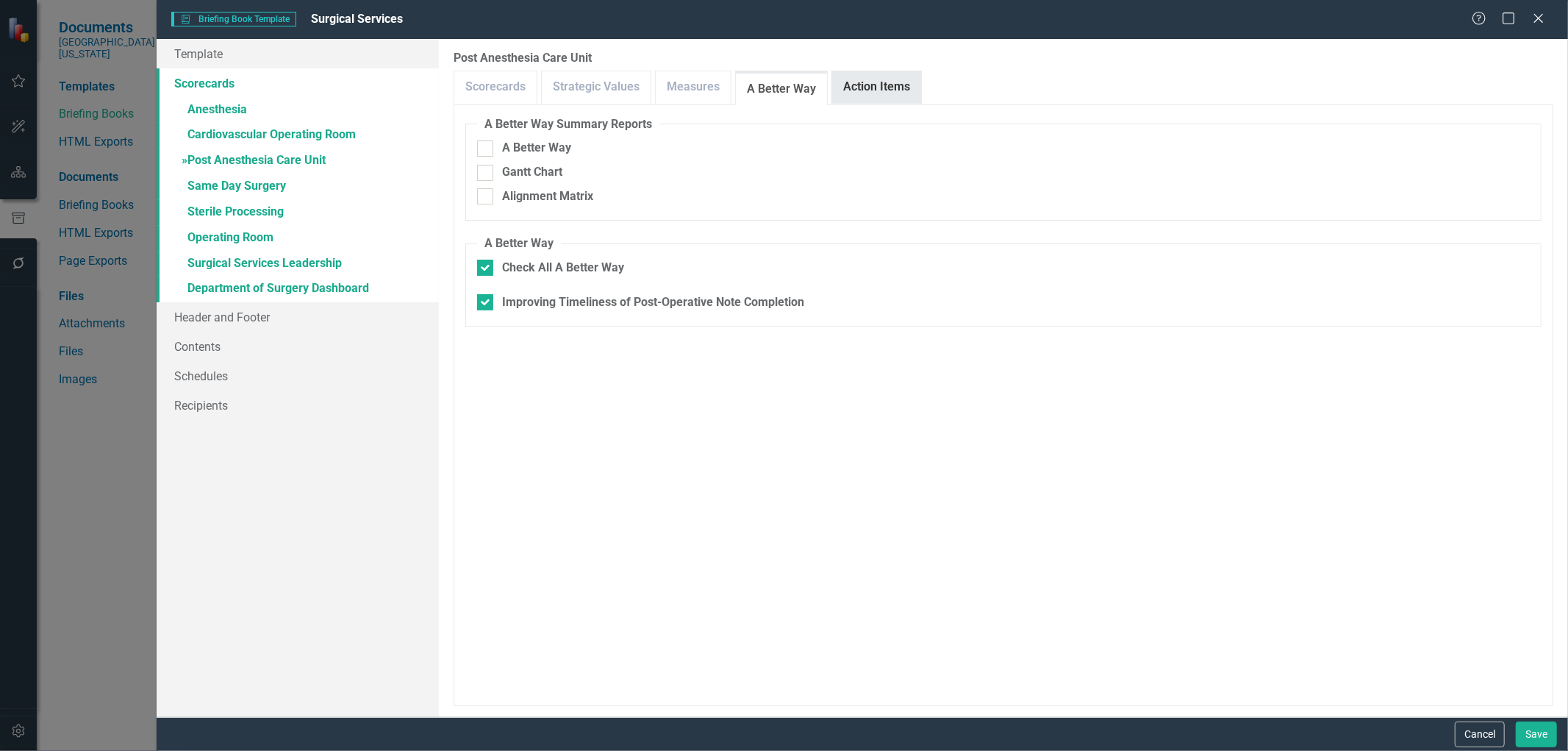
click at [909, 96] on link "Action Items" at bounding box center [877, 87] width 89 height 31
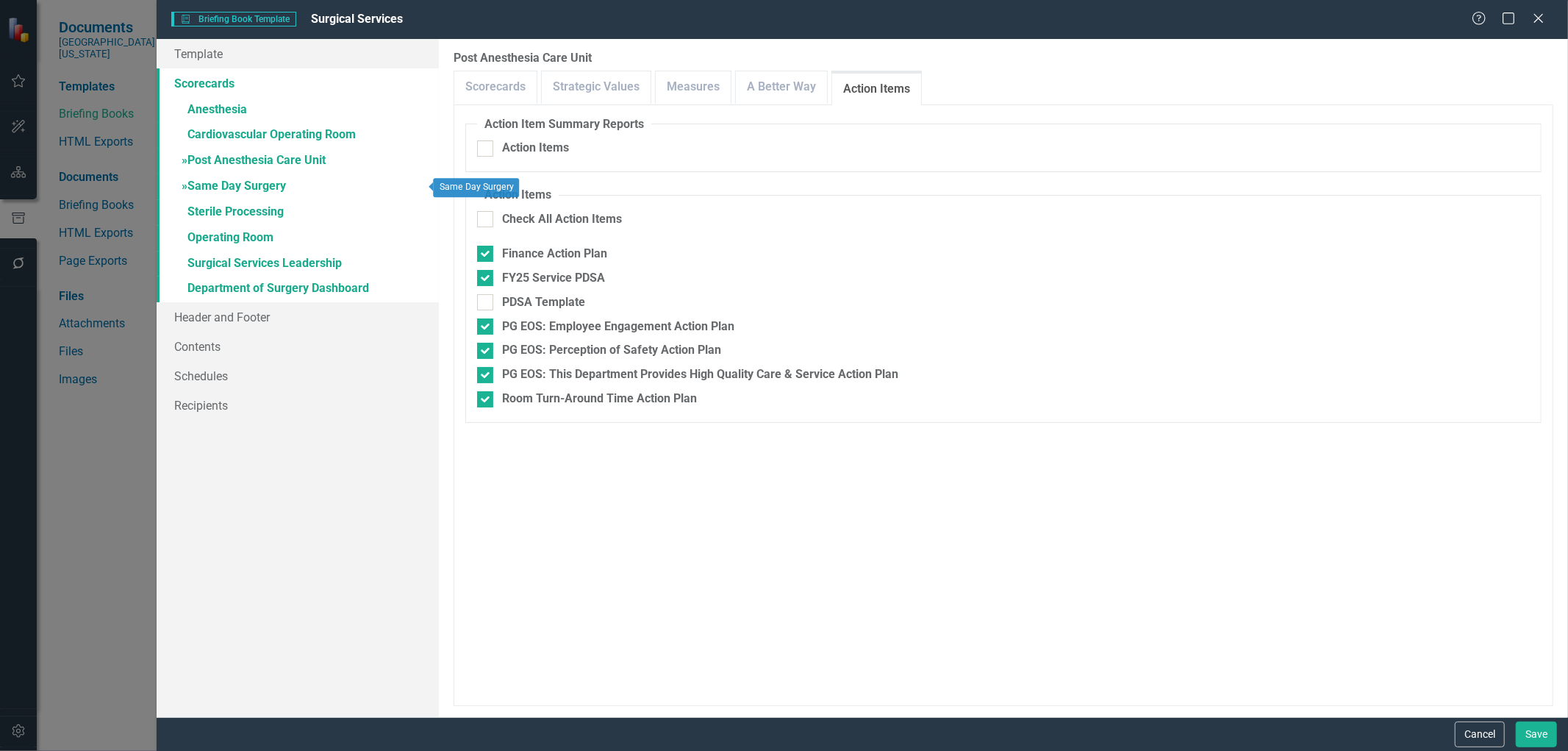
click at [234, 181] on link "» Same Day Surgery" at bounding box center [297, 186] width 283 height 26
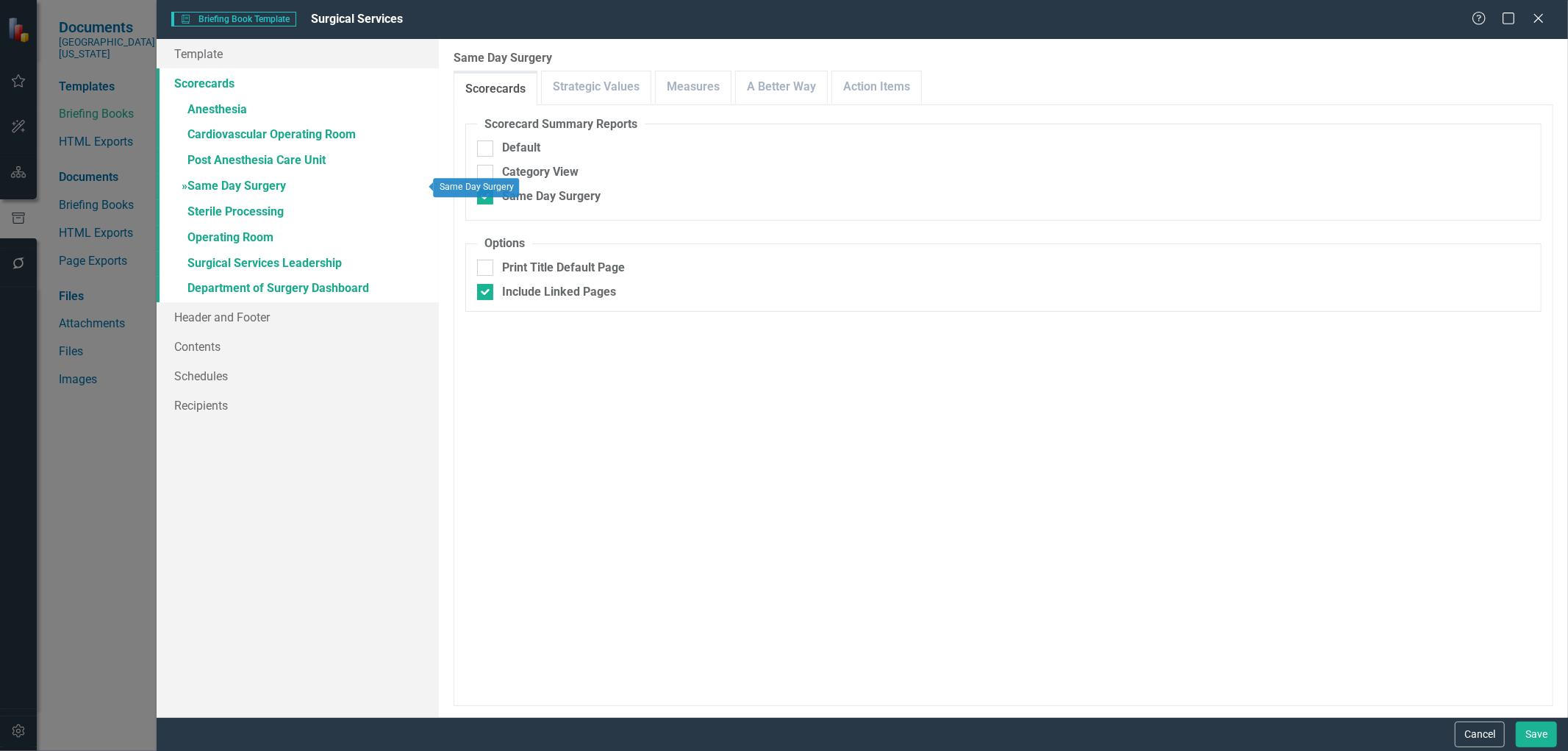
checkbox input "true"
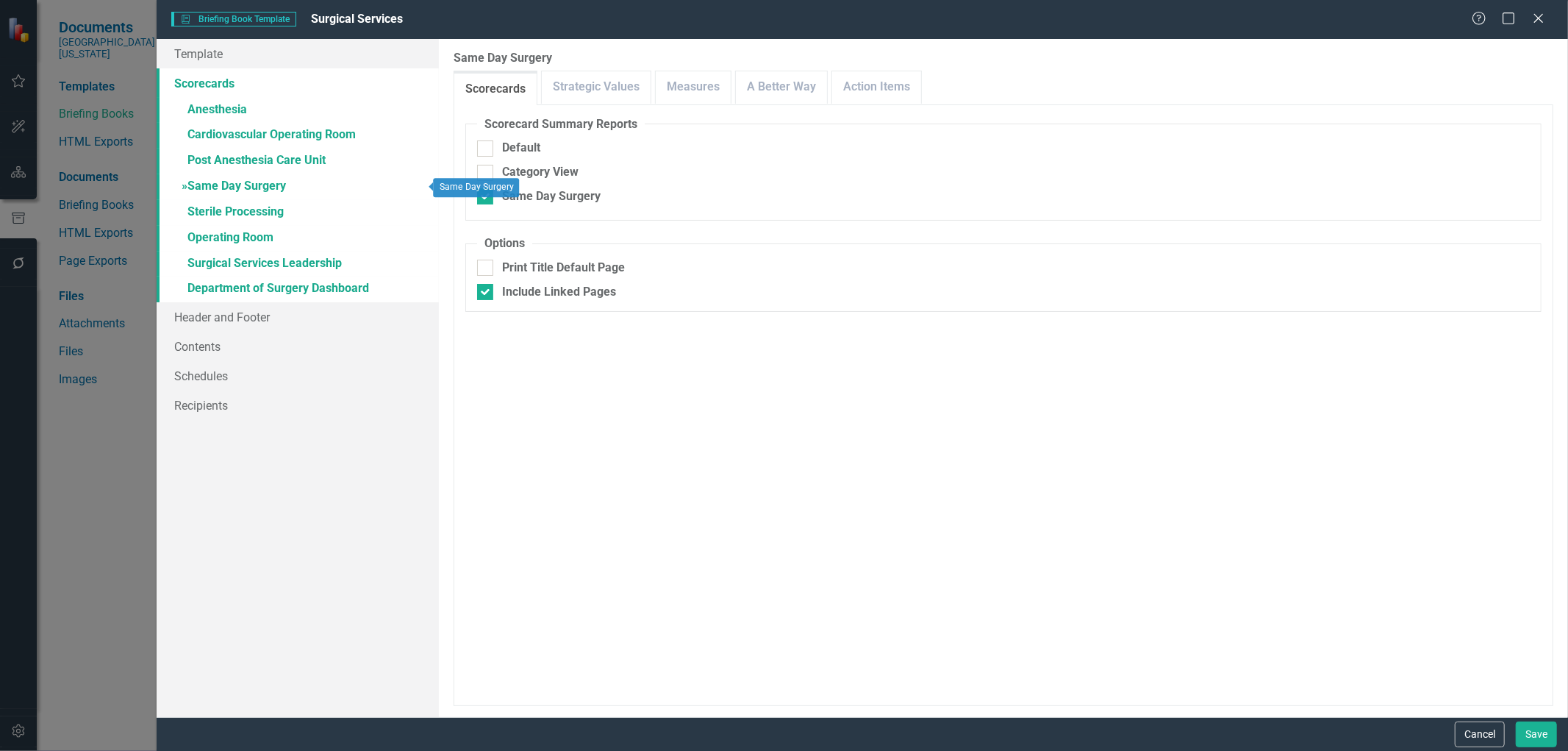
checkbox input "true"
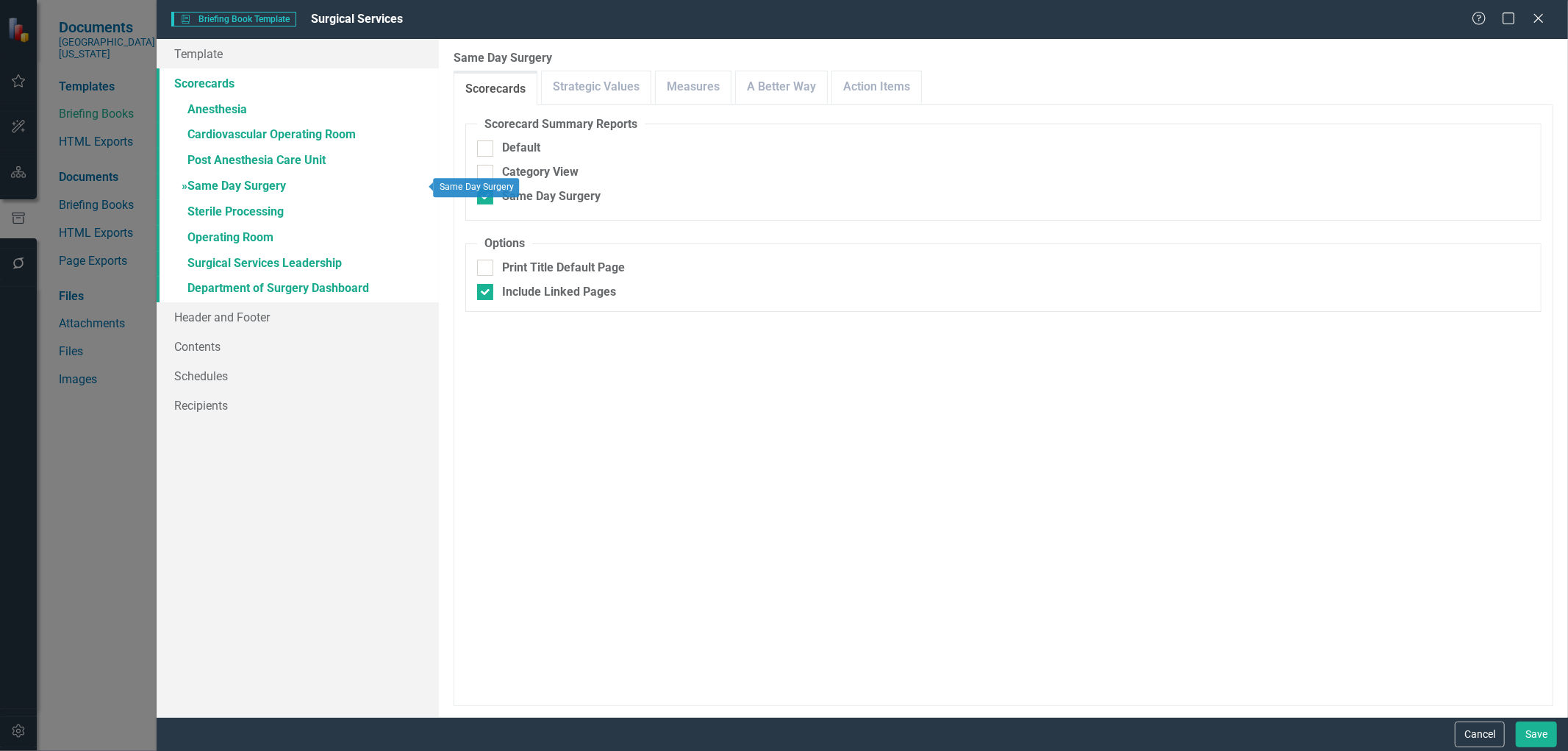
checkbox input "true"
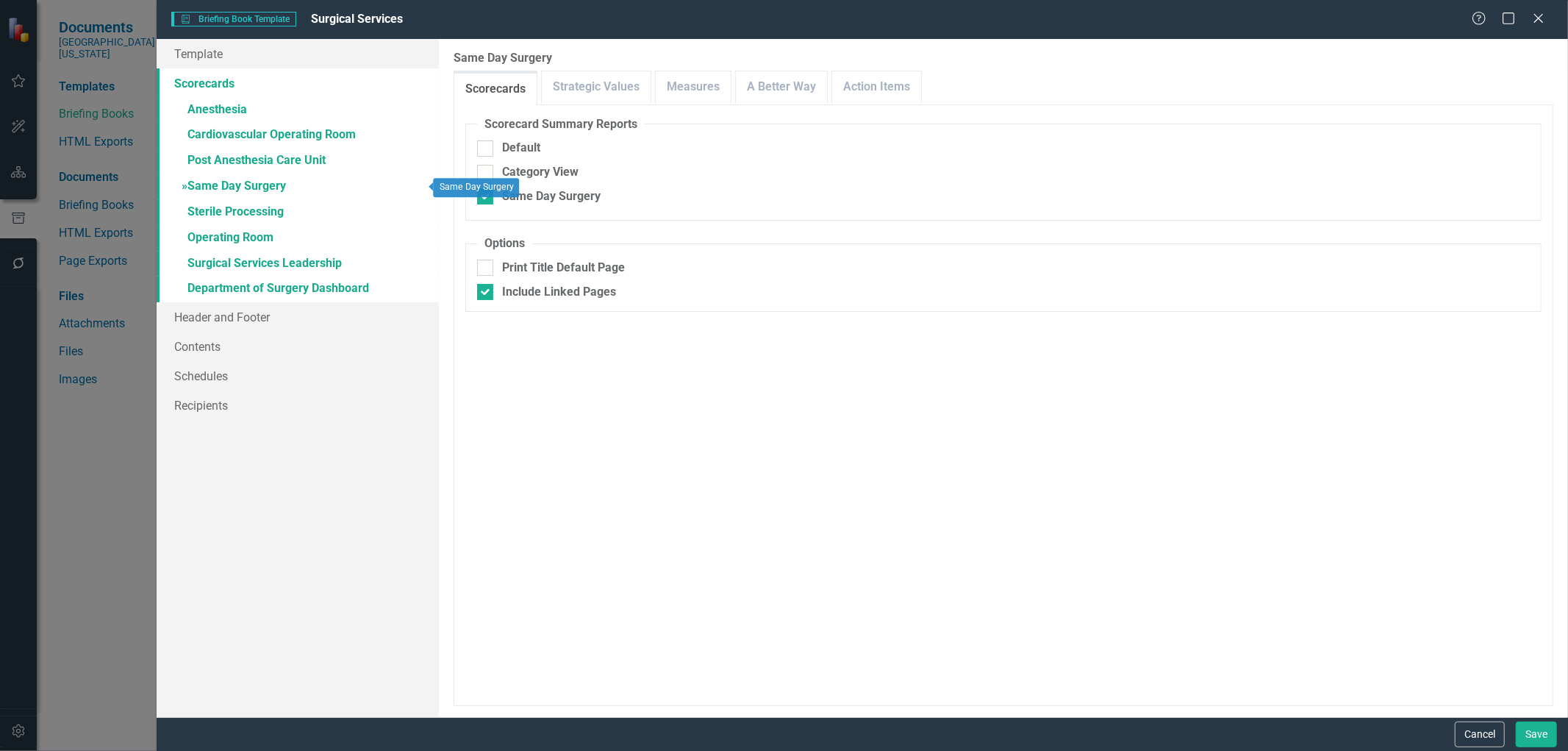
checkbox input "true"
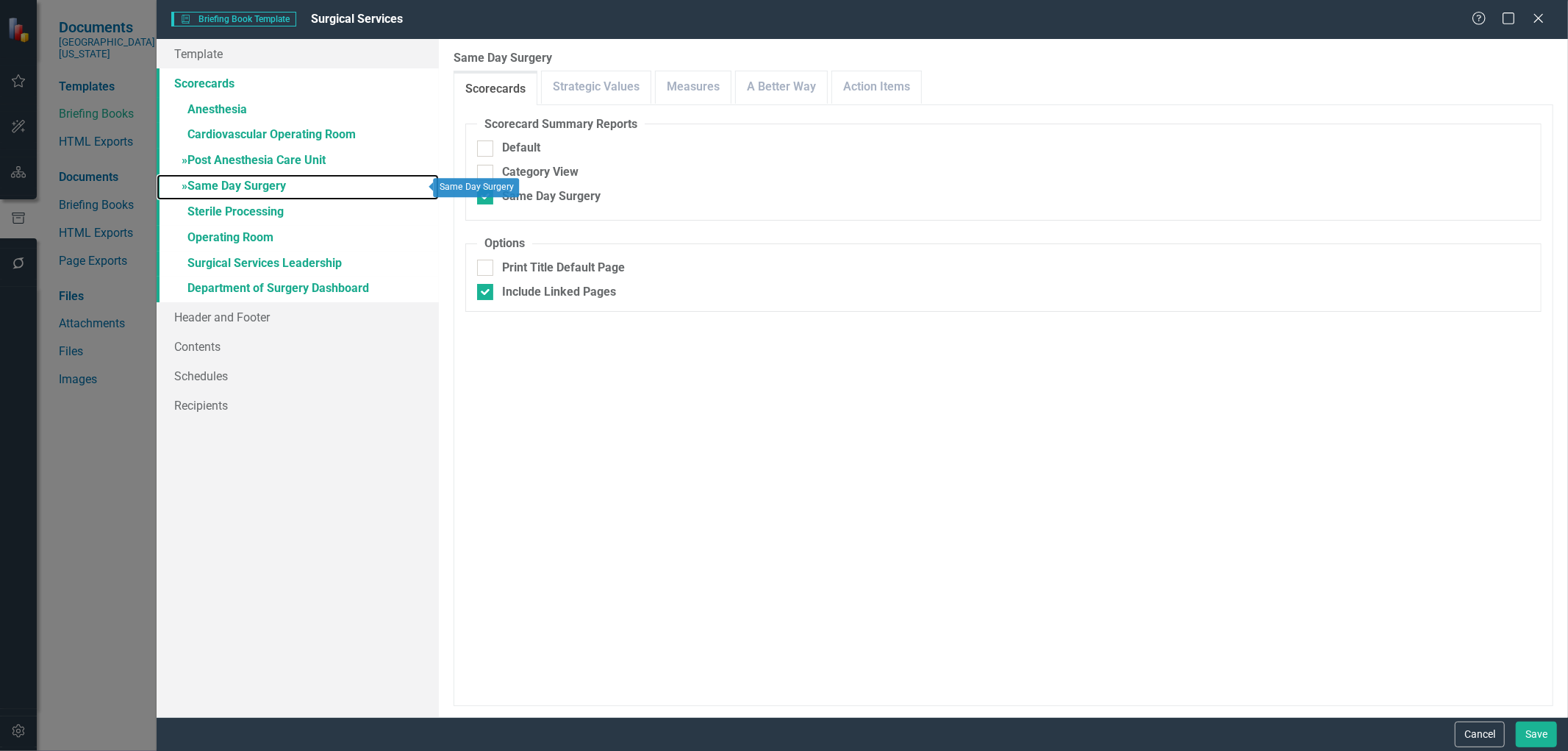
checkbox input "false"
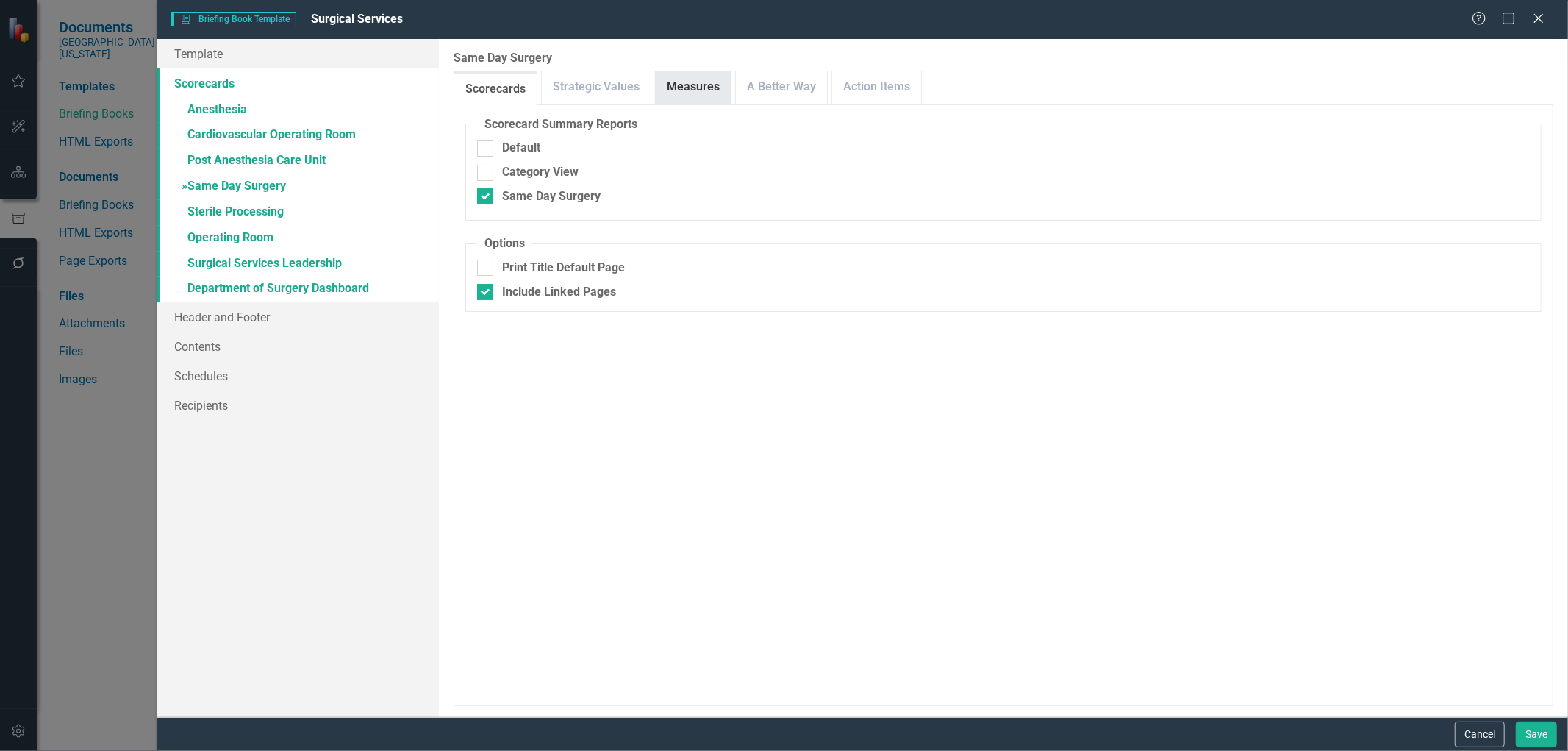
click at [709, 101] on link "Measures" at bounding box center [693, 87] width 75 height 31
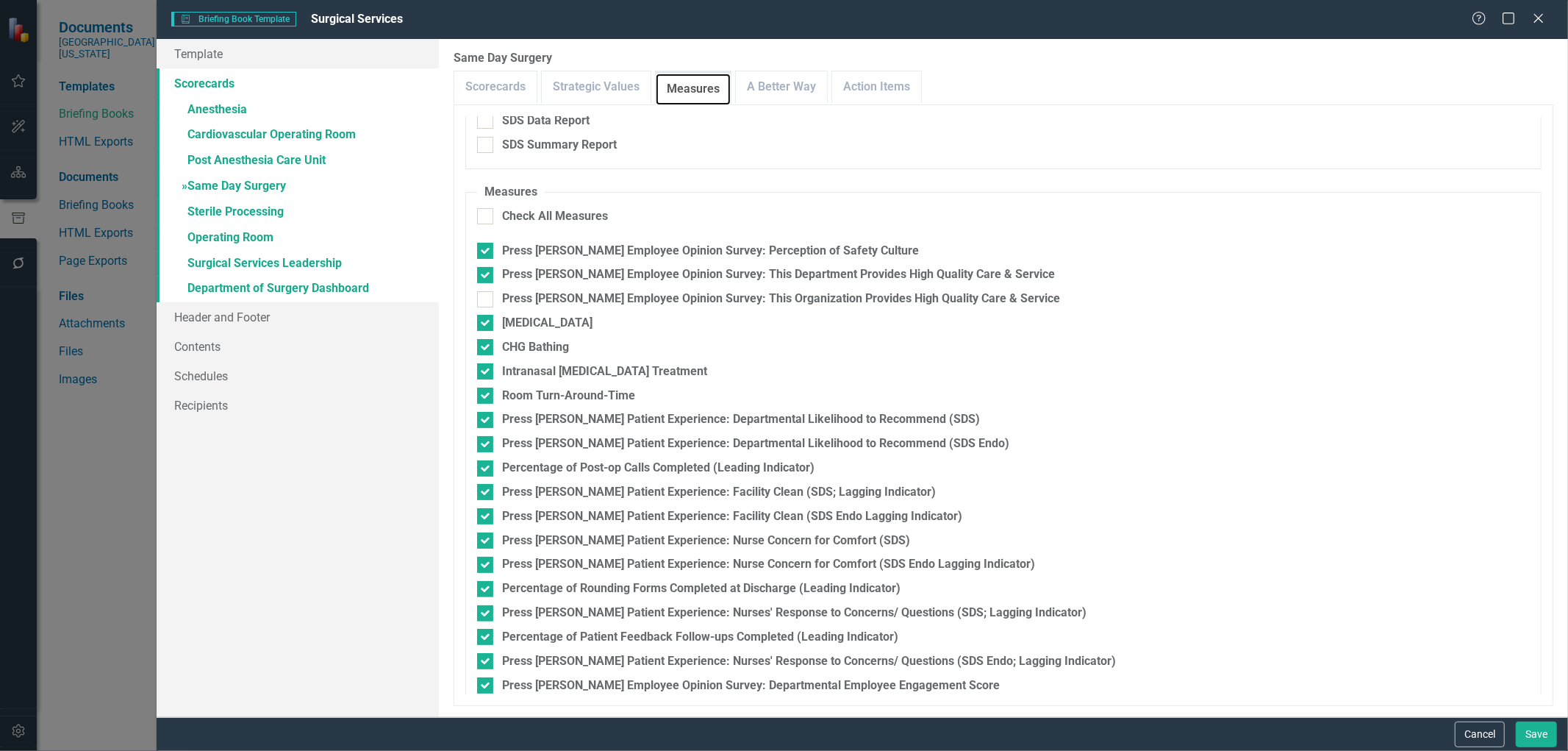
scroll to position [333, 0]
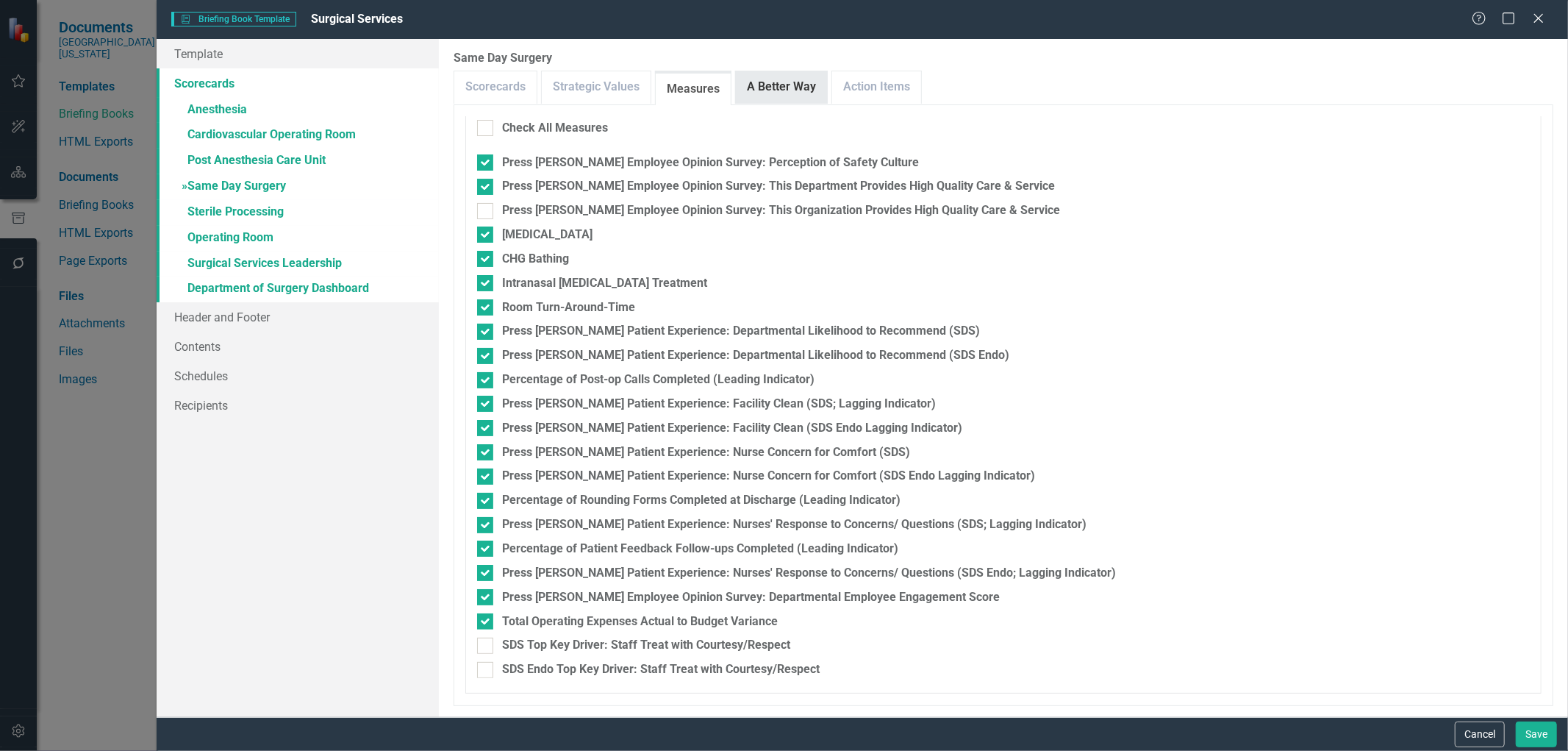
click at [785, 92] on link "A Better Way" at bounding box center [781, 87] width 91 height 31
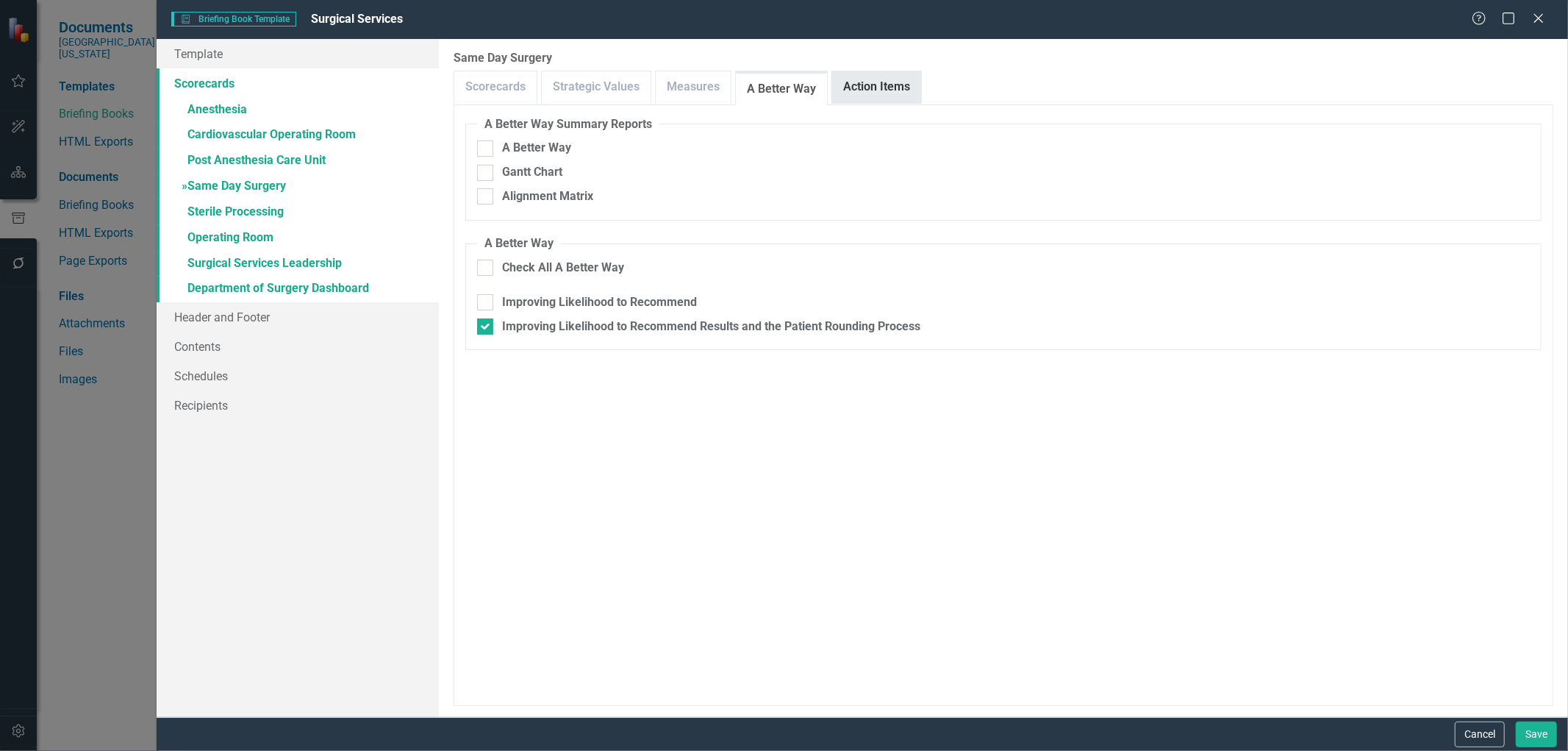
click at [860, 92] on link "Action Items" at bounding box center [877, 87] width 89 height 31
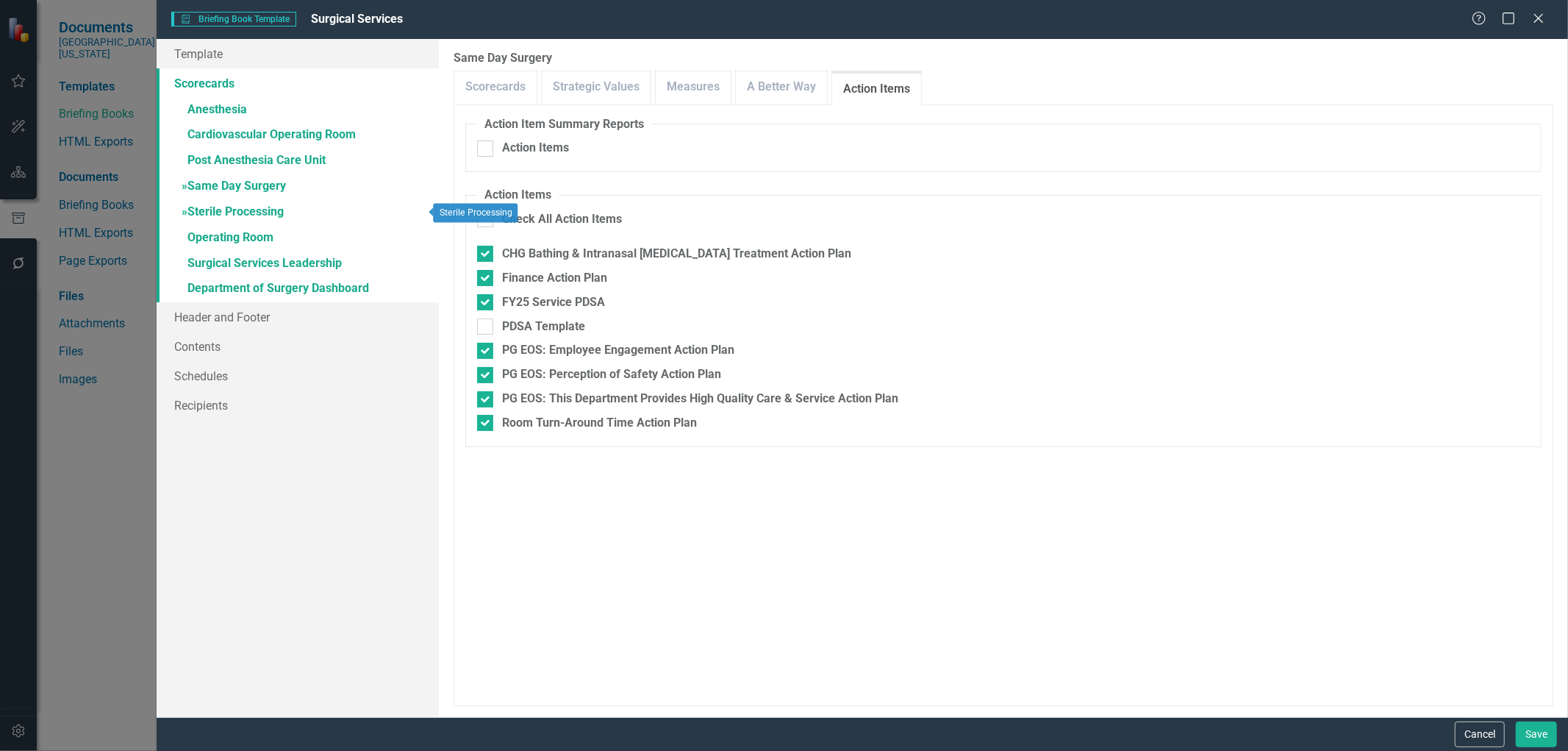
click at [232, 218] on link "» Sterile Processing" at bounding box center [297, 213] width 283 height 26
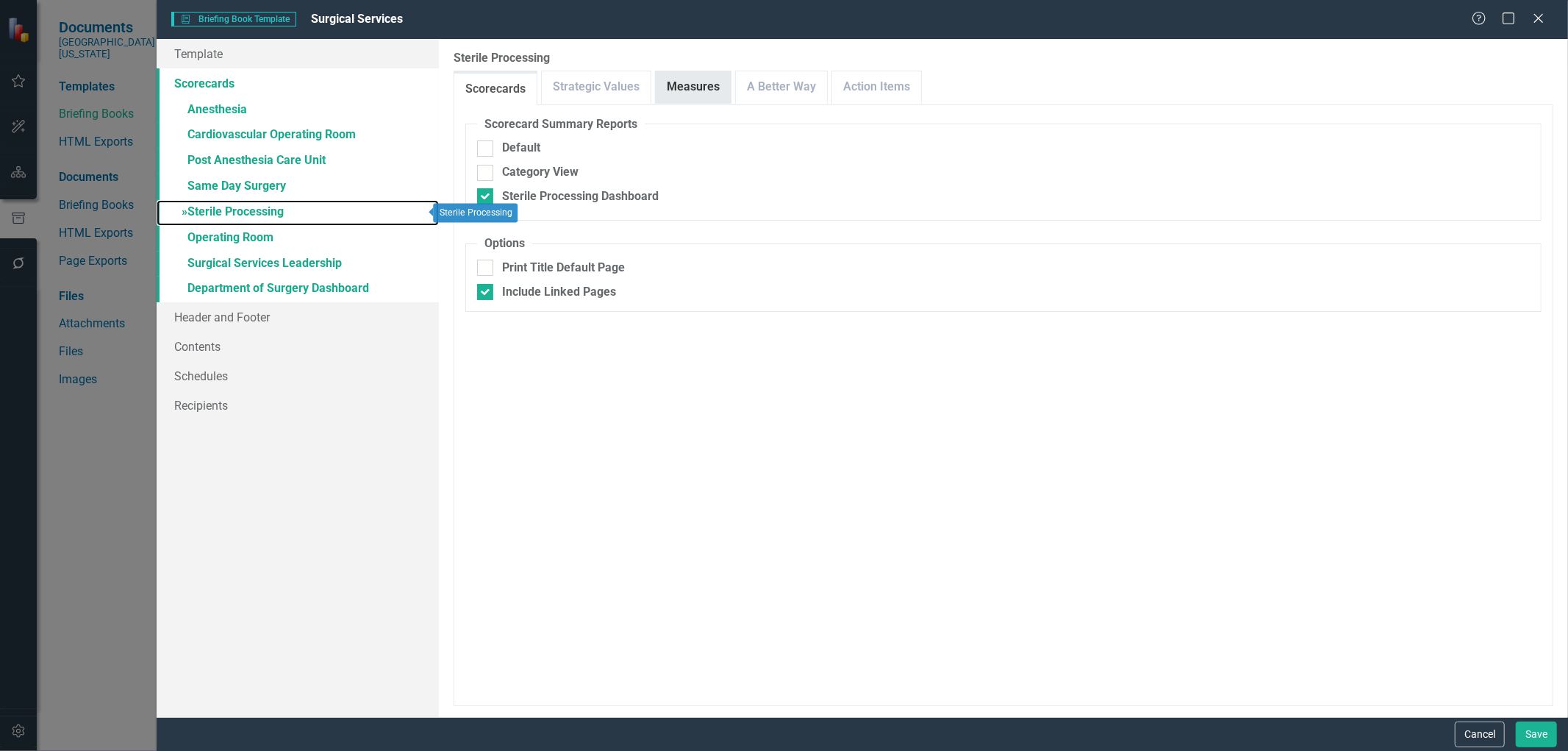
checkbox input "false"
click at [690, 85] on link "Measures" at bounding box center [693, 87] width 75 height 31
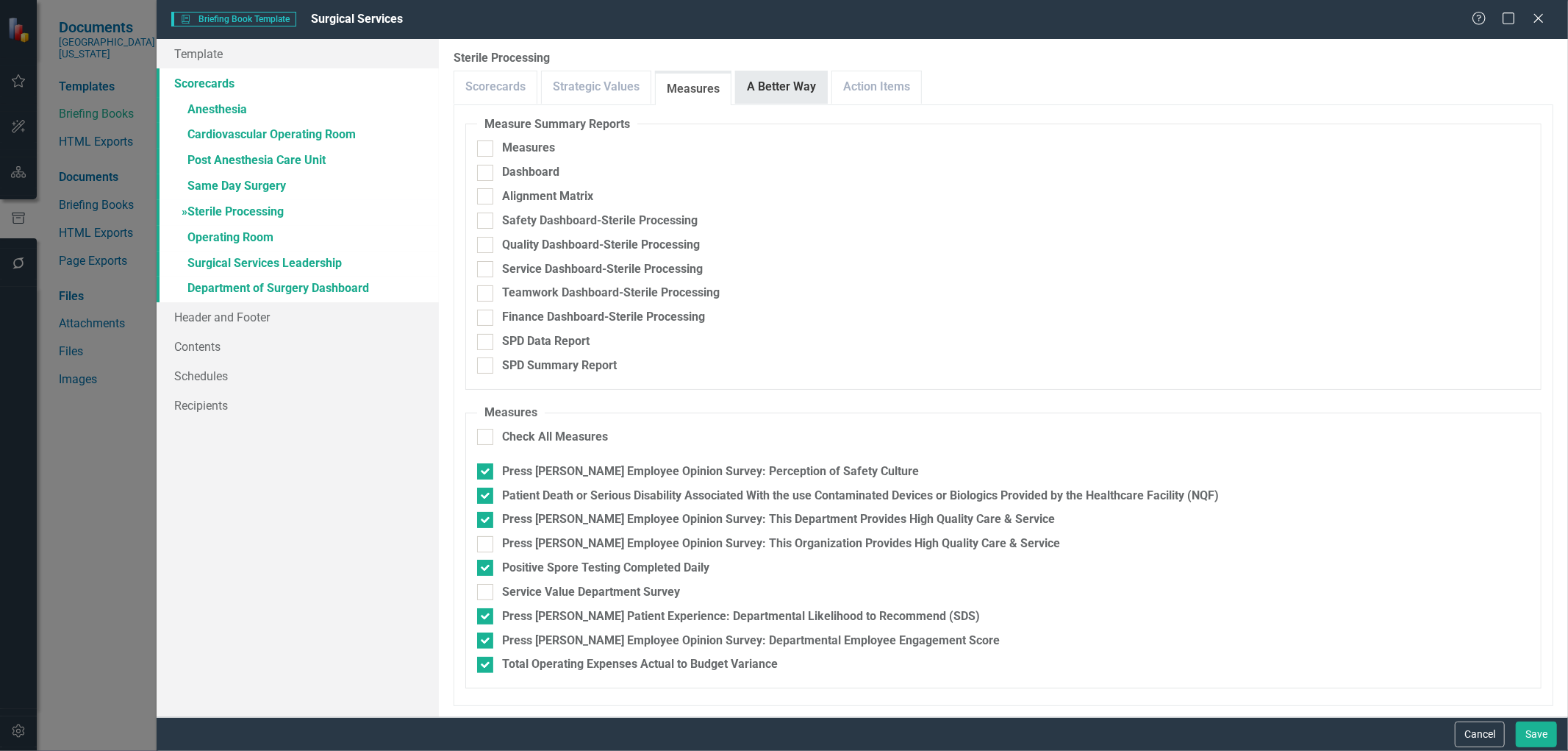
click at [798, 94] on link "A Better Way" at bounding box center [781, 87] width 91 height 31
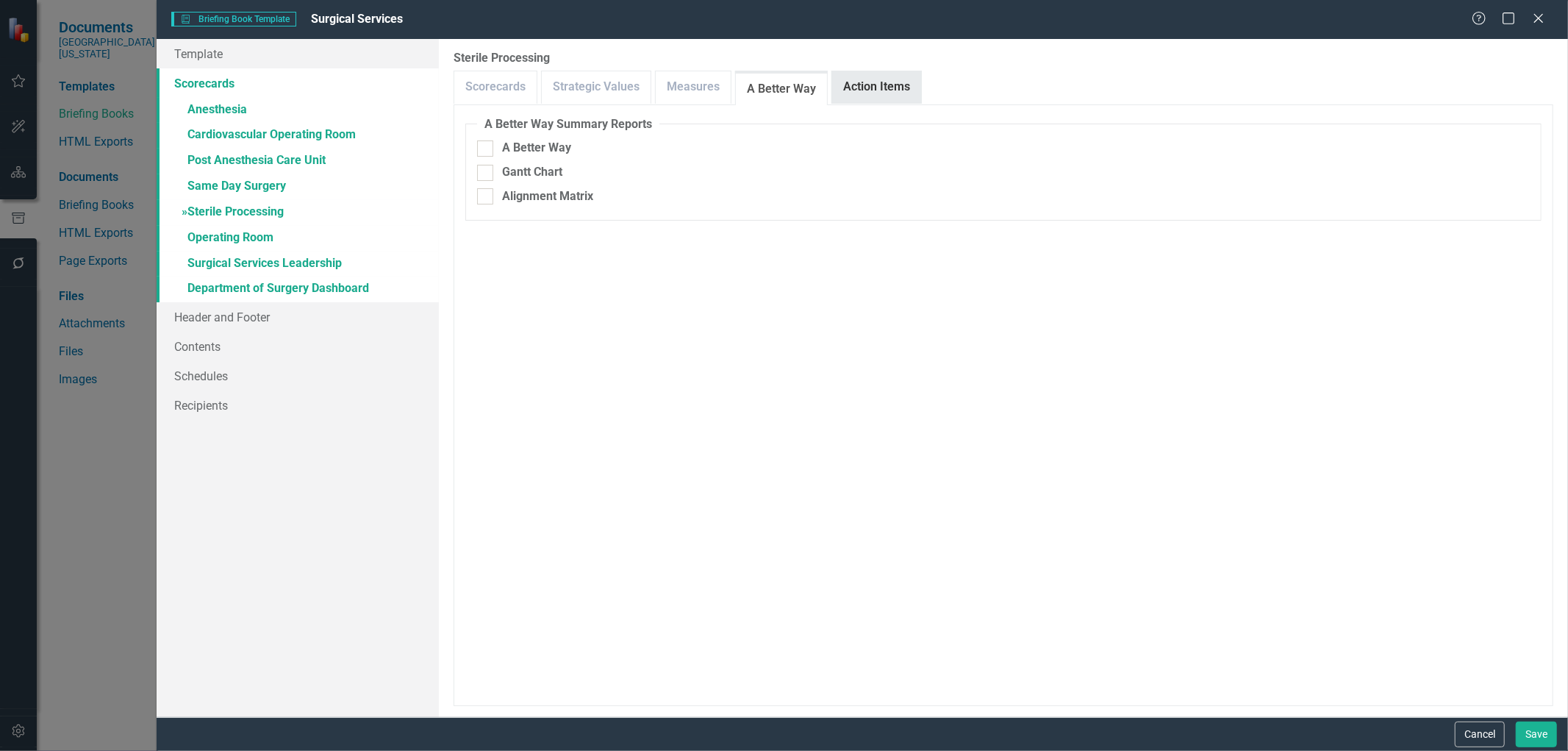
click at [855, 83] on link "Action Items" at bounding box center [877, 87] width 89 height 31
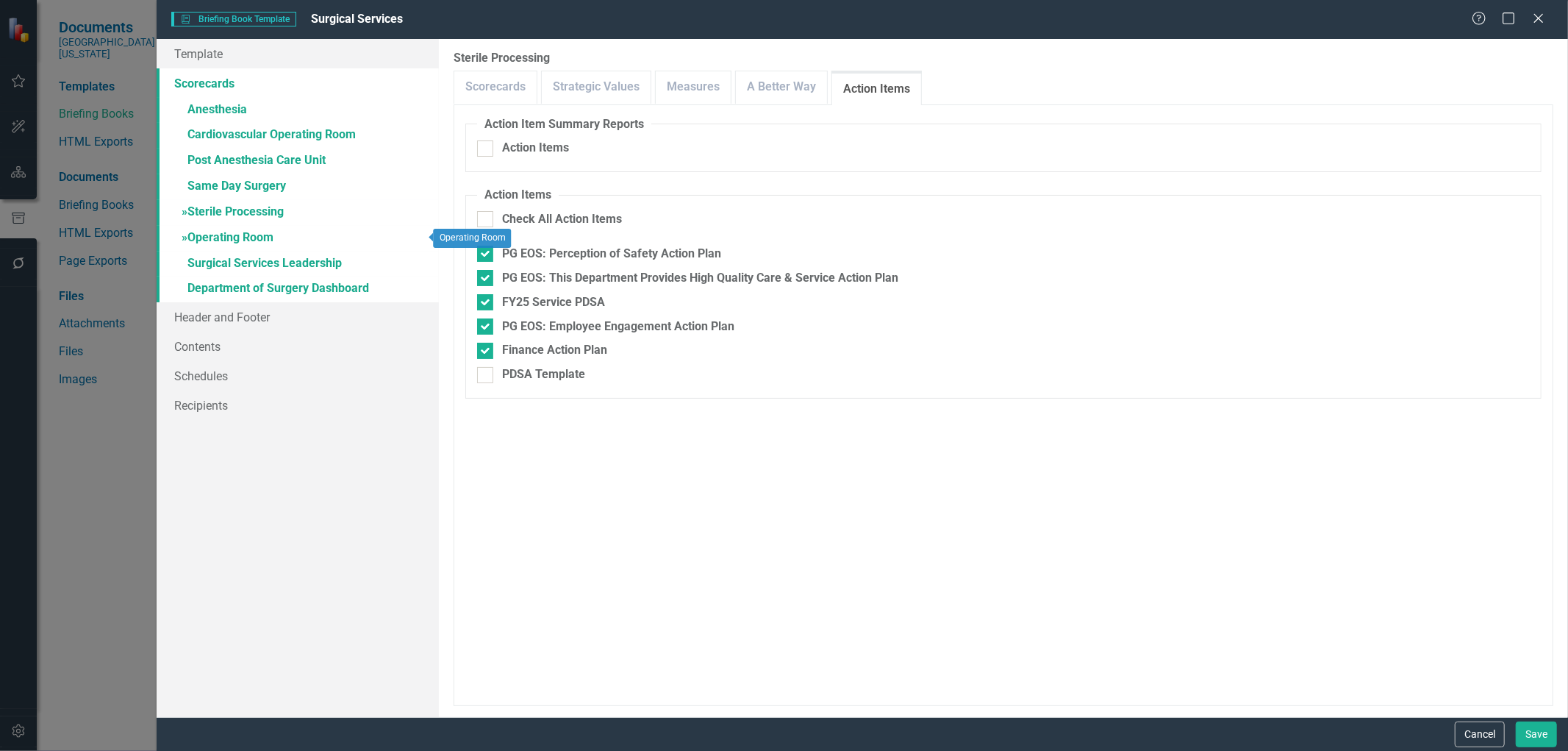
click at [246, 238] on link "» Operating Room" at bounding box center [297, 238] width 283 height 26
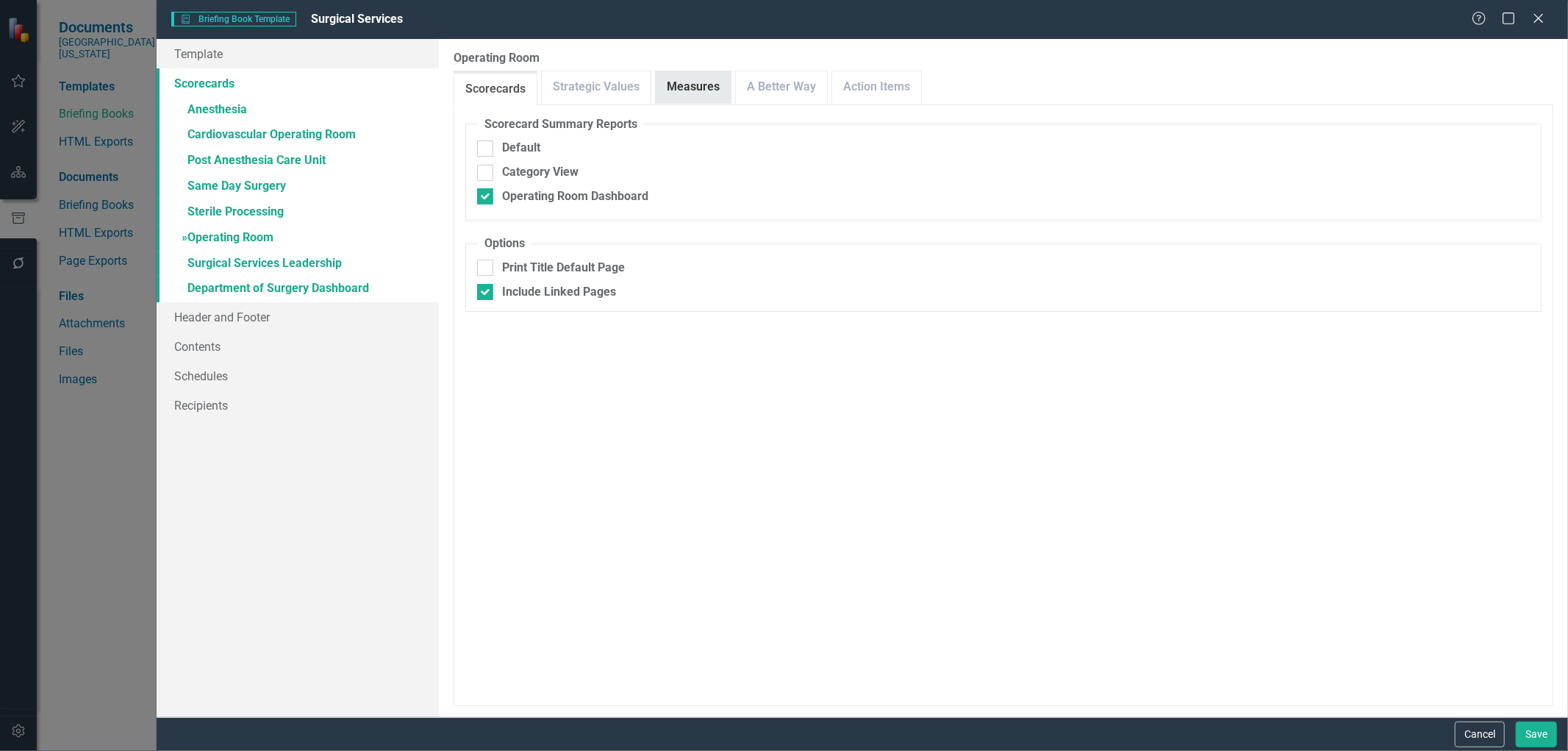
click at [677, 88] on link "Measures" at bounding box center [693, 87] width 75 height 31
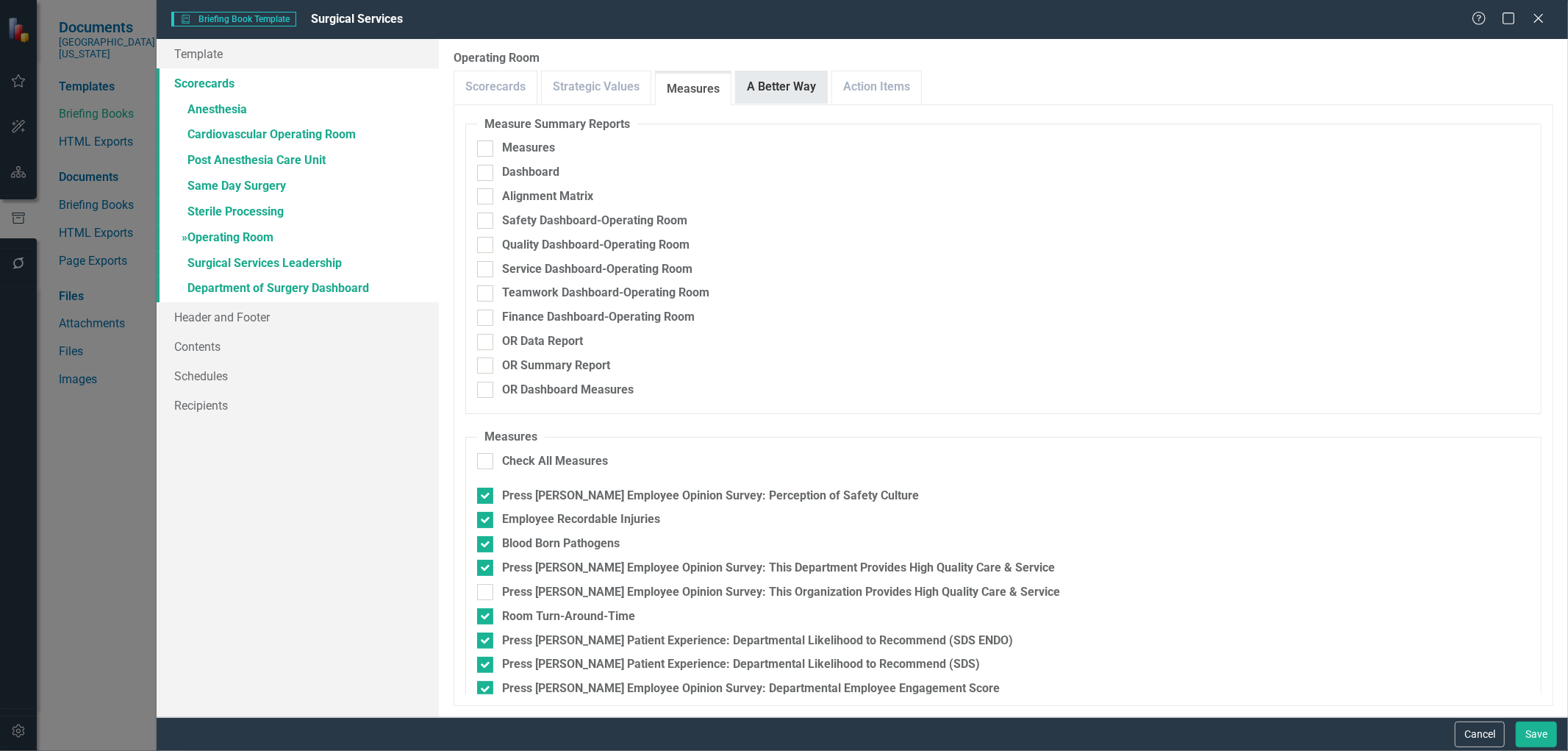
click at [765, 82] on link "A Better Way" at bounding box center [781, 87] width 91 height 31
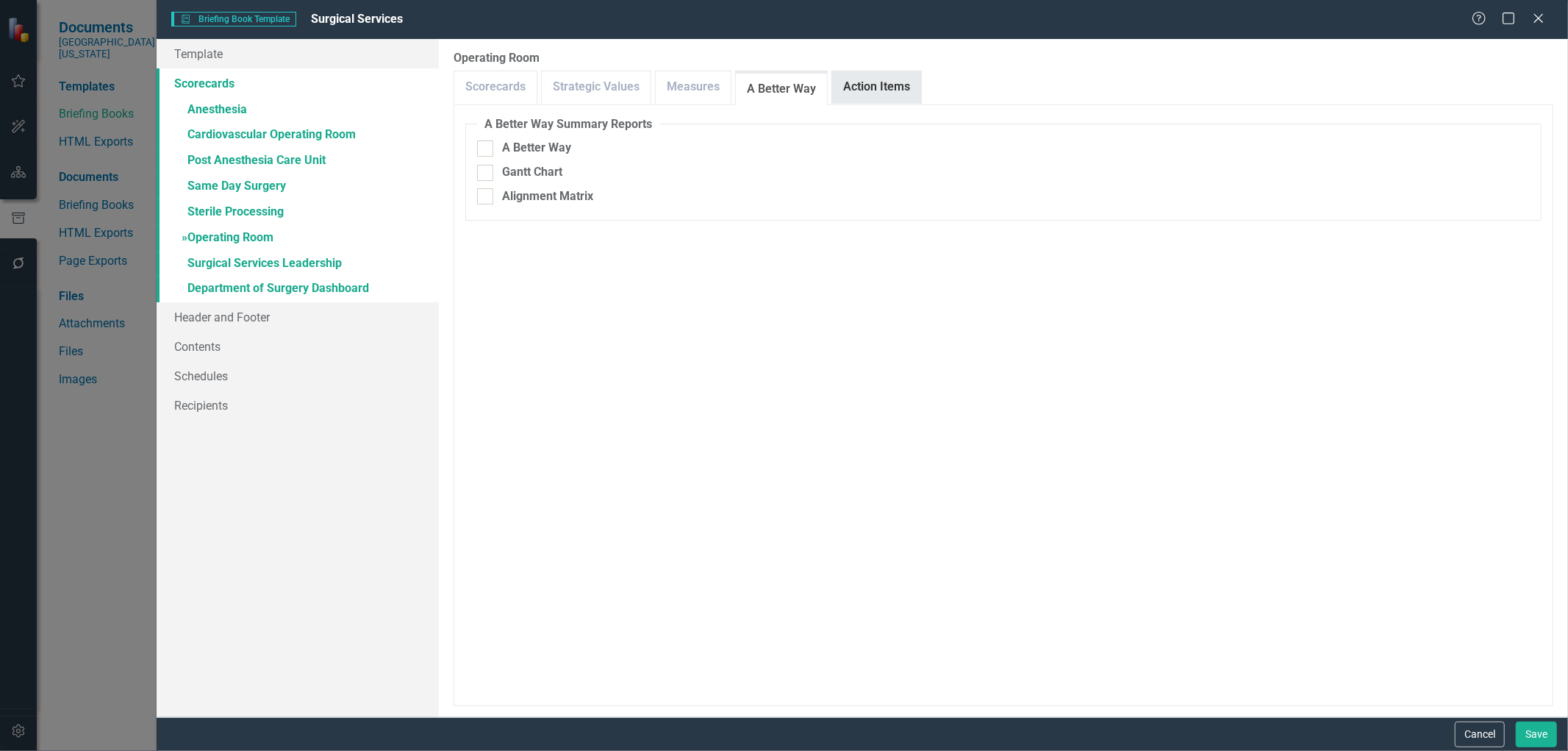
click at [875, 84] on link "Action Items" at bounding box center [877, 87] width 89 height 31
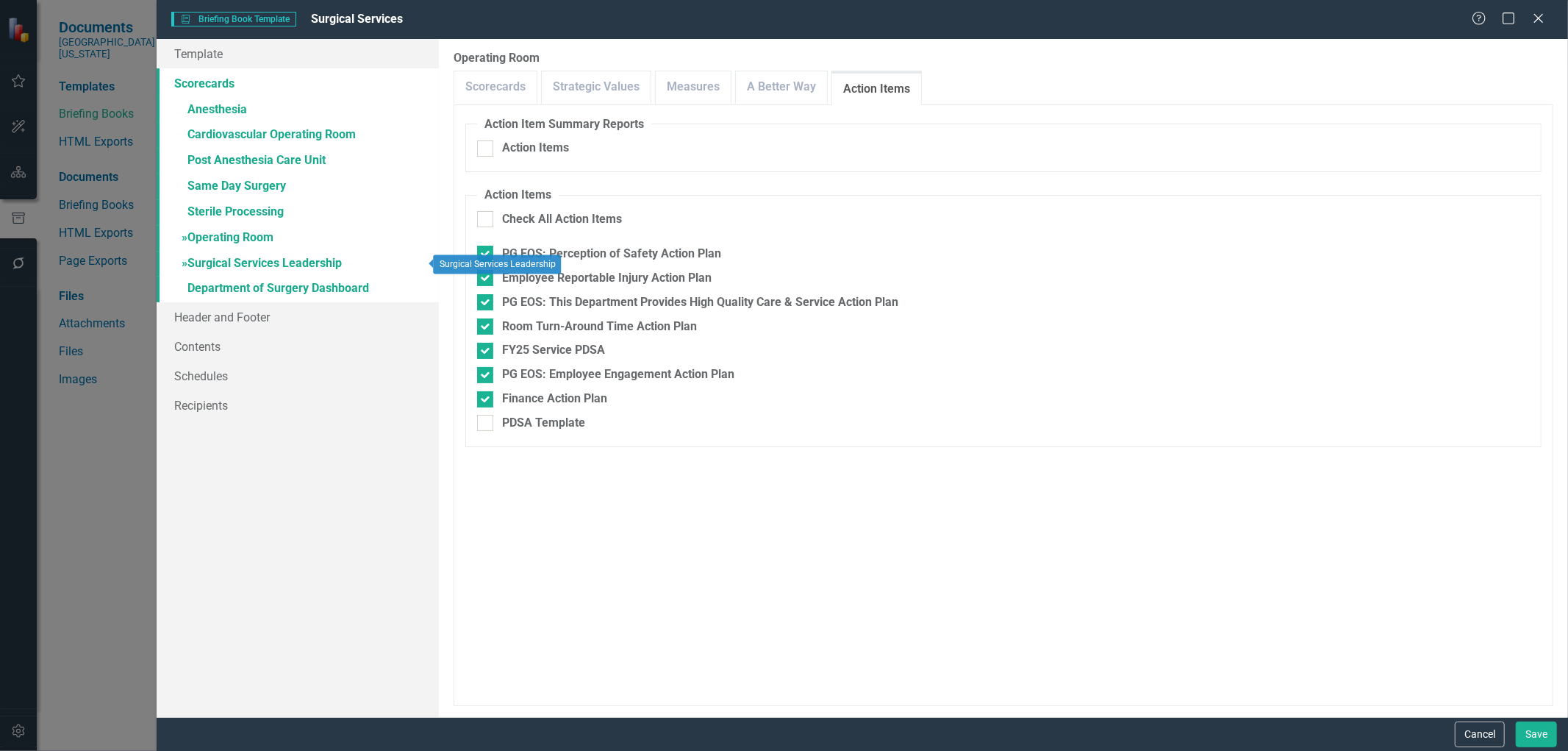
click at [236, 261] on link "» Surgical Services Leadership" at bounding box center [297, 264] width 283 height 26
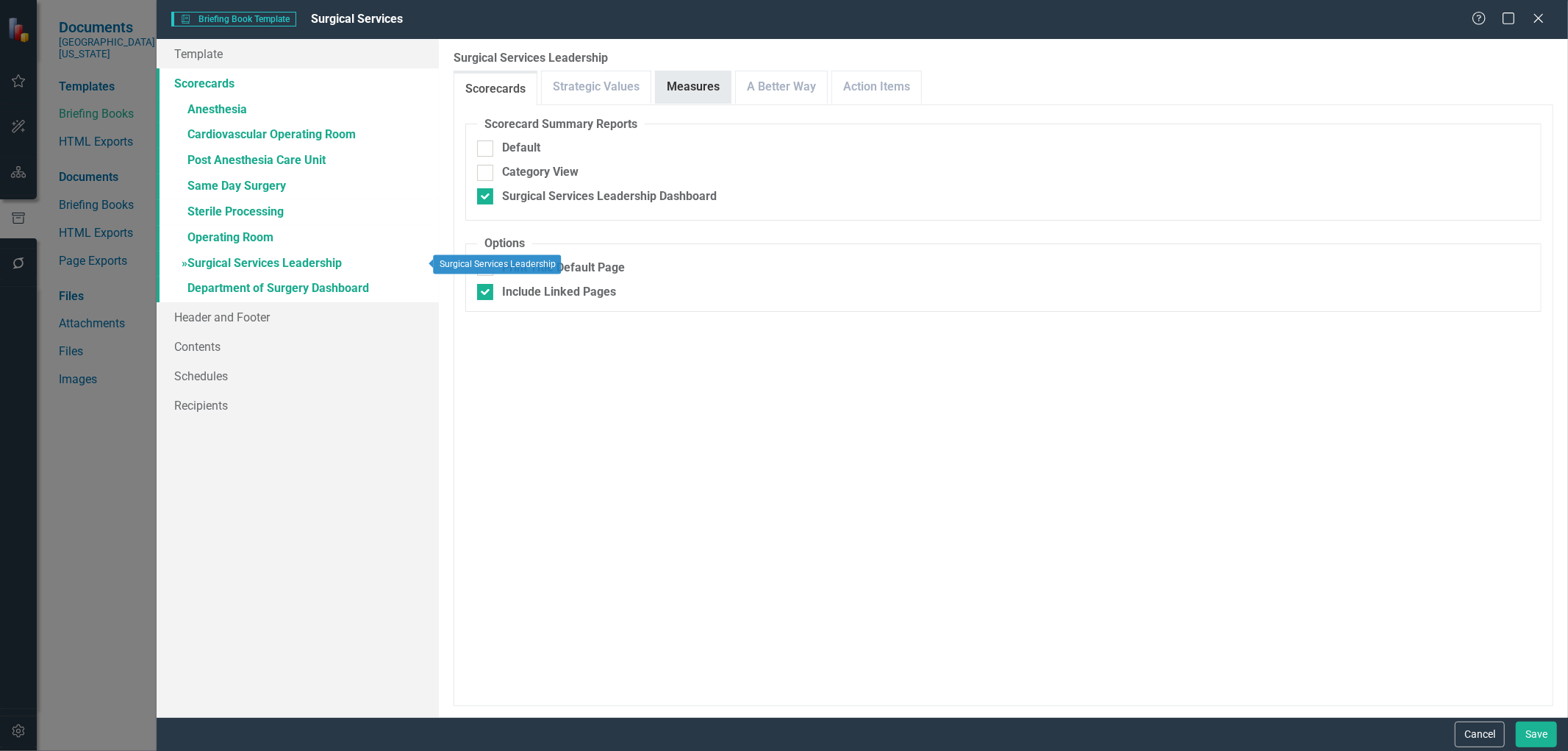
click at [694, 86] on link "Measures" at bounding box center [693, 87] width 75 height 31
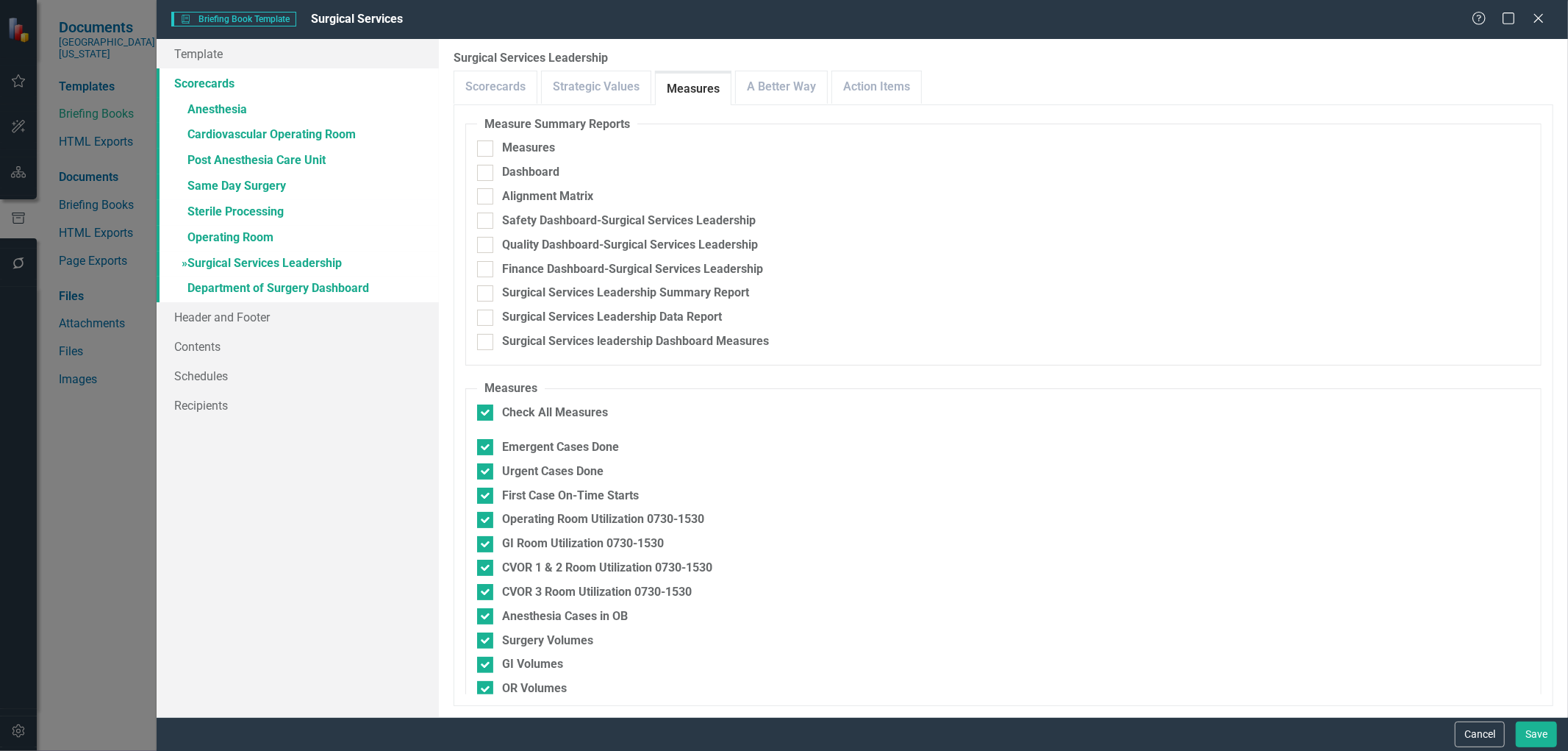
click at [695, 86] on link "Measures" at bounding box center [693, 89] width 75 height 31
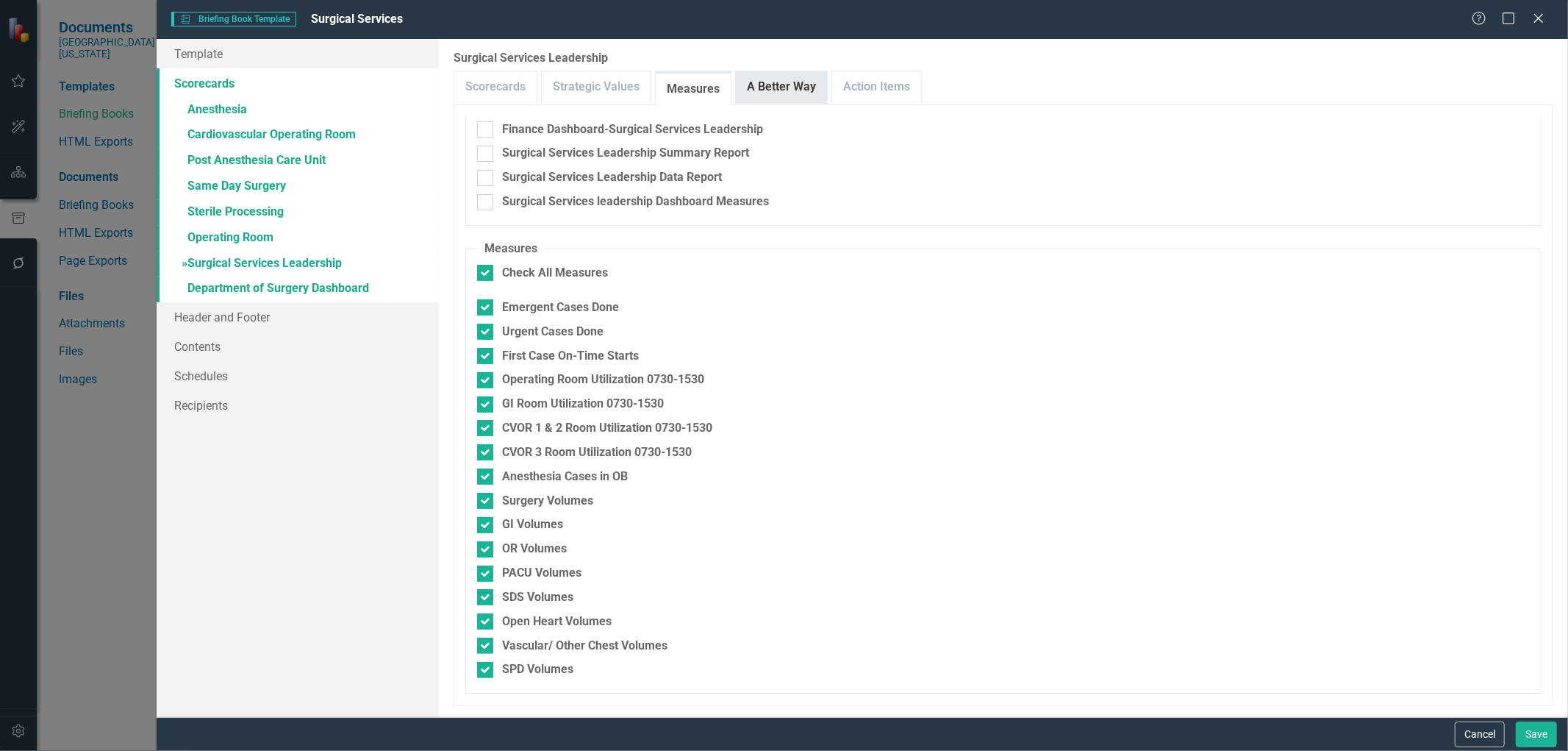
click at [788, 93] on link "A Better Way" at bounding box center [781, 87] width 91 height 31
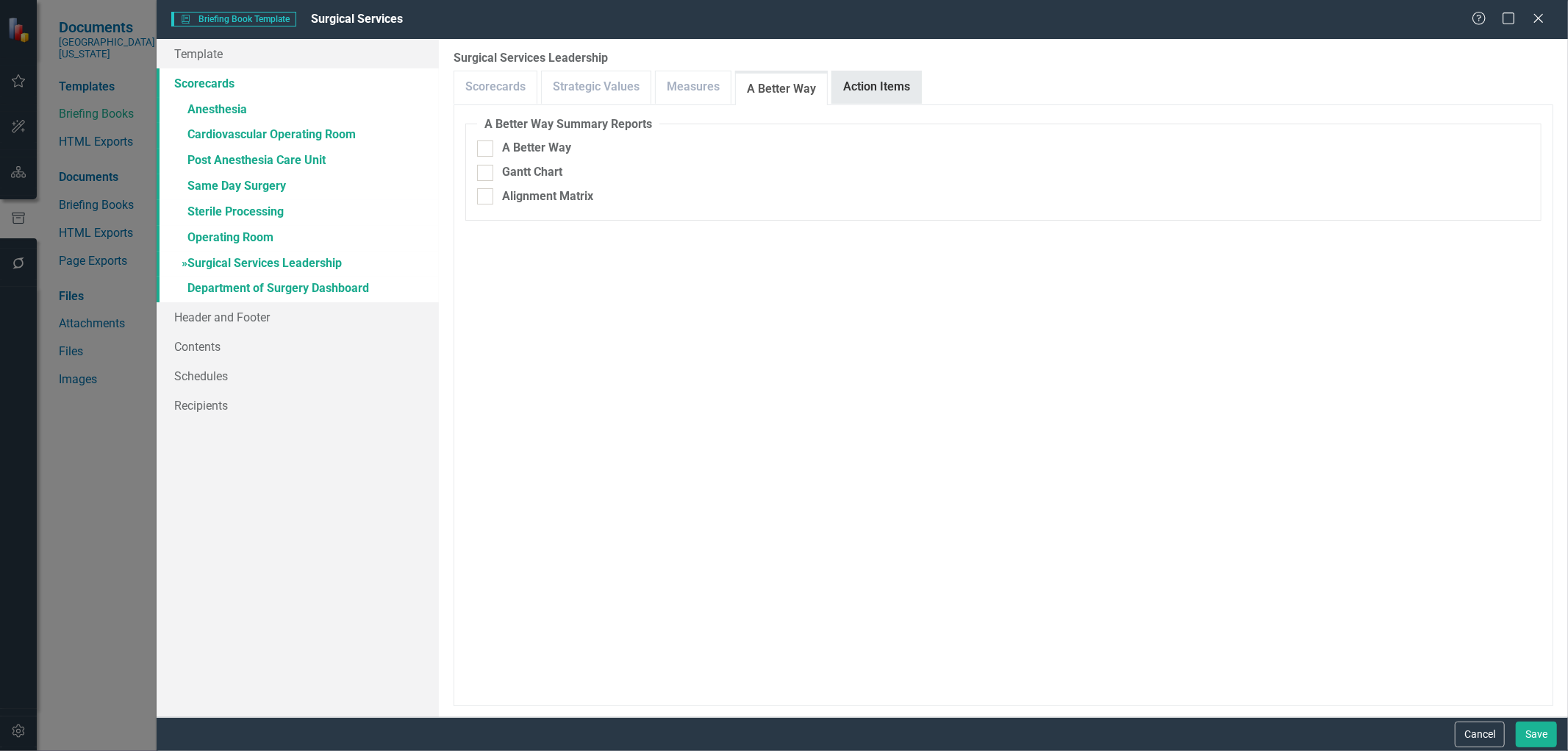
click at [868, 88] on link "Action Items" at bounding box center [877, 87] width 89 height 31
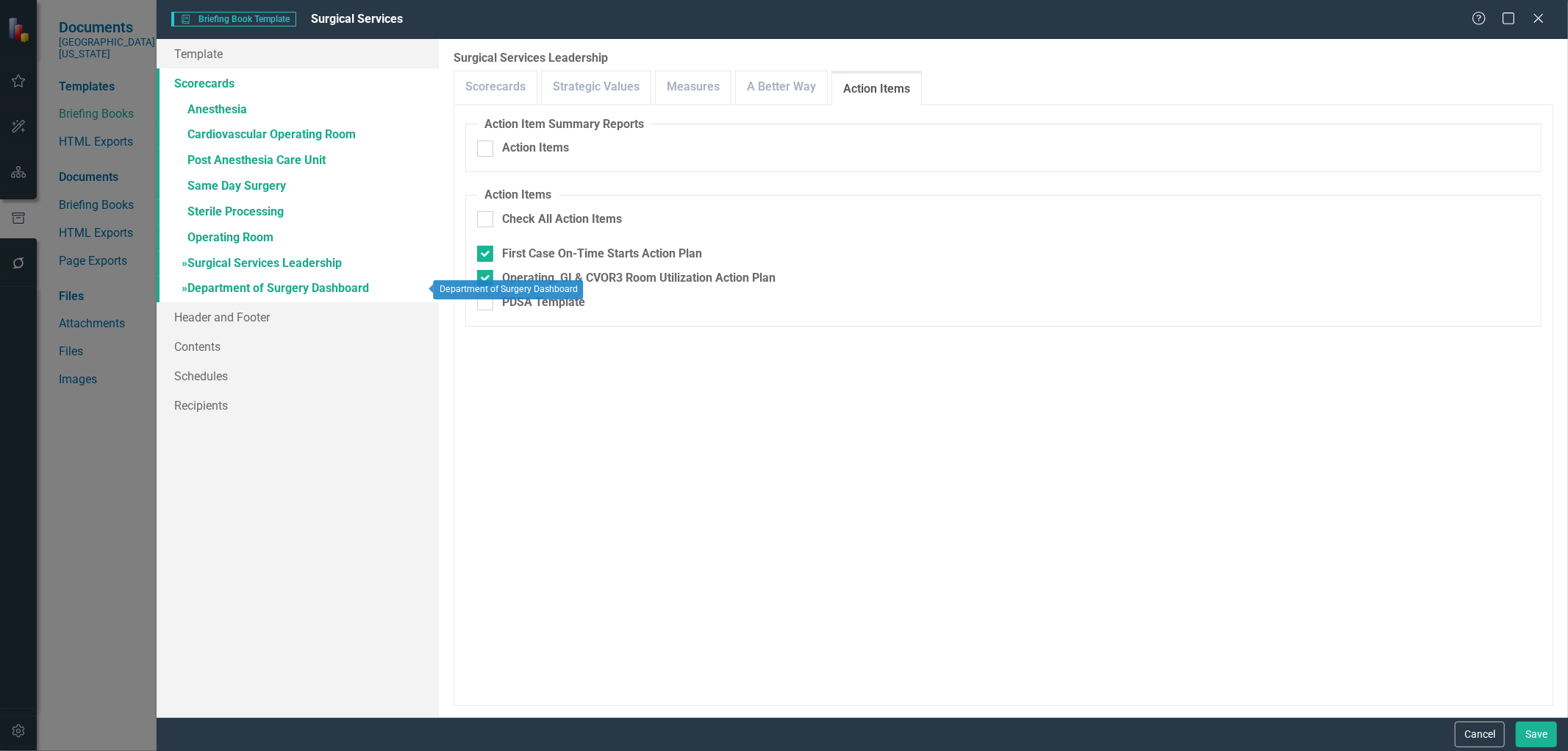
click at [274, 284] on link "» Department of Surgery Dashboard" at bounding box center [297, 289] width 283 height 26
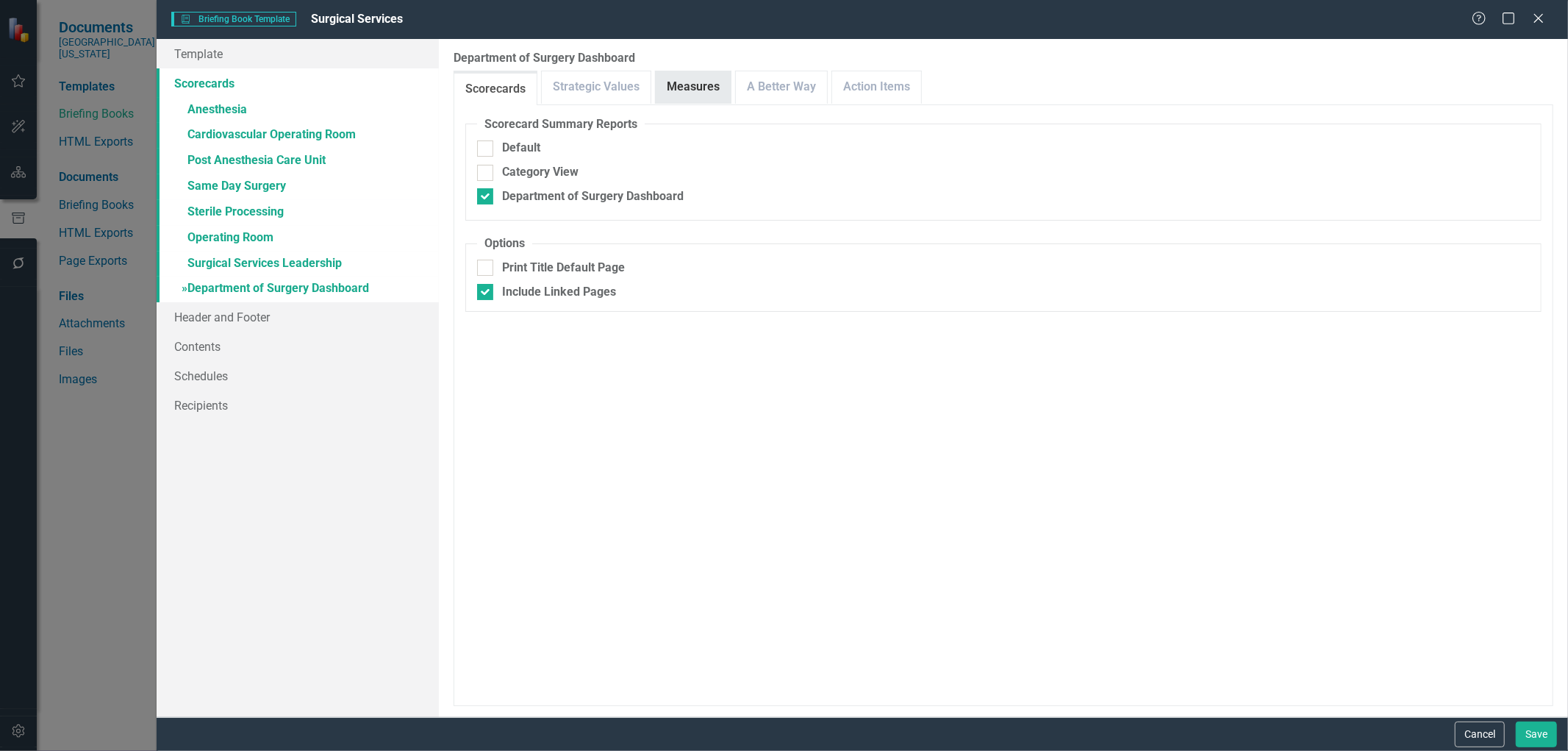
click at [681, 86] on link "Measures" at bounding box center [693, 87] width 75 height 31
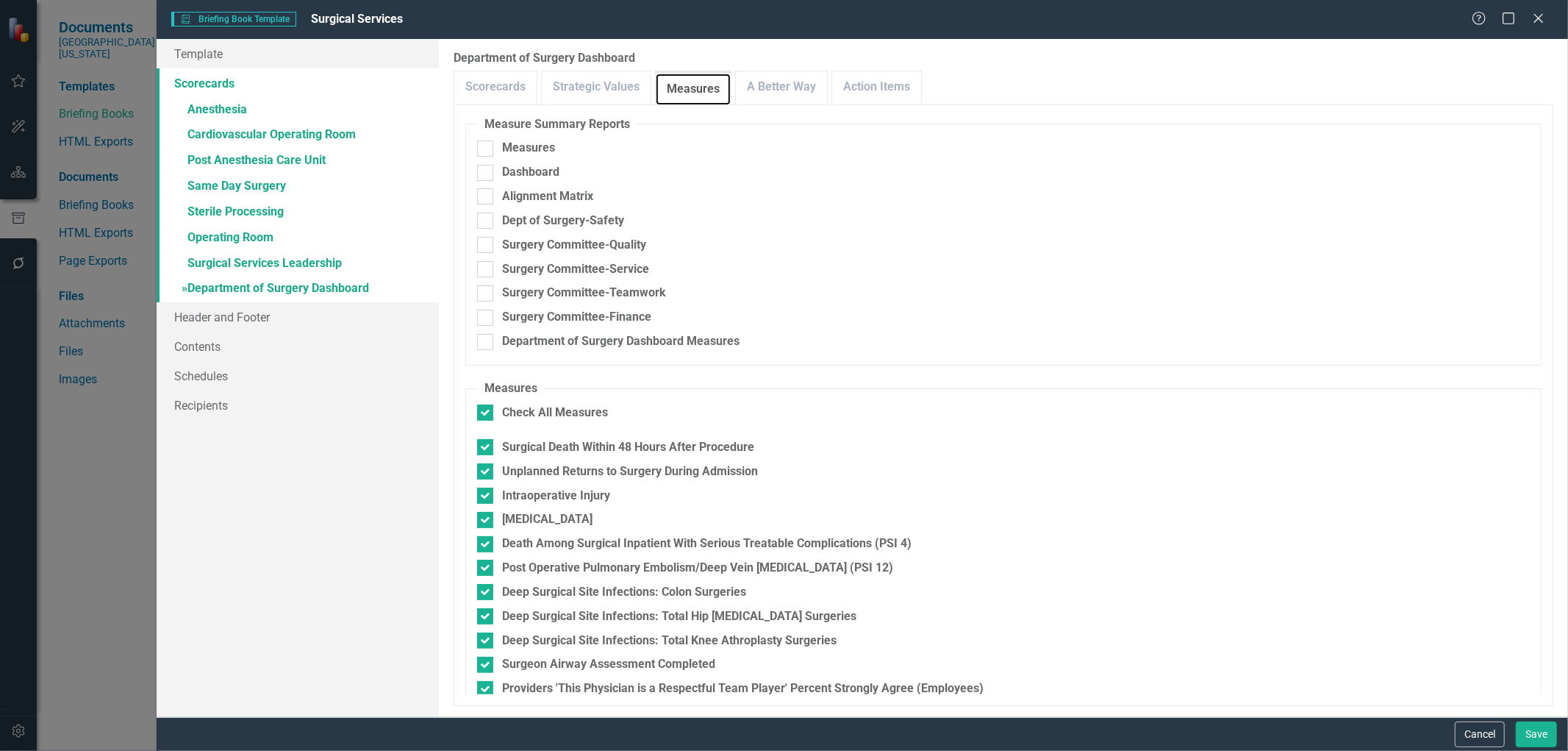
scroll to position [92, 0]
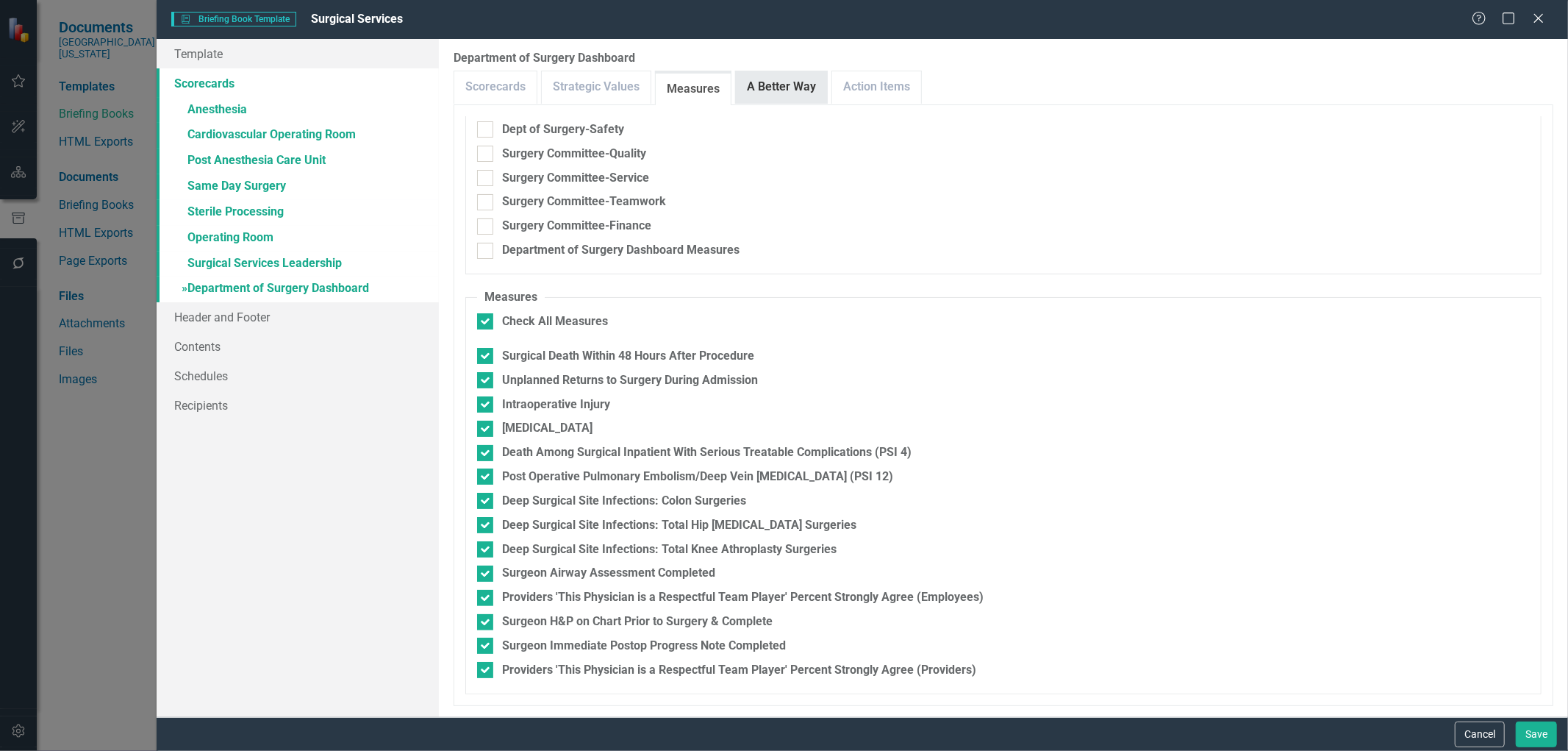
click at [770, 93] on link "A Better Way" at bounding box center [781, 87] width 91 height 31
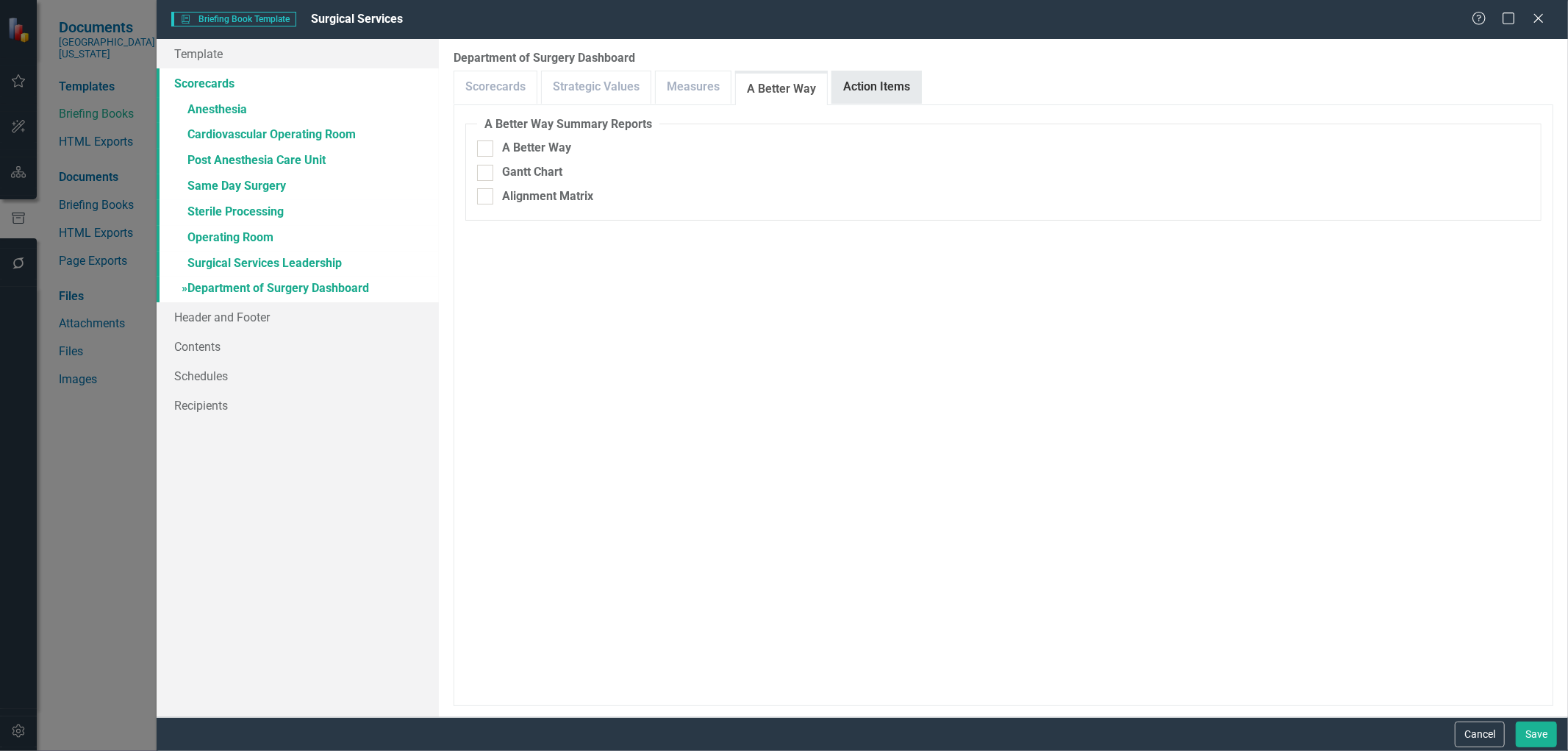
click at [879, 85] on link "Action Items" at bounding box center [877, 87] width 89 height 31
click at [1474, 737] on button "Cancel" at bounding box center [1479, 734] width 50 height 26
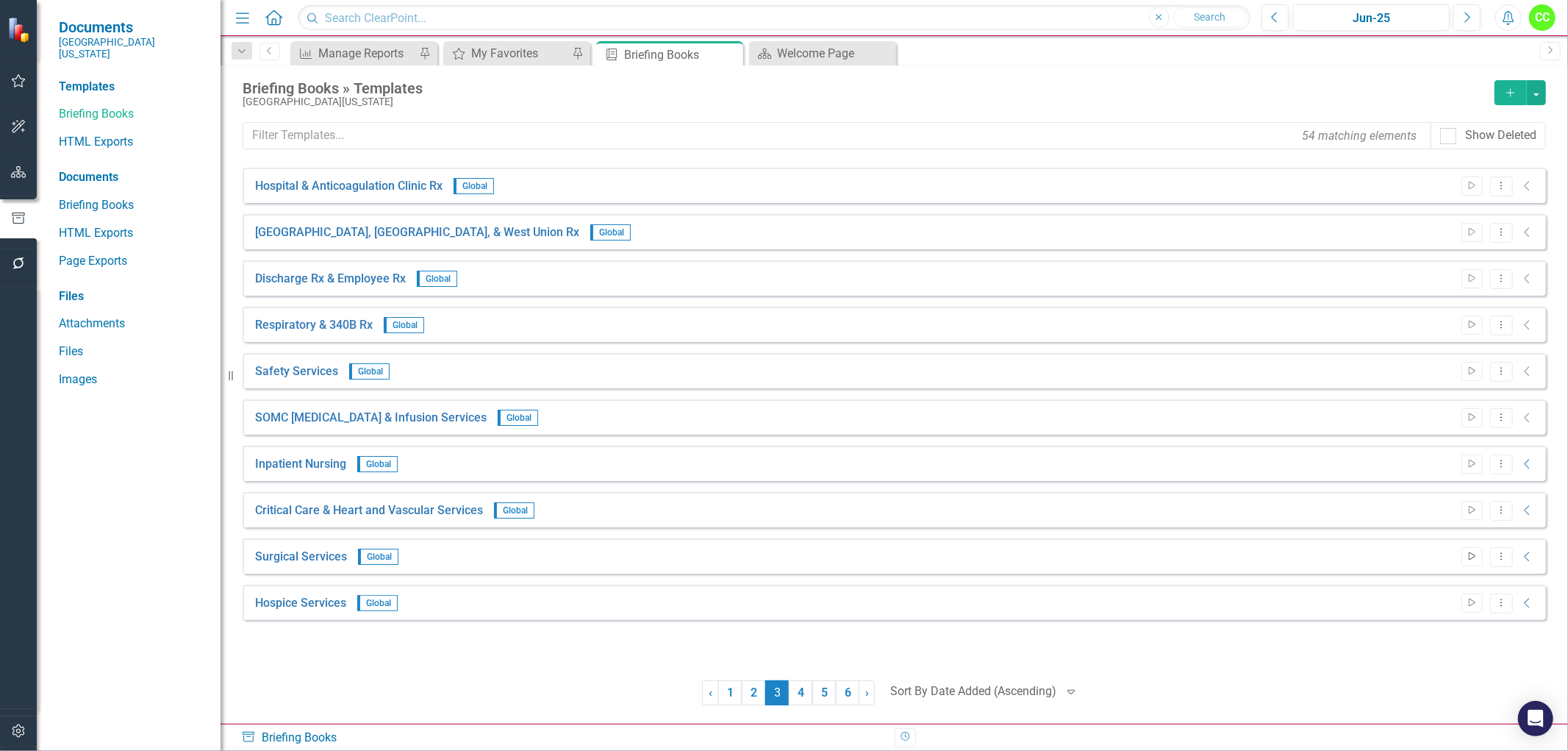
click at [1471, 556] on icon "Start" at bounding box center [1472, 556] width 11 height 9
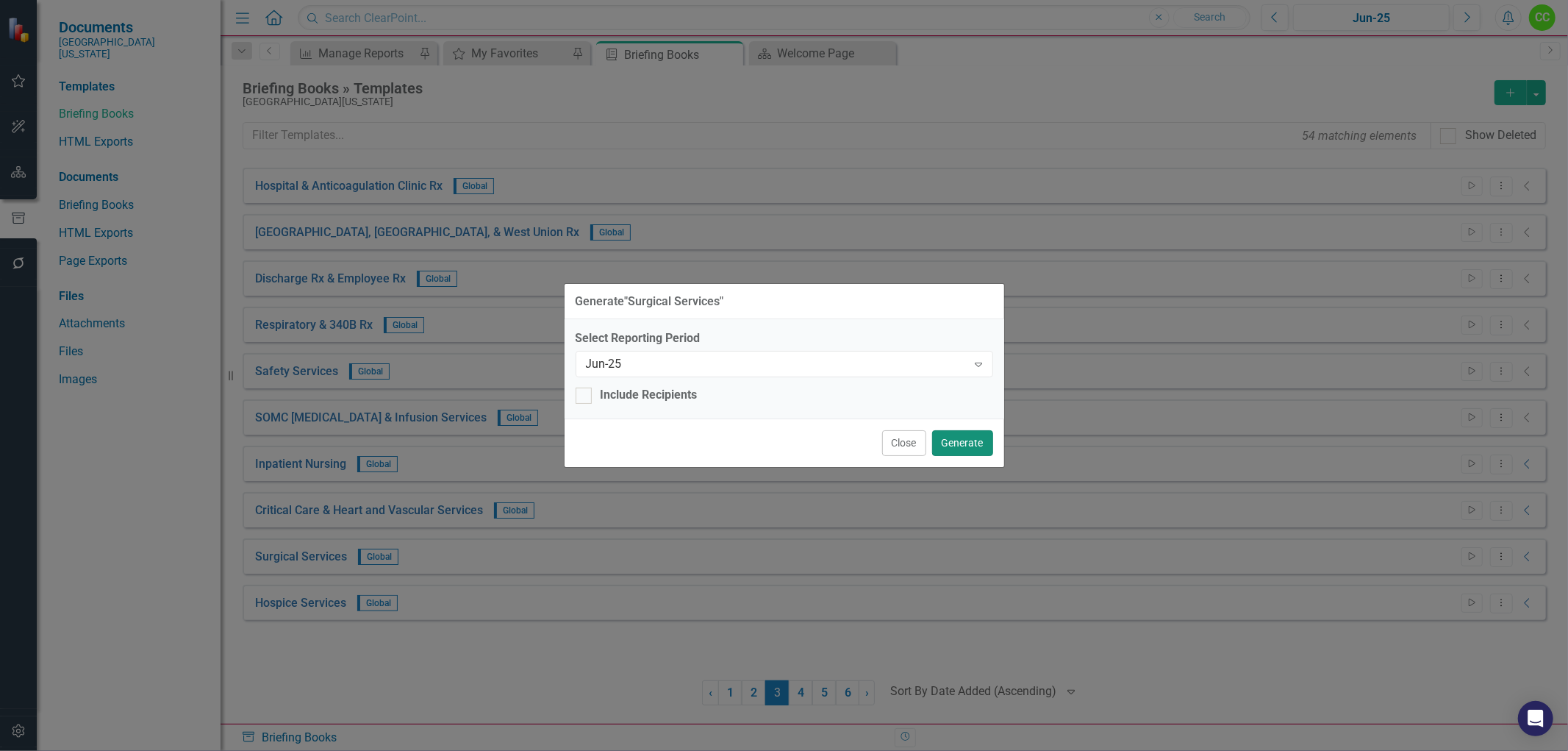
click at [960, 442] on button "Generate" at bounding box center [962, 443] width 61 height 26
